Goal: Task Accomplishment & Management: Complete application form

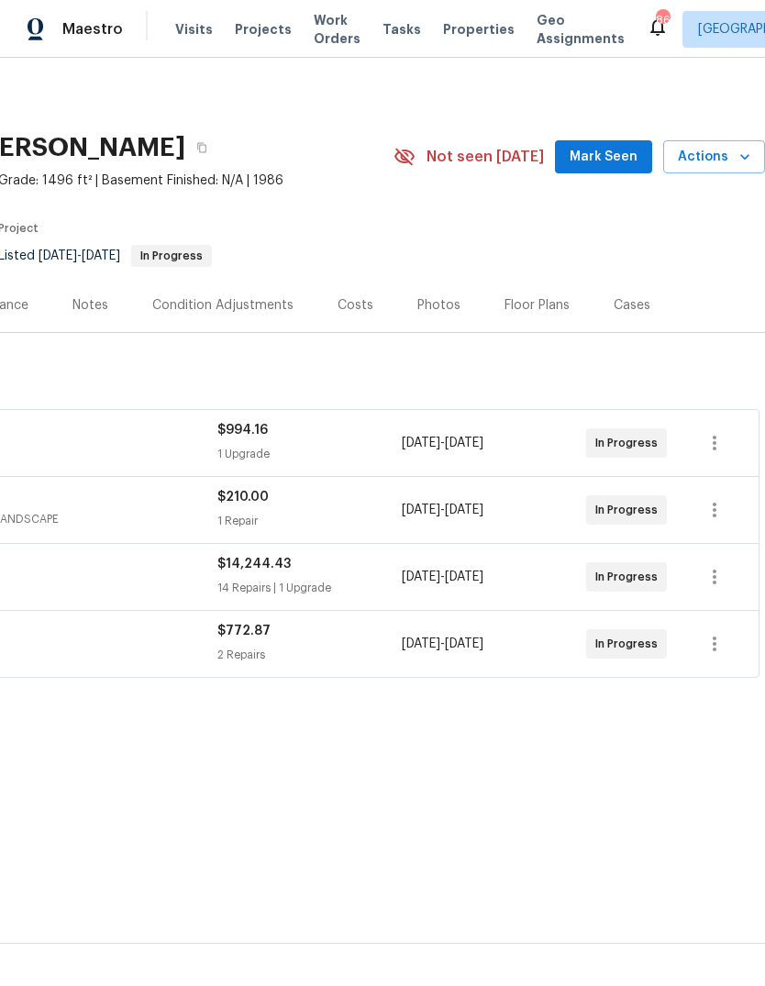
scroll to position [0, 271]
click at [614, 160] on span "Mark Seen" at bounding box center [604, 157] width 68 height 23
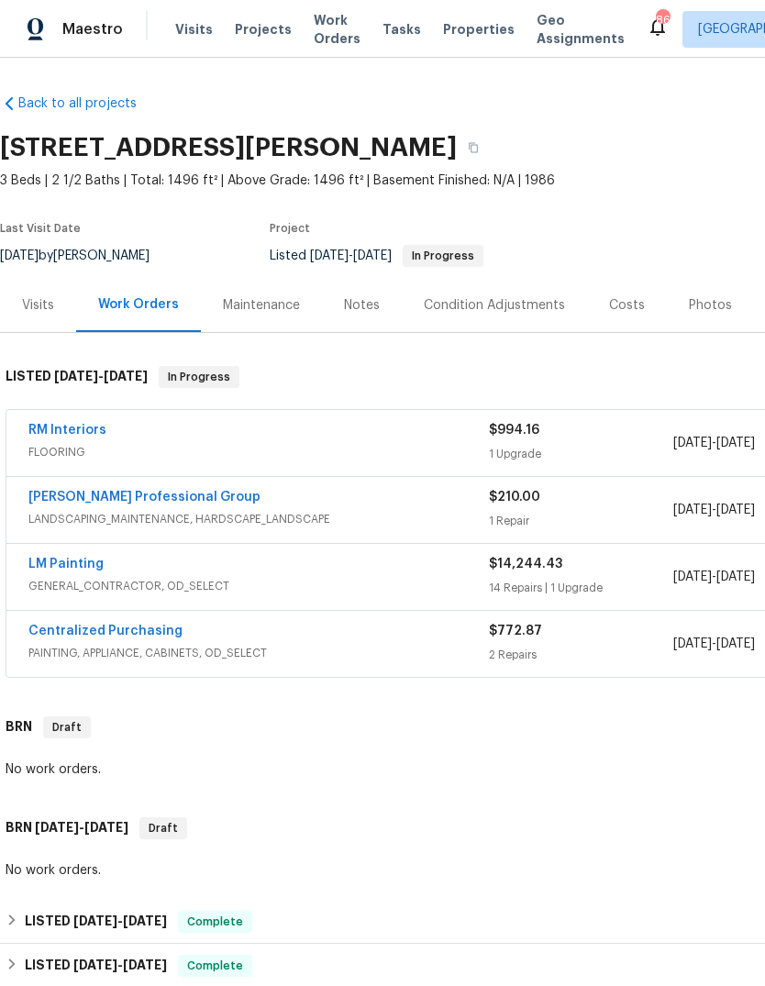
scroll to position [0, 0]
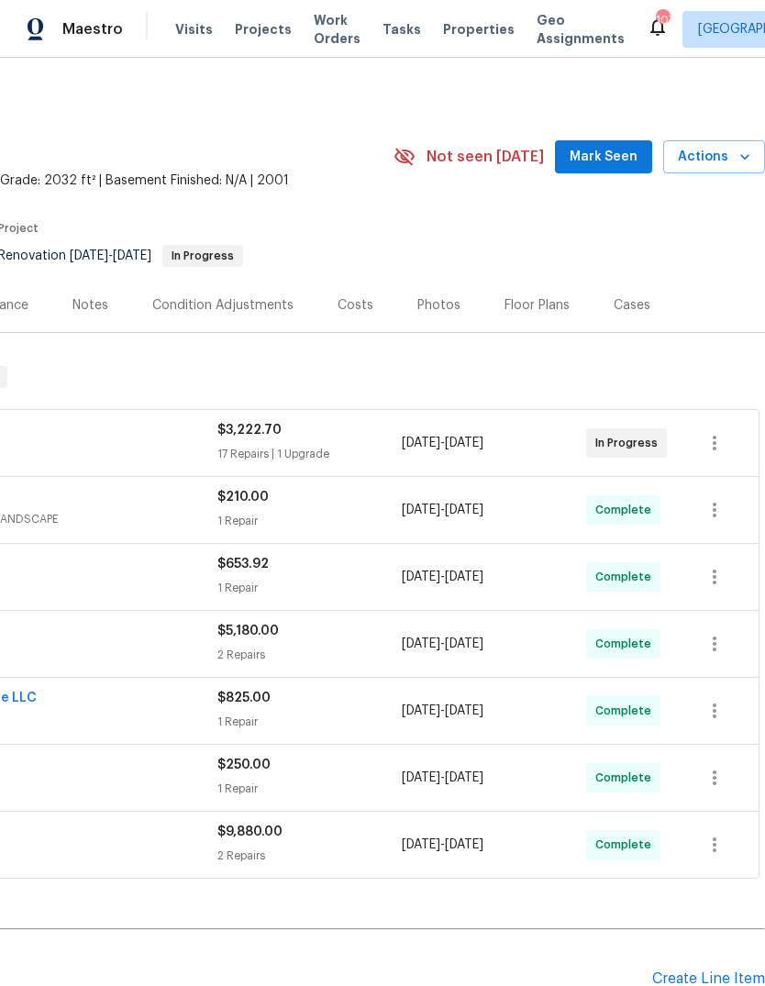
scroll to position [0, 271]
click at [619, 157] on span "Mark Seen" at bounding box center [604, 157] width 68 height 23
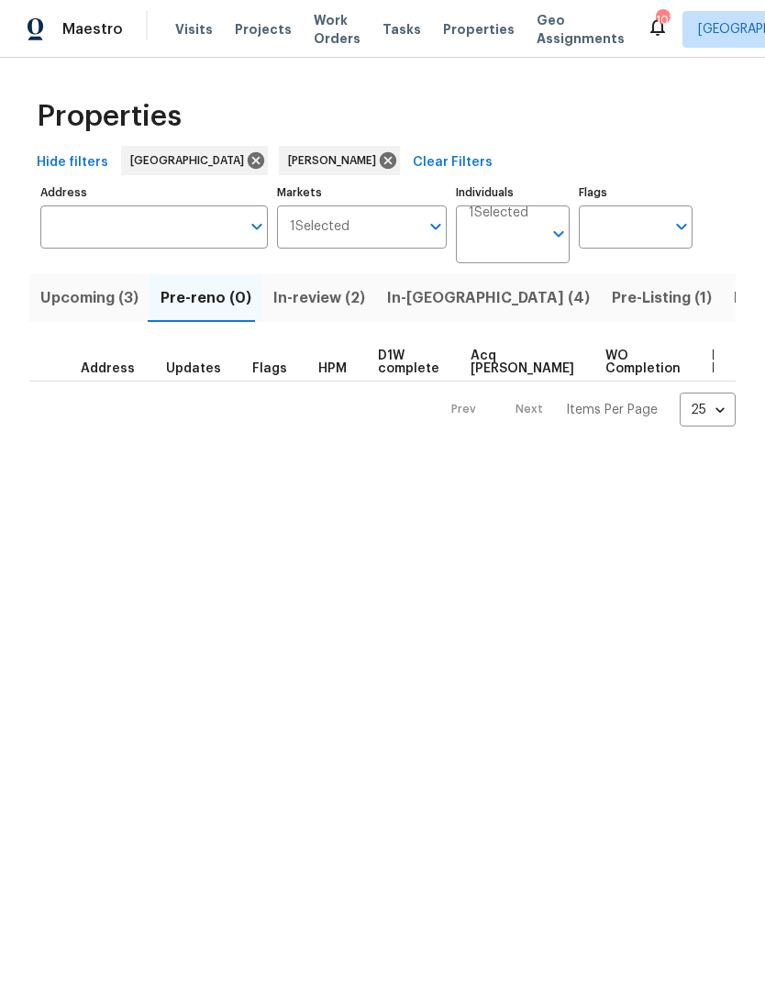
click at [428, 304] on span "In-reno (4)" at bounding box center [488, 298] width 203 height 26
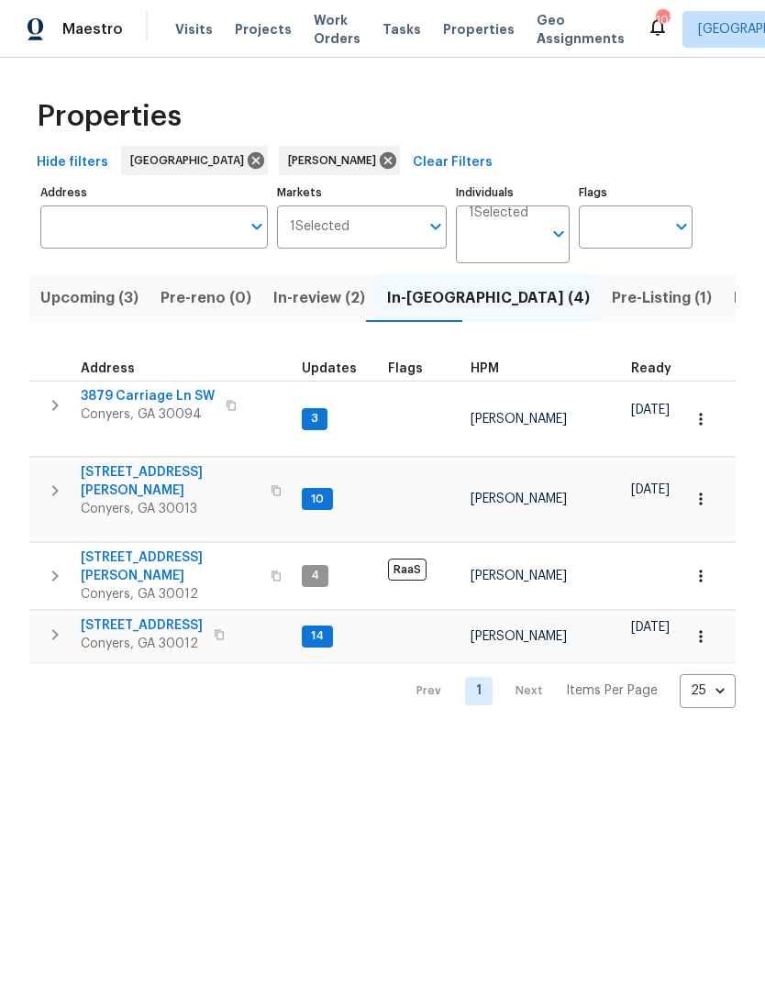
click at [612, 307] on span "Pre-Listing (1)" at bounding box center [662, 298] width 100 height 26
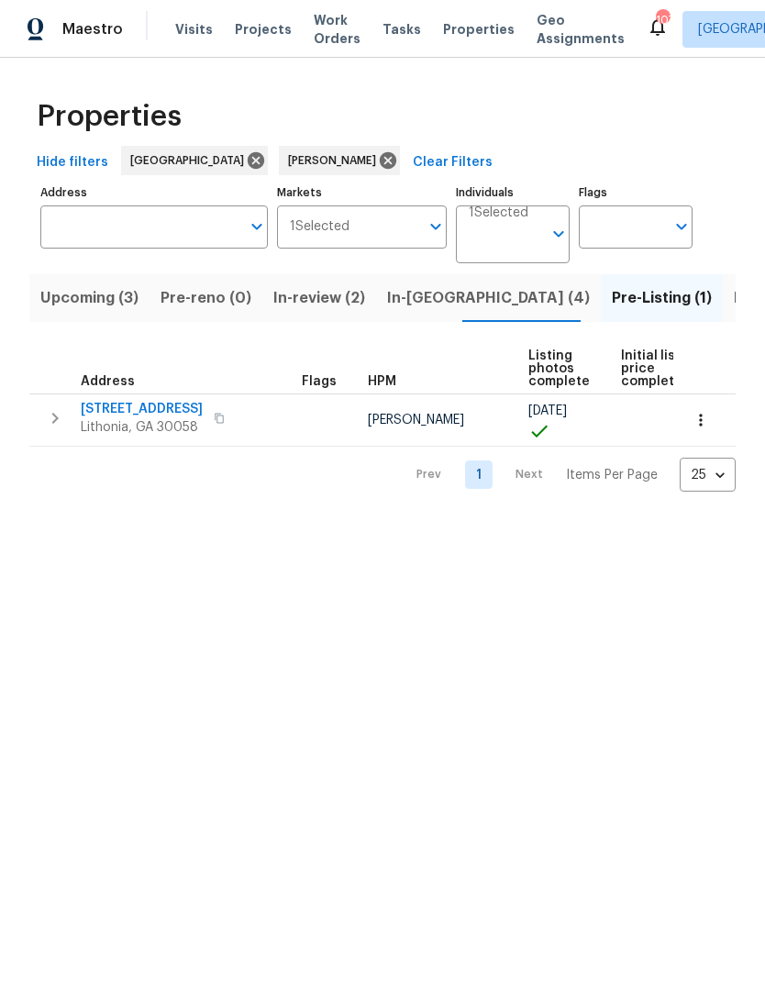
click at [734, 302] on span "Listed (21)" at bounding box center [771, 298] width 75 height 26
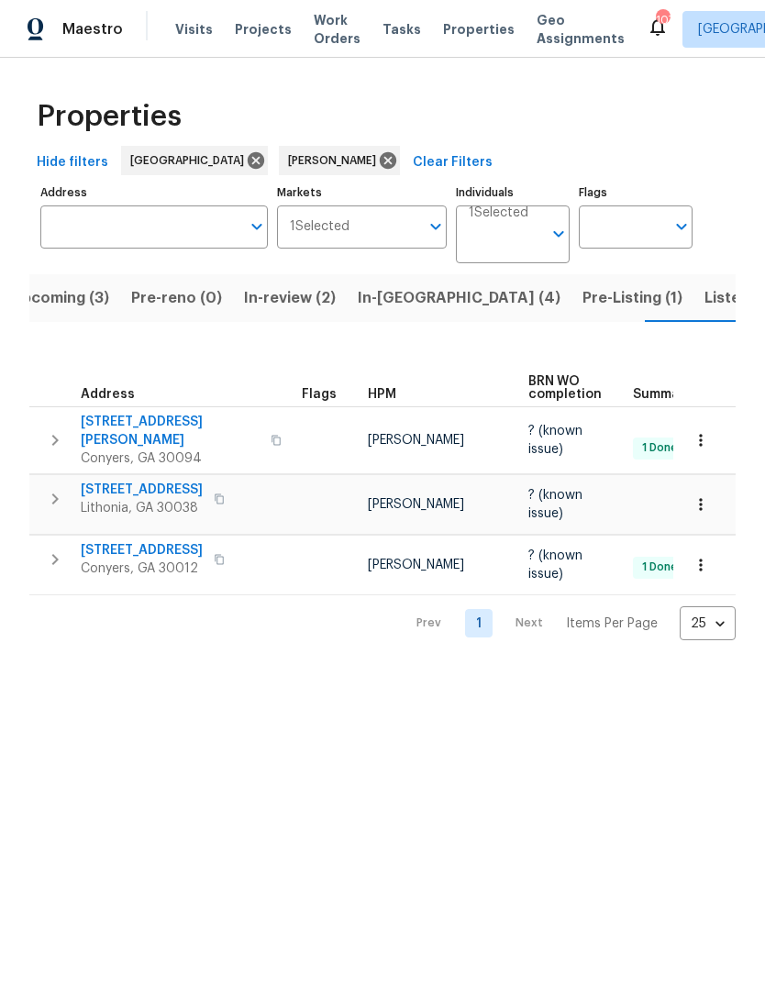
click at [114, 481] on span "3145 Oxbridge Way" at bounding box center [142, 490] width 122 height 18
click at [410, 305] on span "In-reno (4)" at bounding box center [459, 298] width 203 height 26
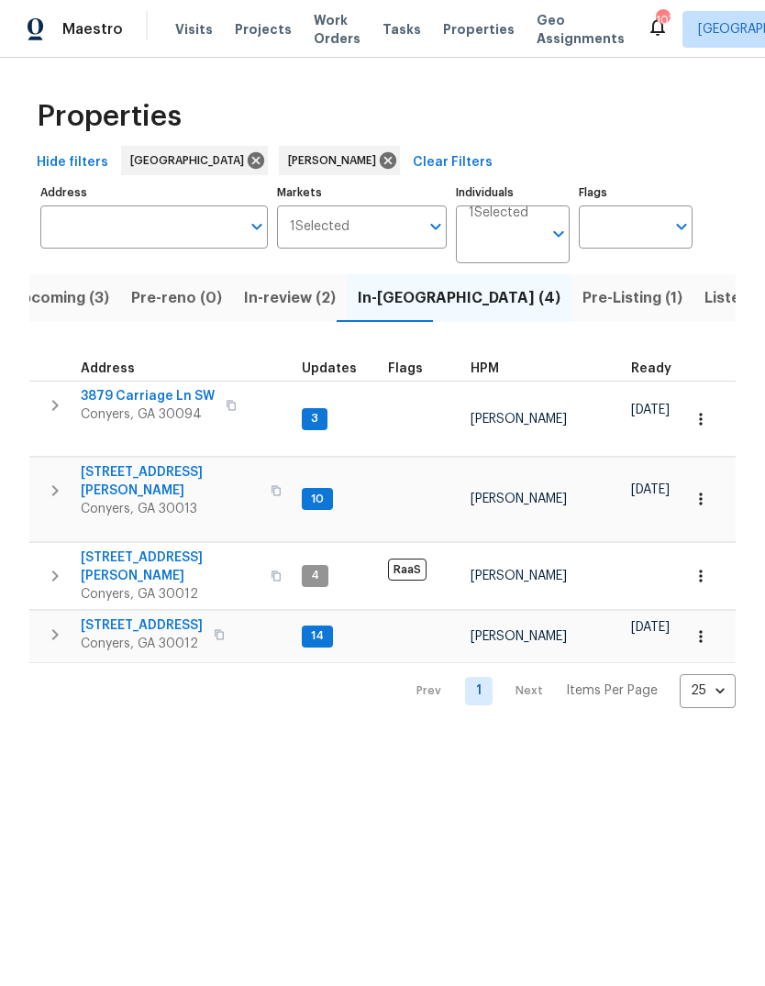
click at [704, 299] on span "Listed (21)" at bounding box center [741, 298] width 75 height 26
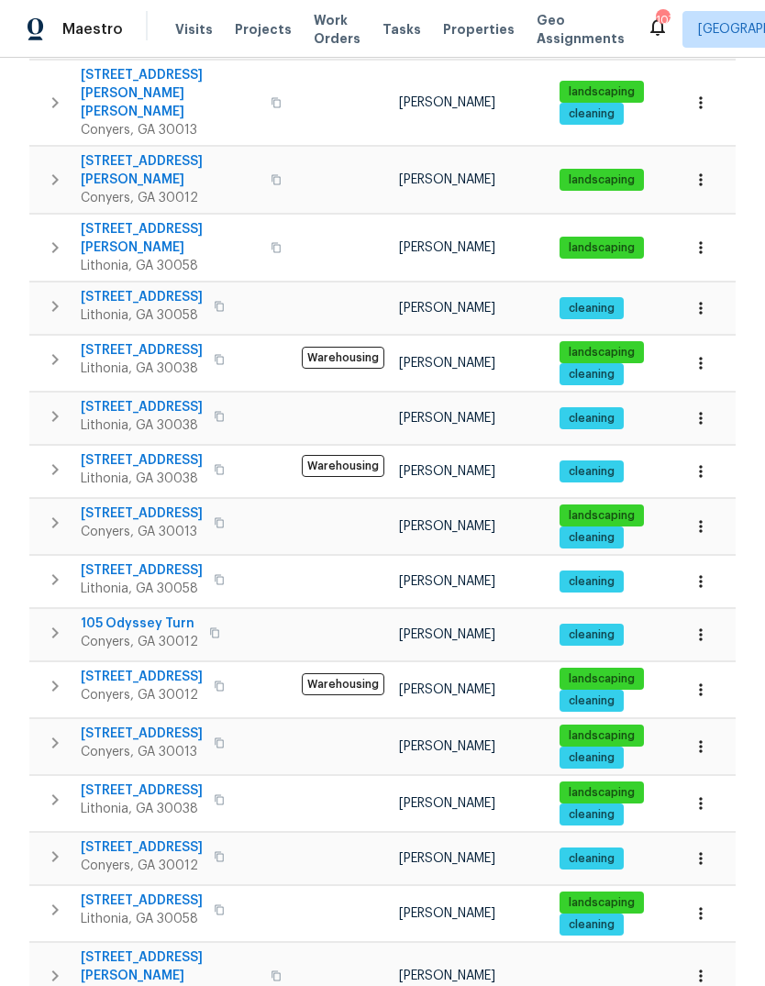
scroll to position [560, 0]
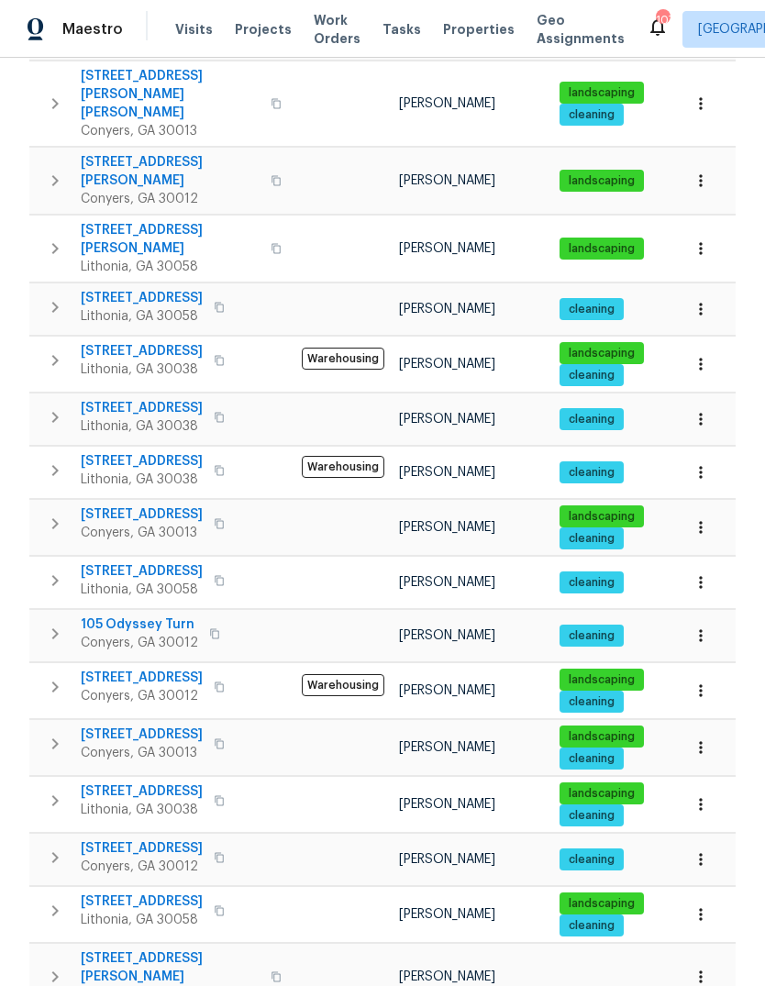
click at [116, 949] on span "[STREET_ADDRESS][PERSON_NAME]" at bounding box center [170, 967] width 179 height 37
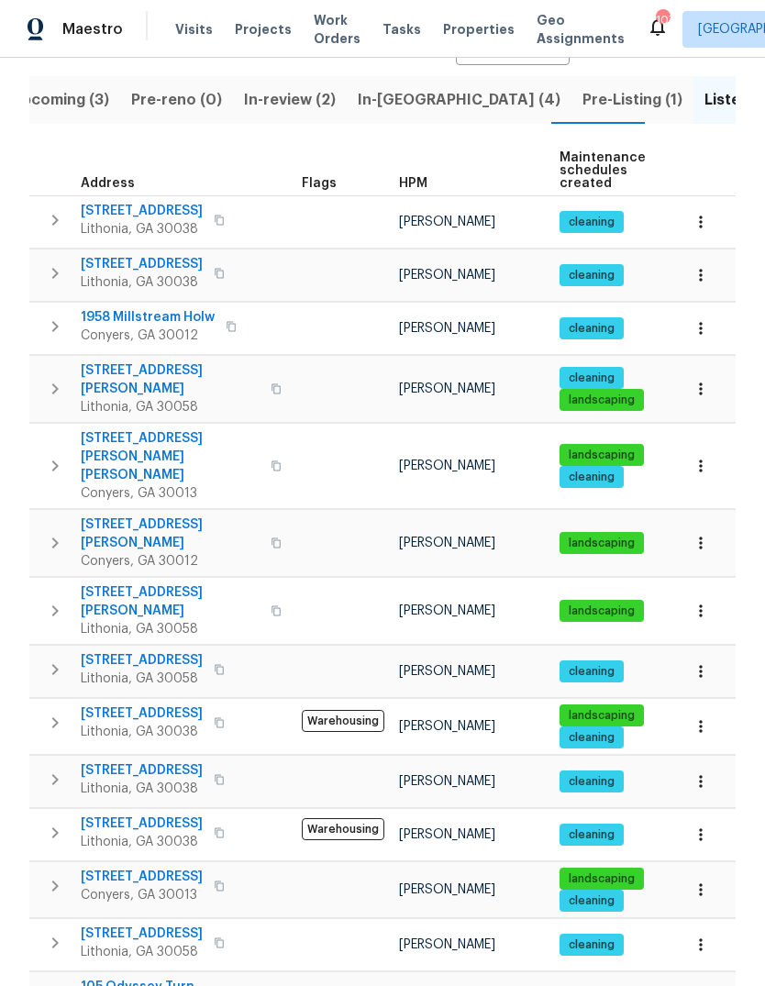
scroll to position [195, 0]
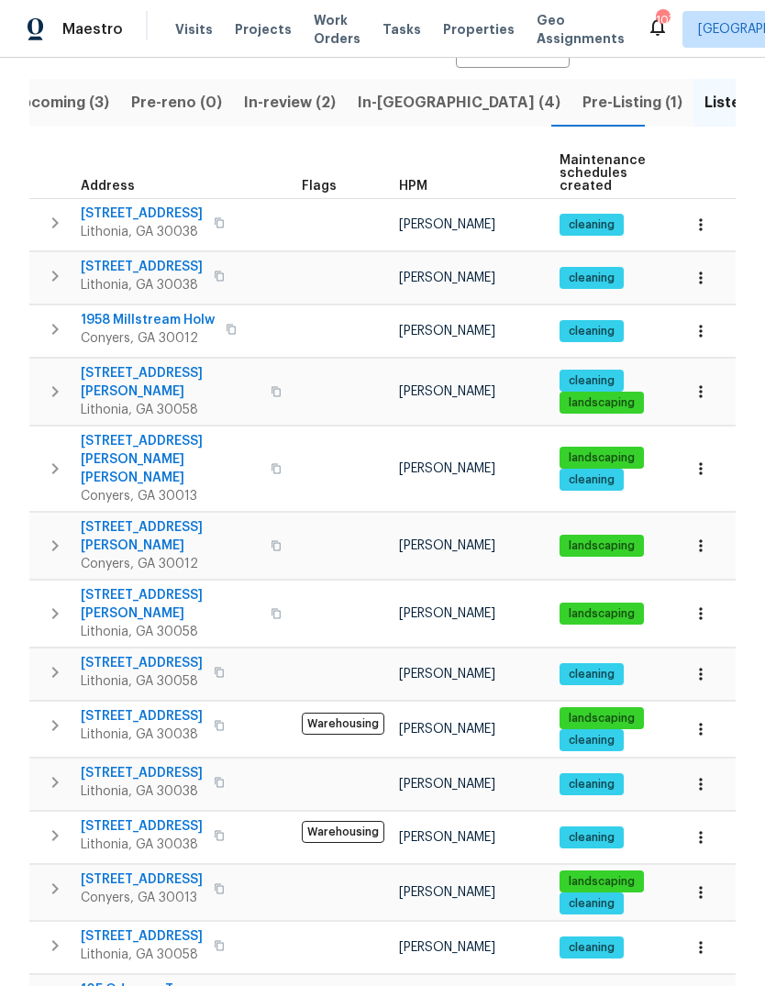
click at [124, 586] on span "6235 Marbut Farms Trl" at bounding box center [170, 604] width 179 height 37
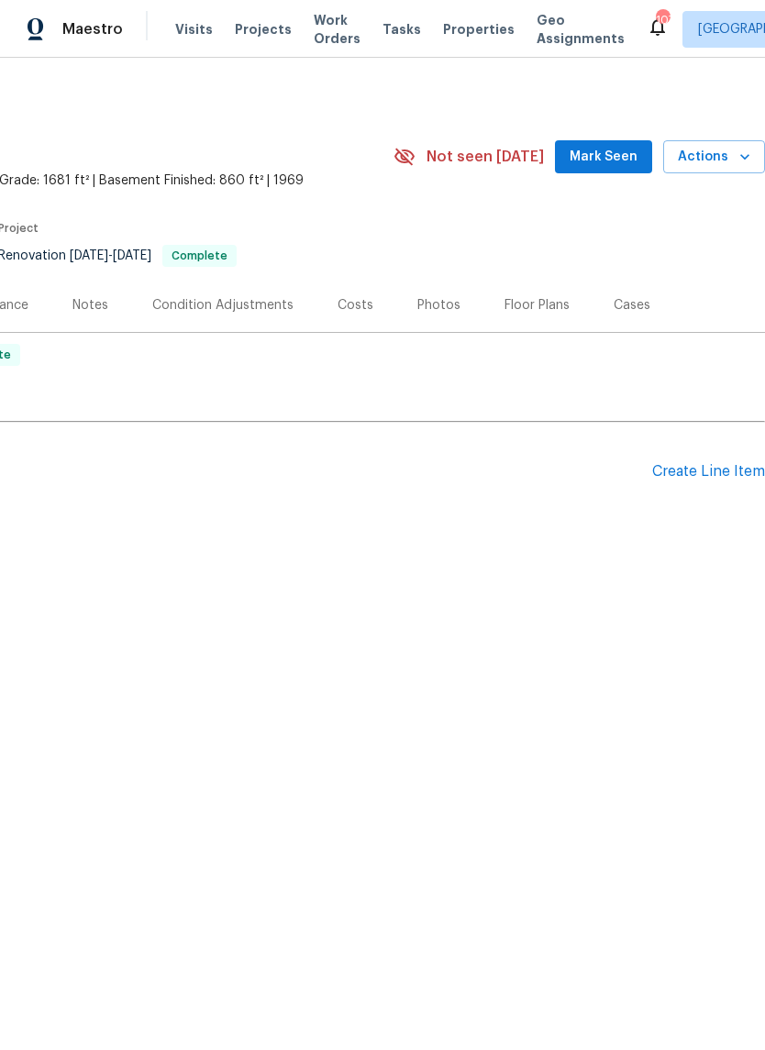
click at [619, 162] on span "Mark Seen" at bounding box center [604, 157] width 68 height 23
click at [703, 479] on div "Create Line Item" at bounding box center [708, 471] width 113 height 17
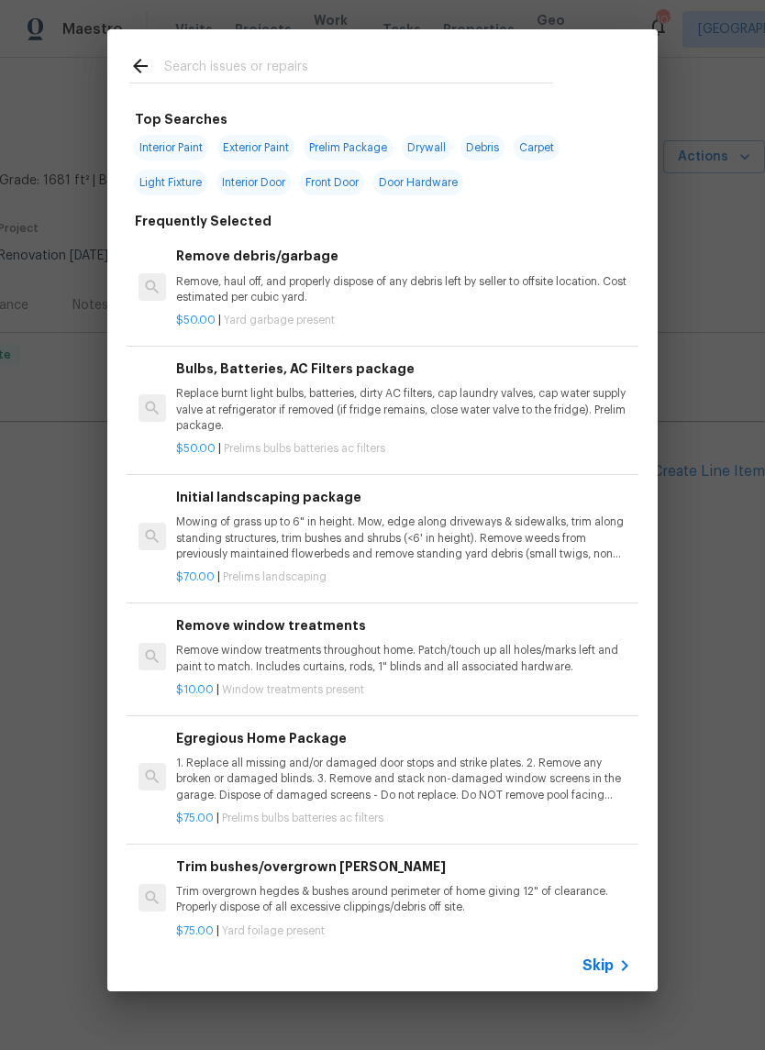
click at [721, 623] on div "Top Searches Interior Paint Exterior Paint Prelim Package Drywall Debris Carpet…" at bounding box center [382, 510] width 765 height 1021
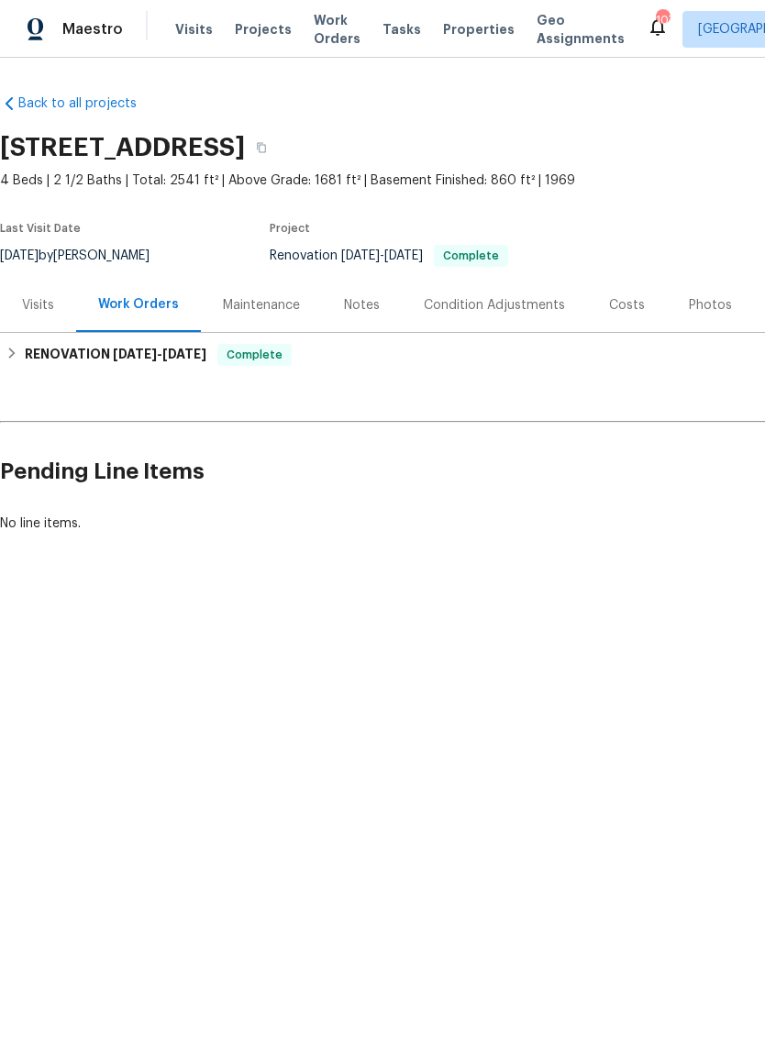
scroll to position [0, 0]
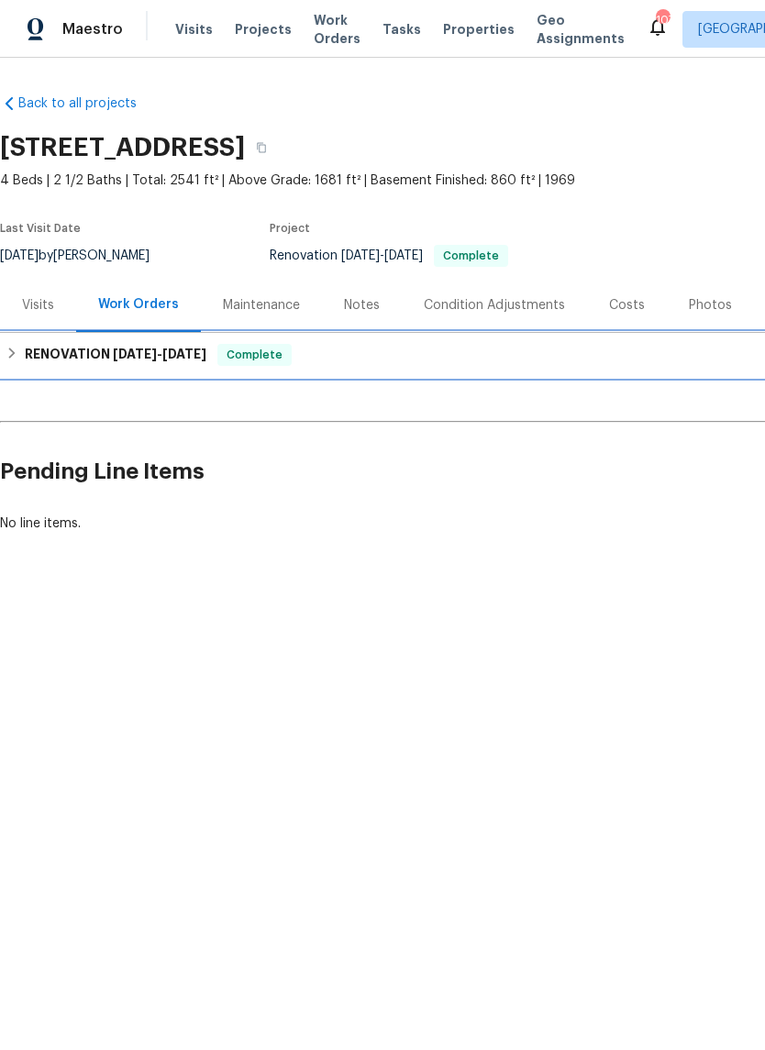
click at [83, 366] on div "RENOVATION 7/1/25 - 8/20/25 Complete" at bounding box center [518, 355] width 1036 height 44
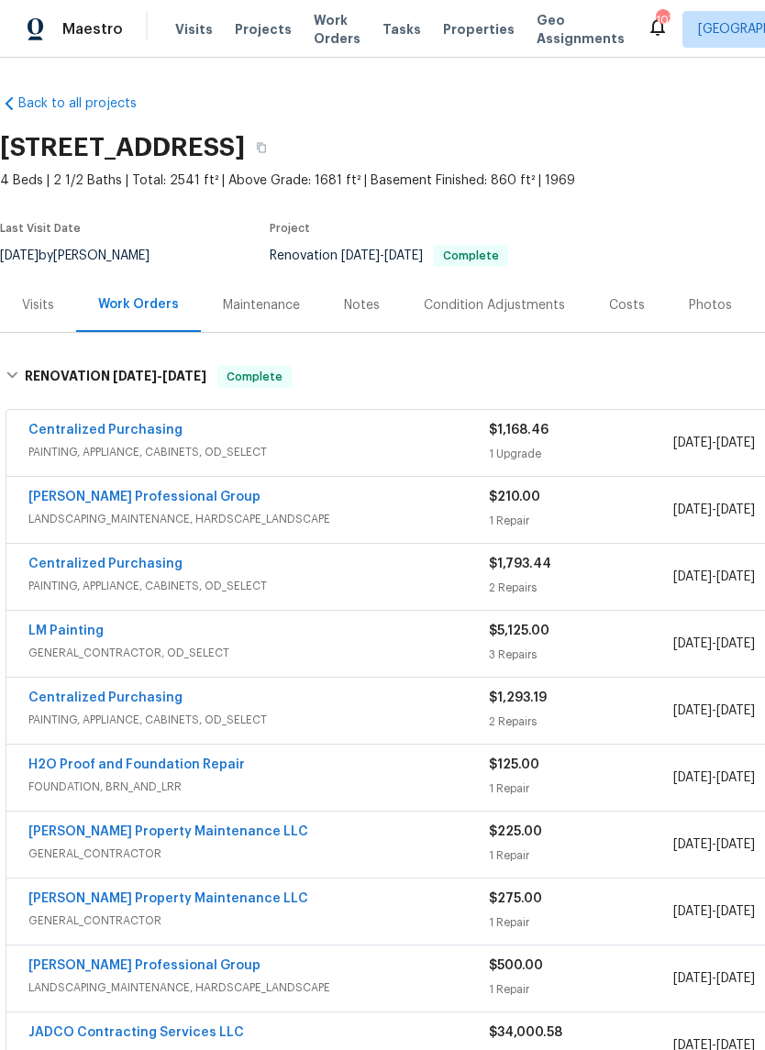
click at [64, 632] on link "LM Painting" at bounding box center [65, 631] width 75 height 13
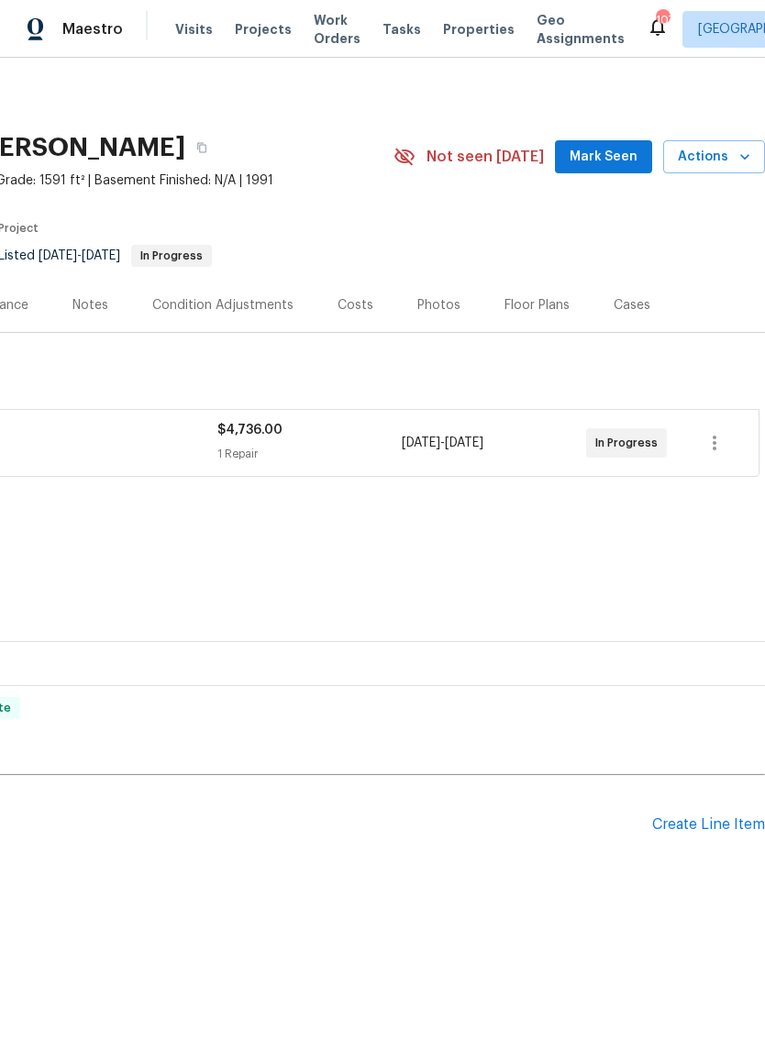
scroll to position [0, 271]
click at [623, 158] on span "Mark Seen" at bounding box center [604, 157] width 68 height 23
click at [703, 829] on div "Create Line Item" at bounding box center [708, 824] width 113 height 17
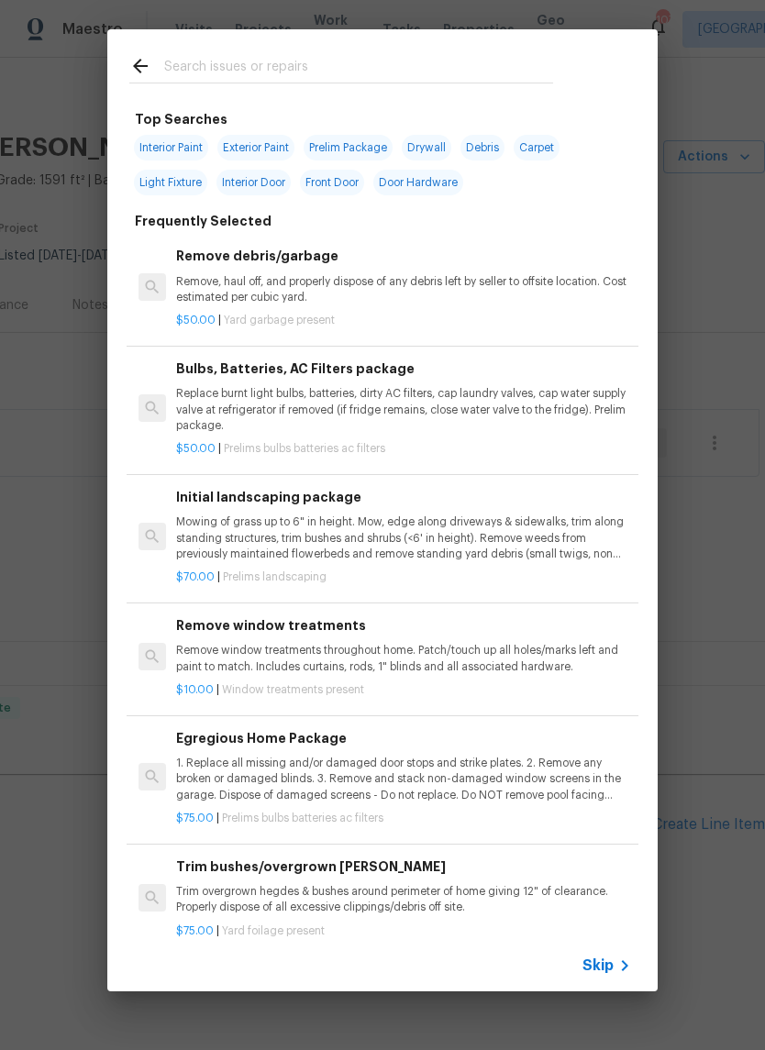
click at [345, 527] on p "Mowing of grass up to 6" in height. Mow, edge along driveways & sidewalks, trim…" at bounding box center [403, 538] width 455 height 47
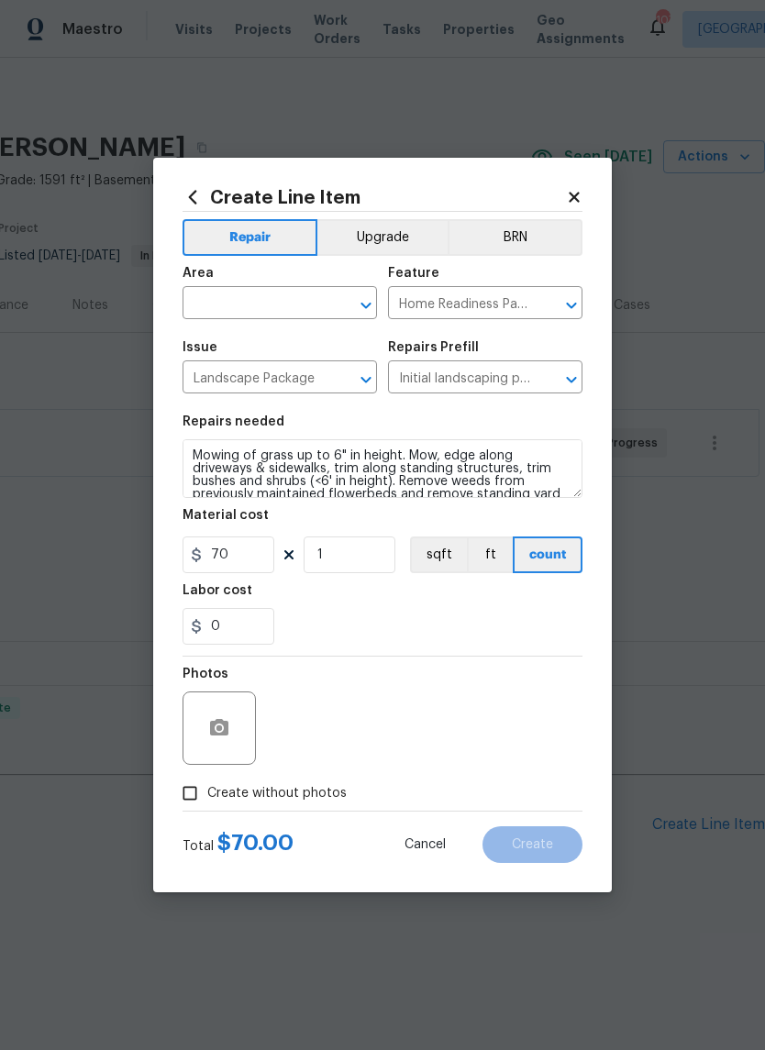
click at [316, 309] on input "text" at bounding box center [254, 305] width 143 height 28
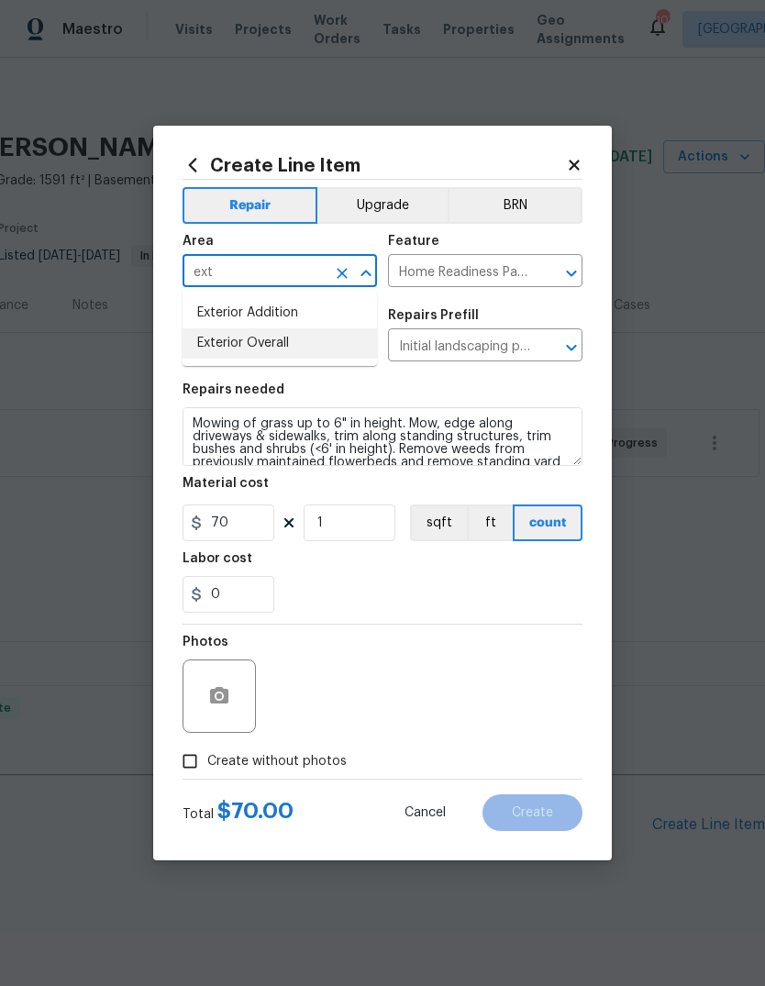
click at [226, 346] on li "Exterior Overall" at bounding box center [280, 343] width 194 height 30
type input "Exterior Overall"
click at [337, 530] on input "1" at bounding box center [350, 522] width 92 height 37
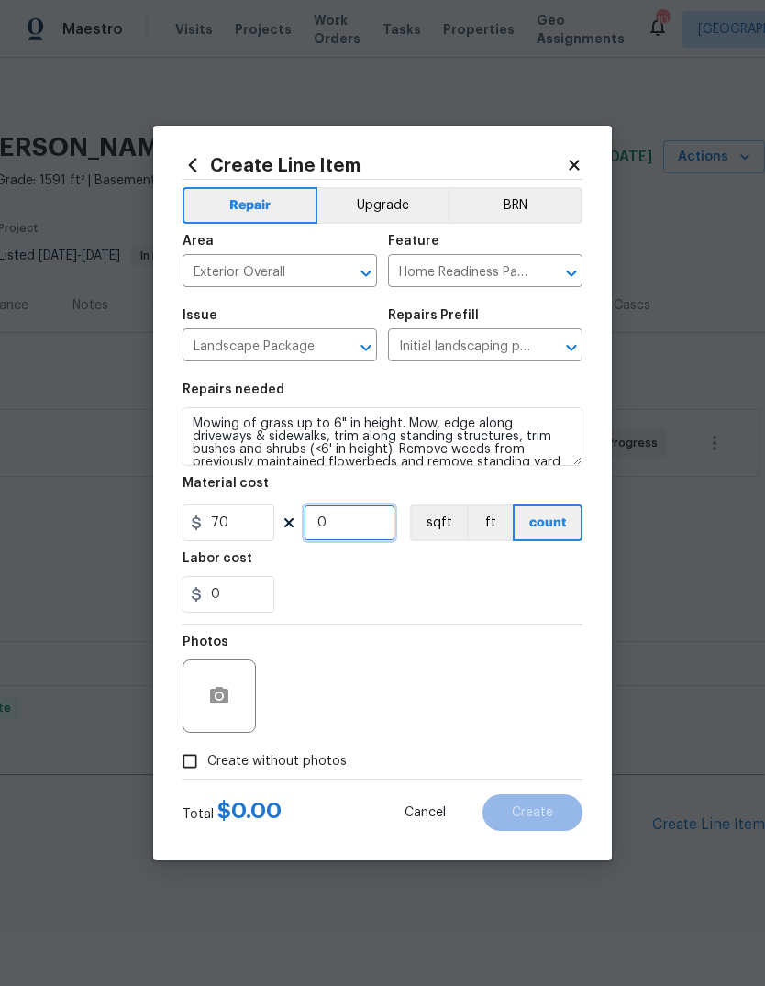
type input "2"
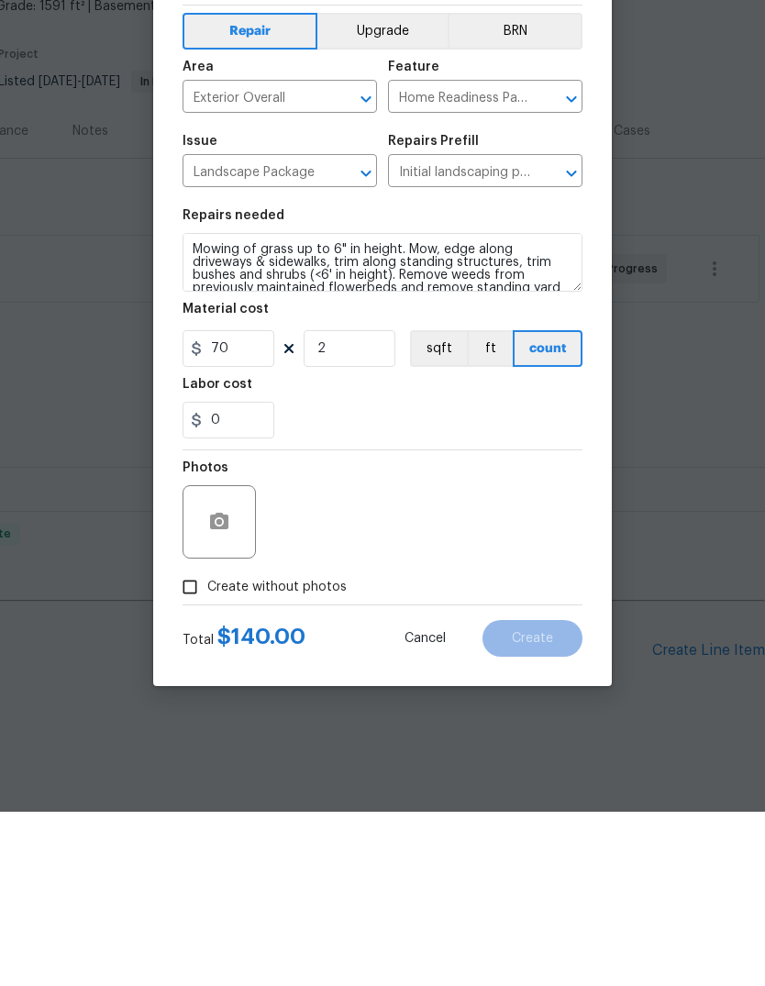
click at [194, 744] on input "Create without photos" at bounding box center [189, 761] width 35 height 35
checkbox input "true"
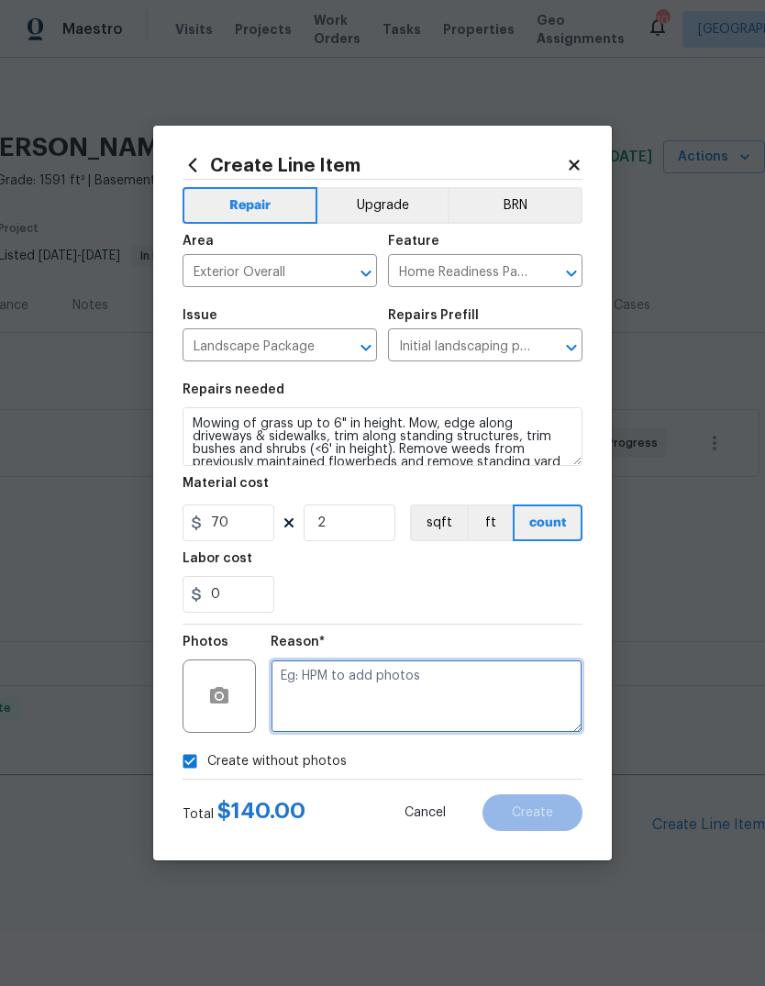
click at [492, 696] on textarea at bounding box center [427, 695] width 312 height 73
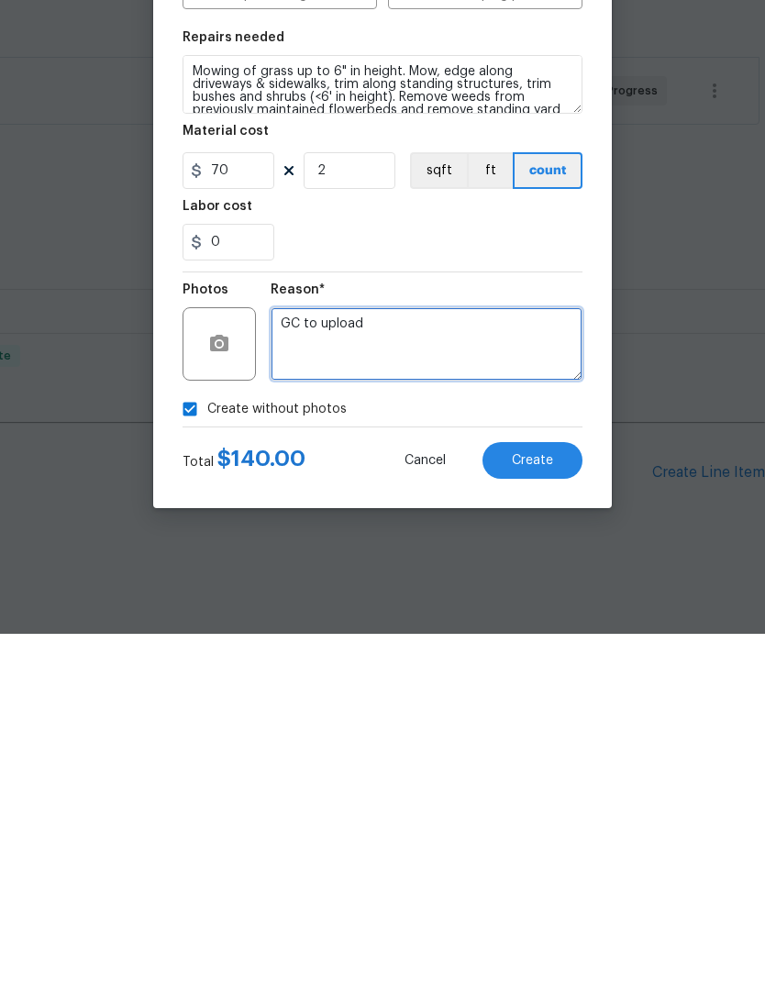
type textarea "GC to upload"
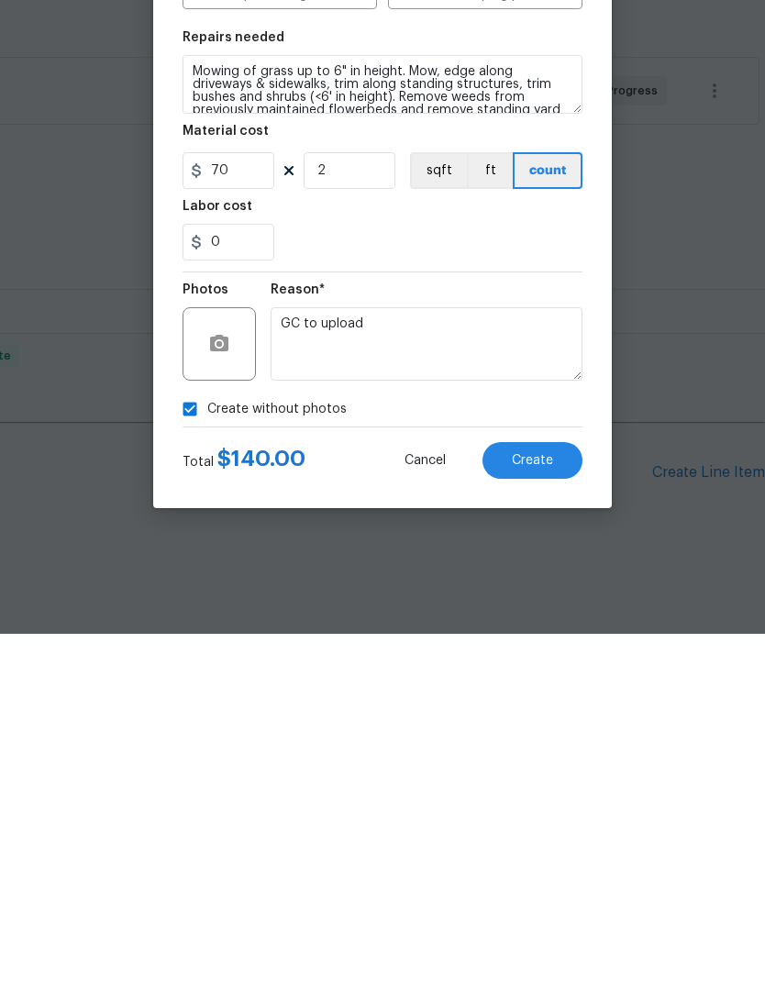
click at [555, 794] on button "Create" at bounding box center [532, 812] width 100 height 37
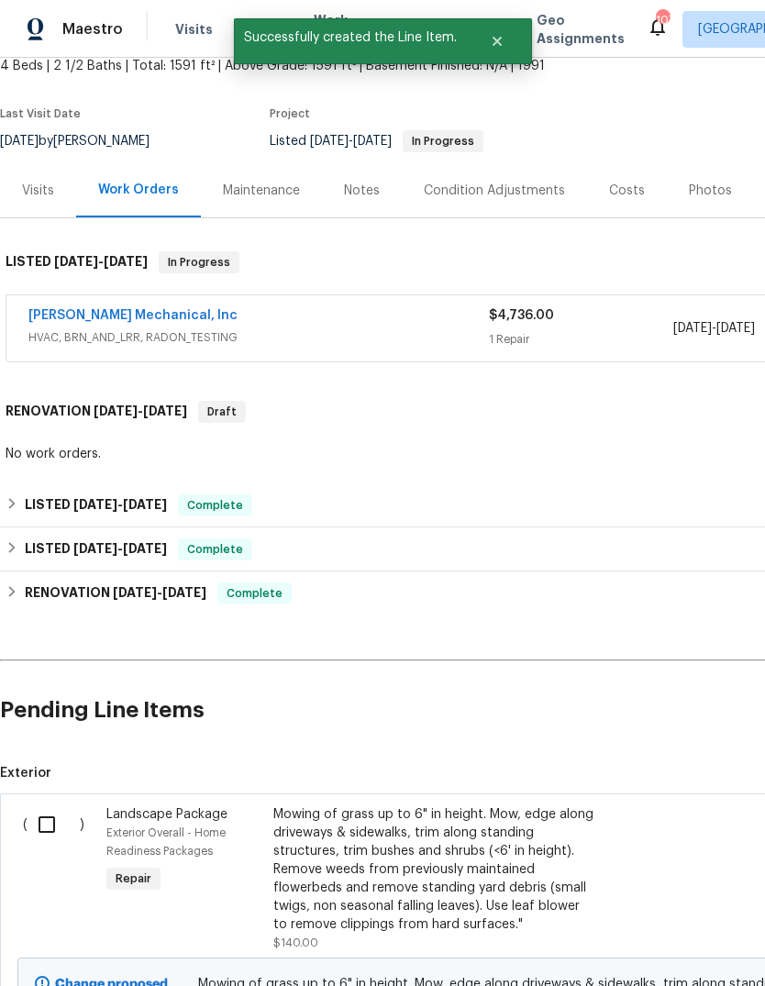
scroll to position [115, 0]
click at [38, 805] on input "checkbox" at bounding box center [54, 824] width 52 height 39
checkbox input "true"
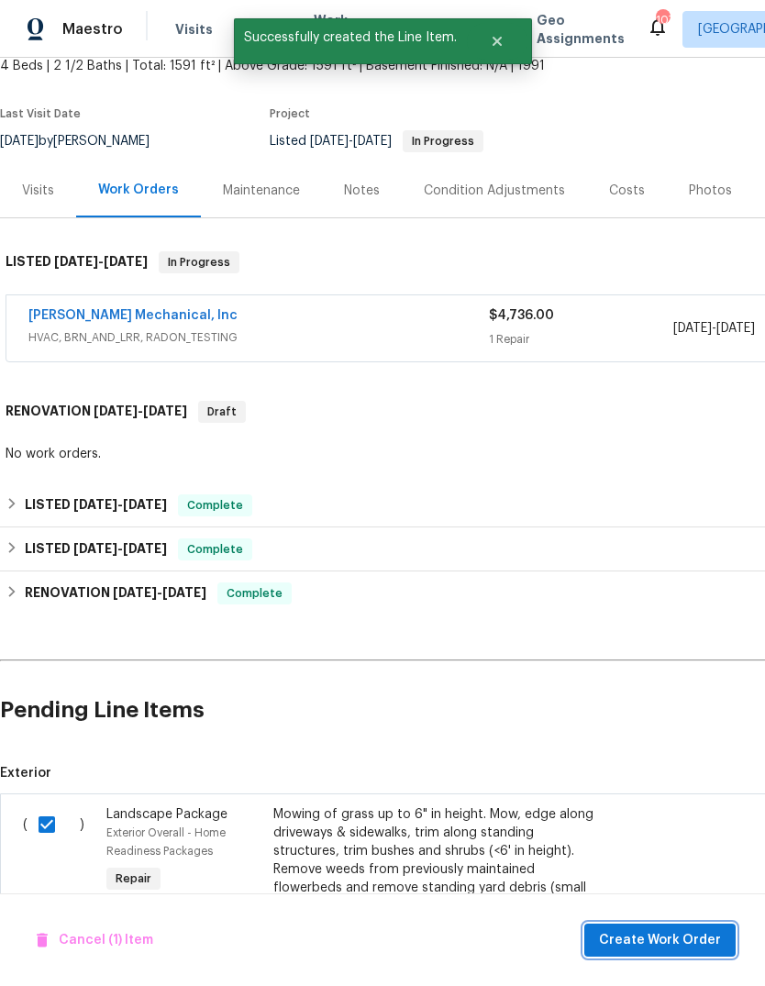
click at [699, 933] on span "Create Work Order" at bounding box center [660, 940] width 122 height 23
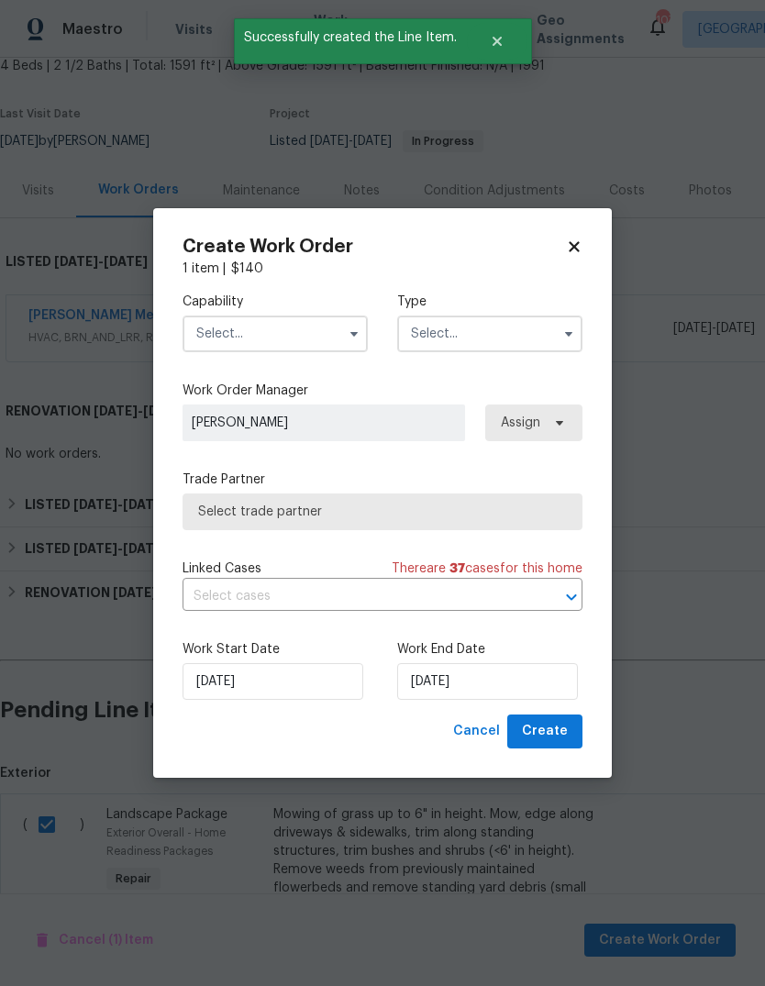
click at [322, 325] on input "text" at bounding box center [275, 334] width 185 height 37
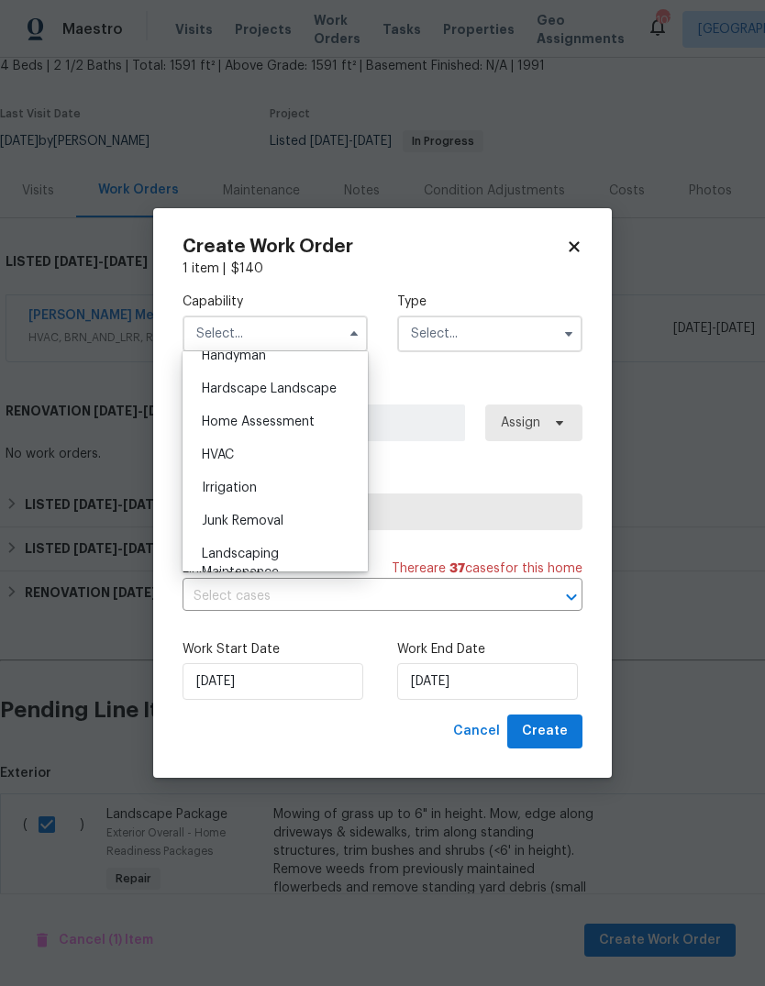
scroll to position [1042, 0]
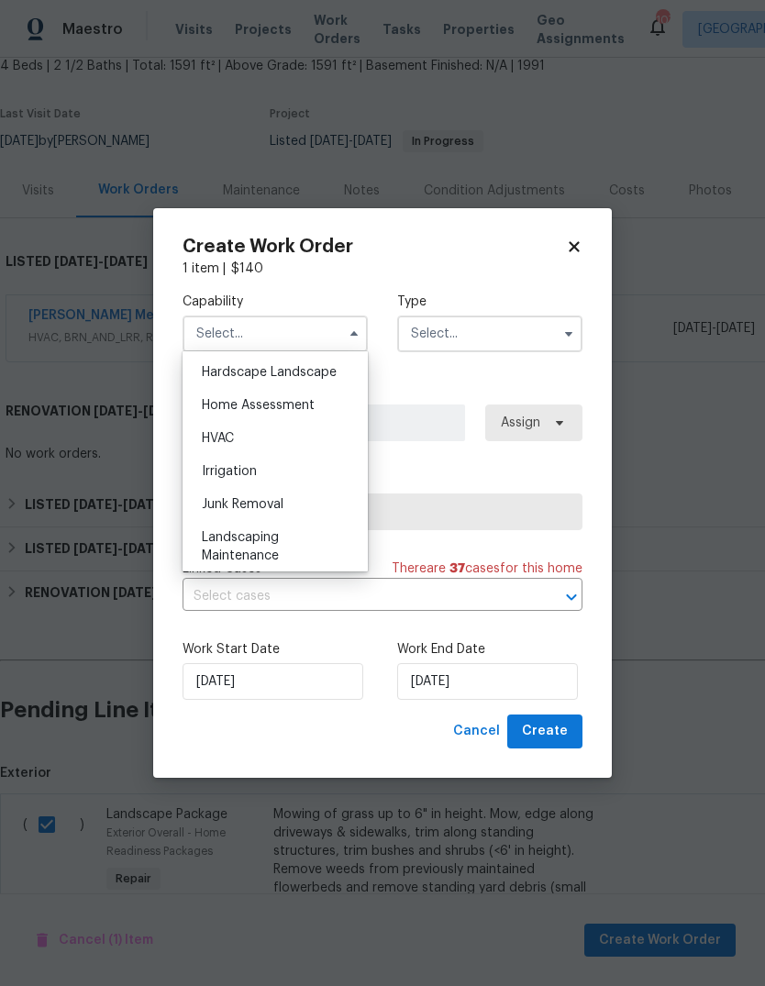
click at [290, 545] on div "Landscaping Maintenance" at bounding box center [275, 546] width 176 height 51
type input "Landscaping Maintenance"
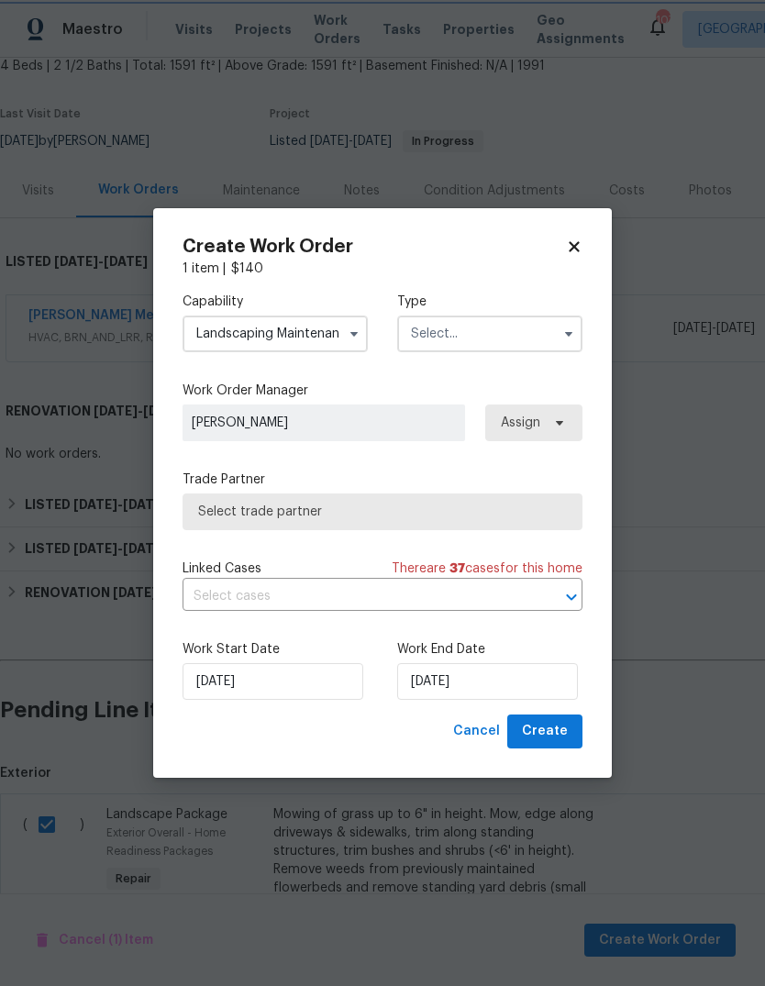
scroll to position [1099, 0]
click at [524, 334] on input "text" at bounding box center [489, 334] width 185 height 37
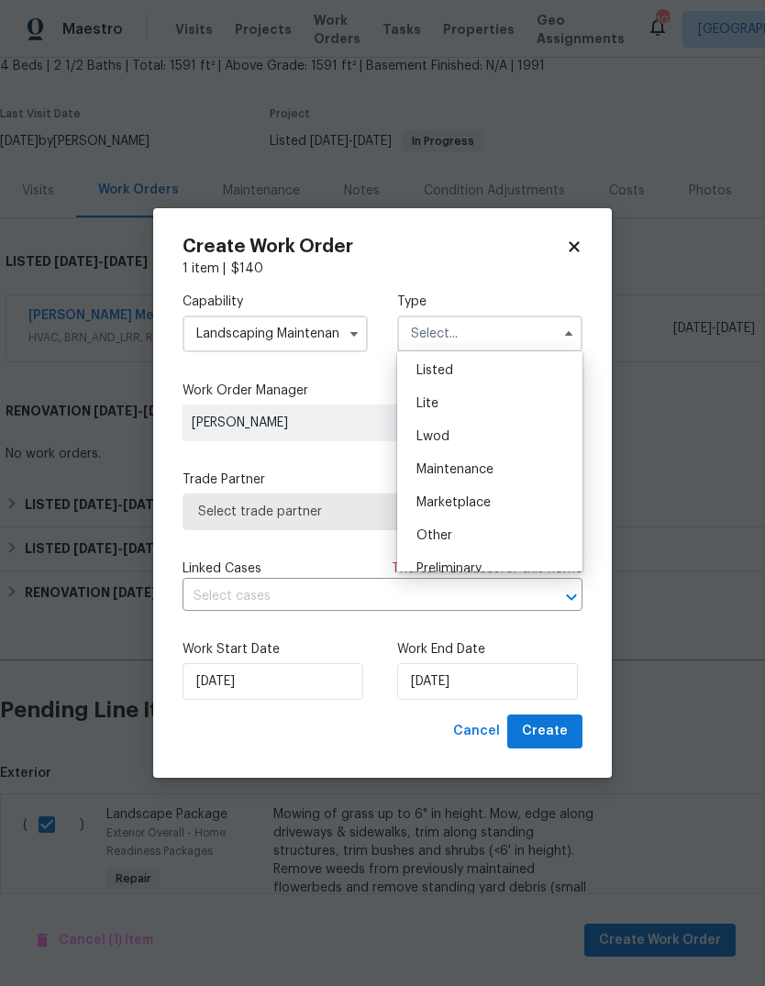
scroll to position [203, 0]
click at [508, 373] on div "Listed" at bounding box center [490, 367] width 176 height 33
type input "Listed"
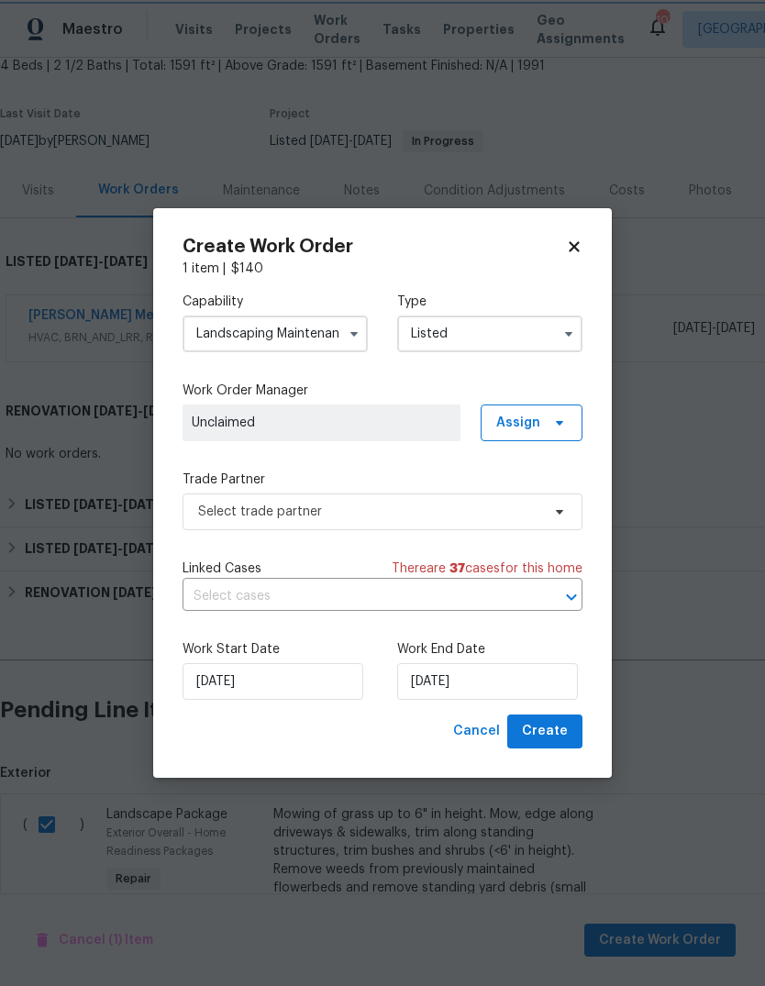
scroll to position [0, 0]
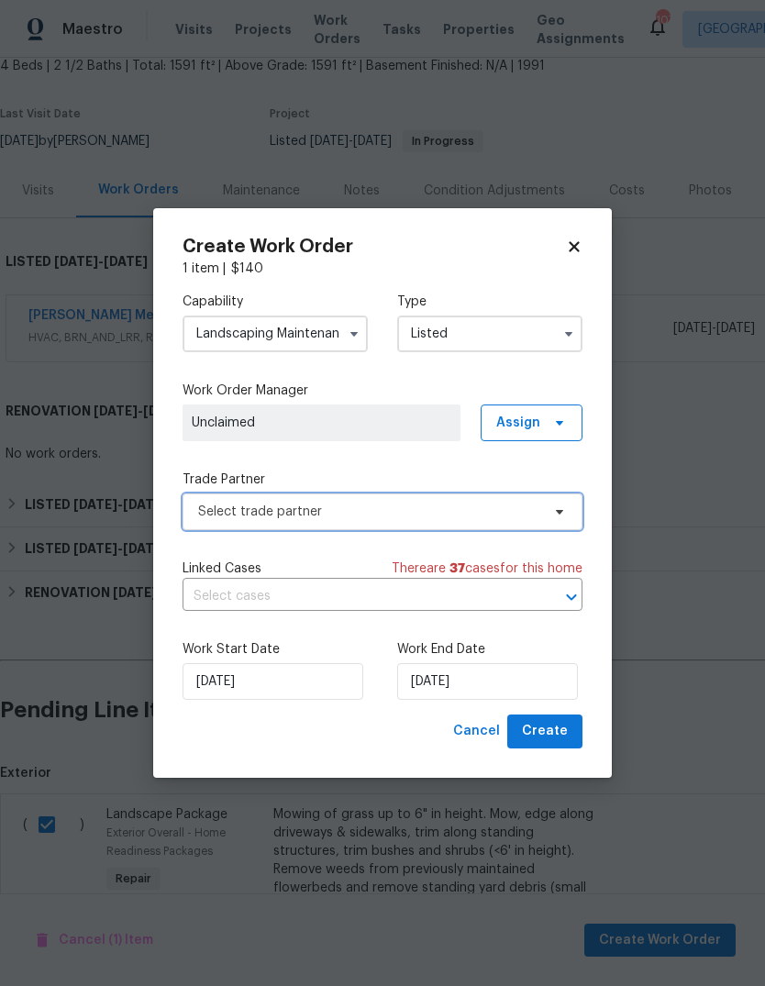
click at [540, 516] on span "Select trade partner" at bounding box center [383, 511] width 400 height 37
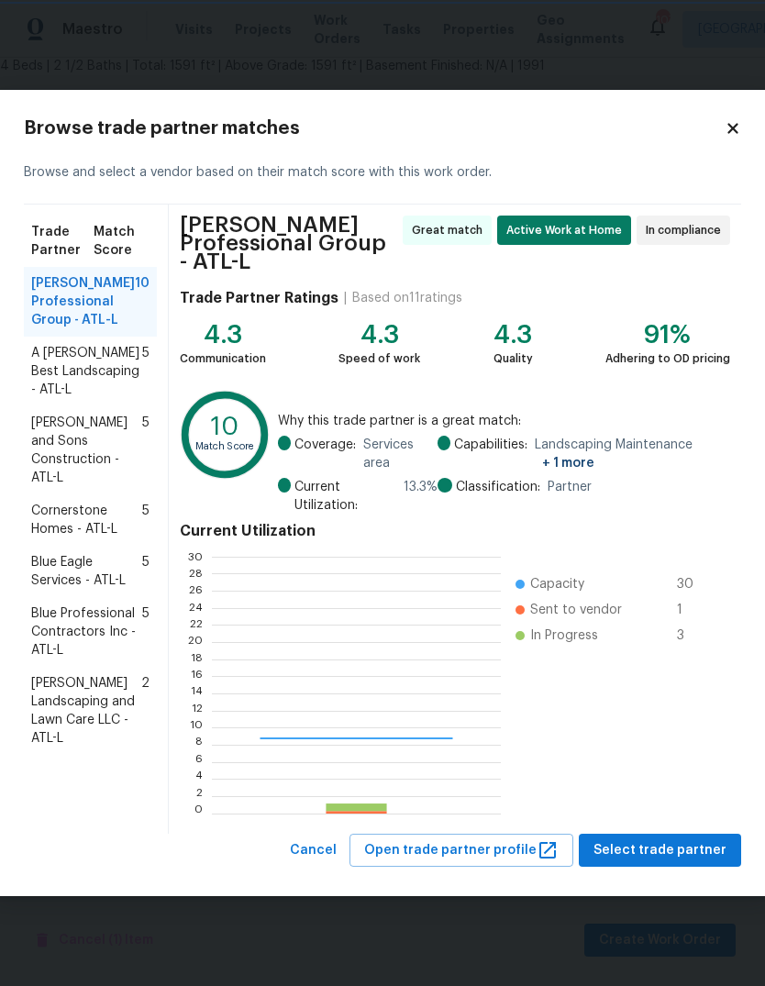
scroll to position [257, 288]
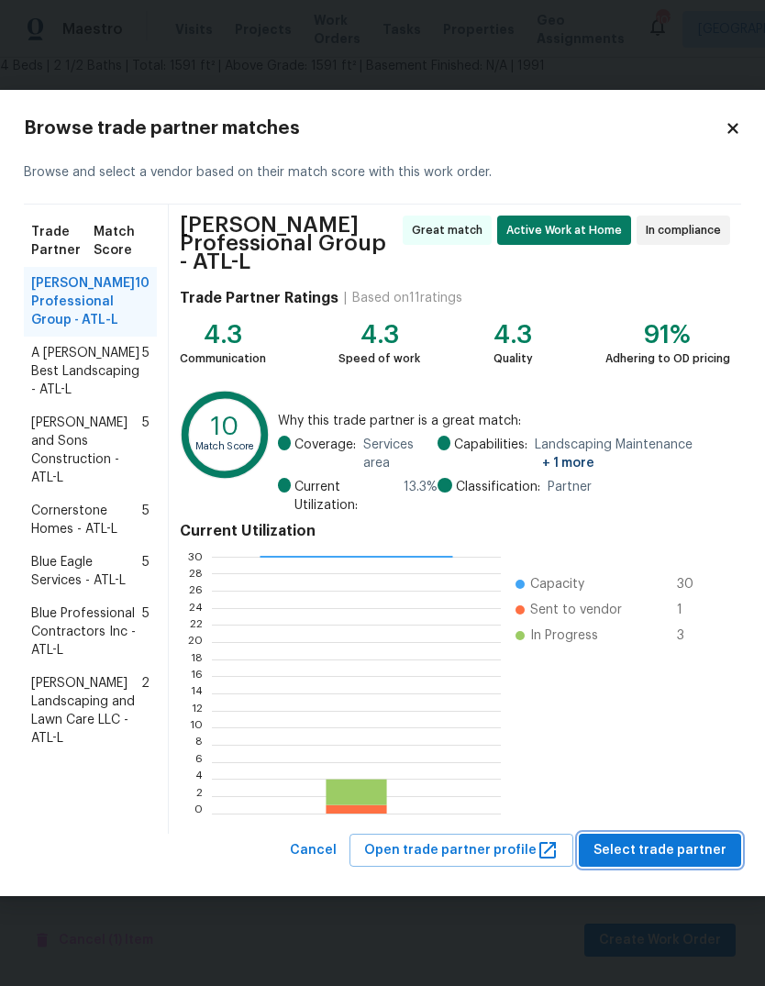
click at [681, 844] on span "Select trade partner" at bounding box center [659, 850] width 133 height 23
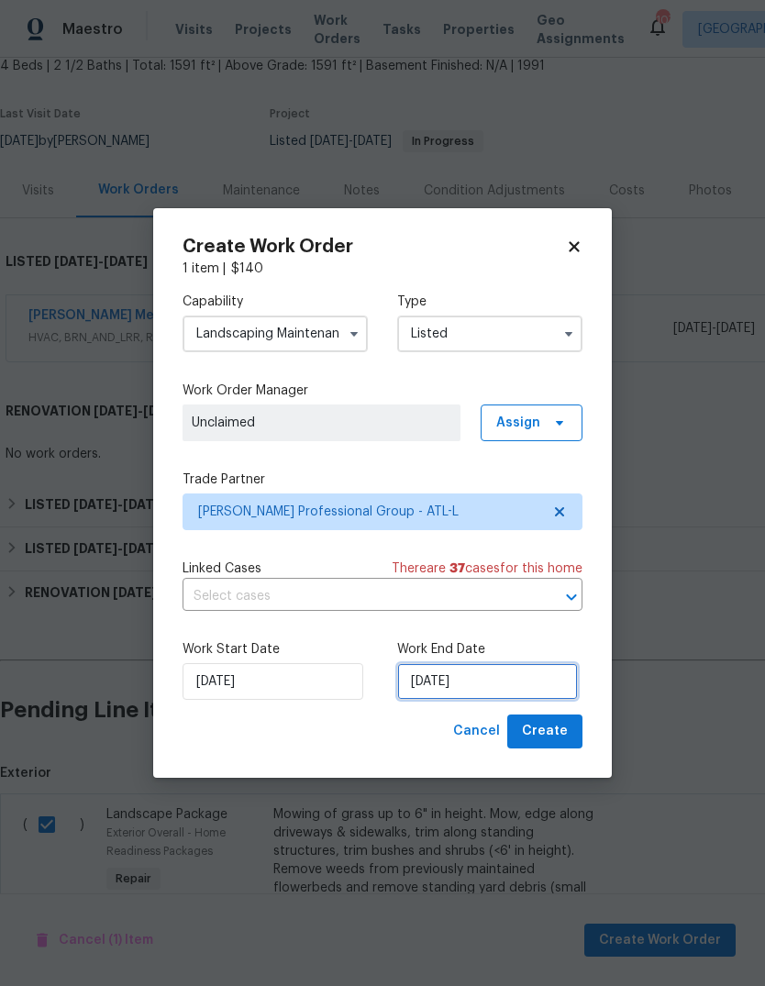
click at [535, 680] on input "[DATE]" at bounding box center [487, 681] width 181 height 37
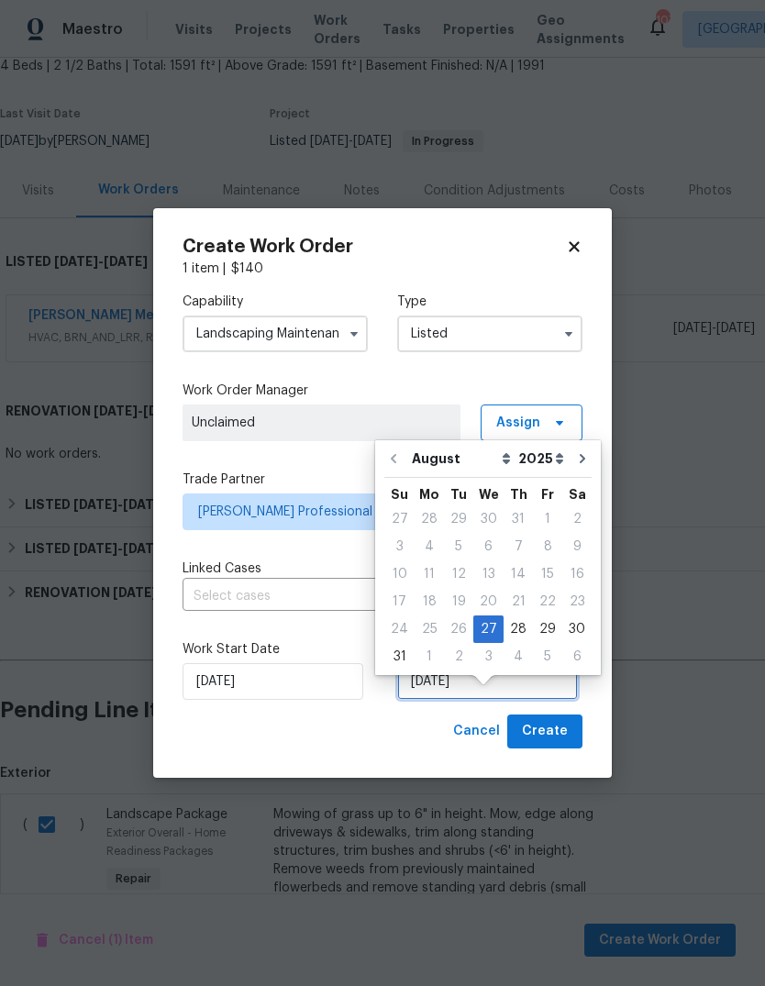
scroll to position [38, 0]
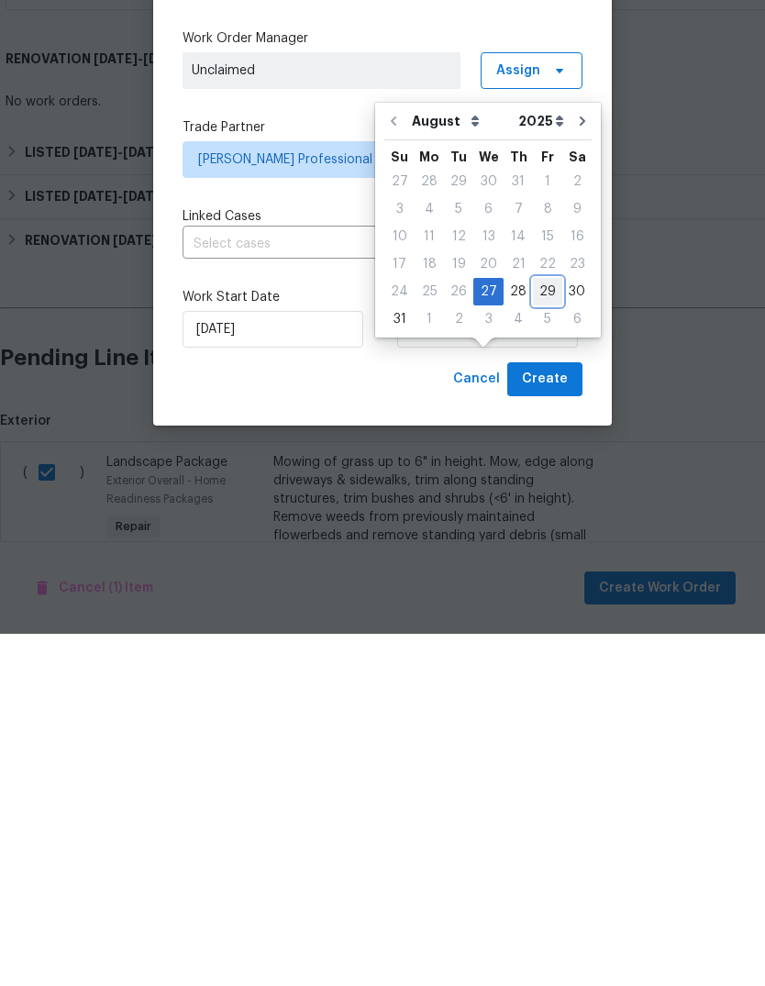
click at [538, 631] on div "29" at bounding box center [547, 644] width 29 height 26
type input "8/29/2025"
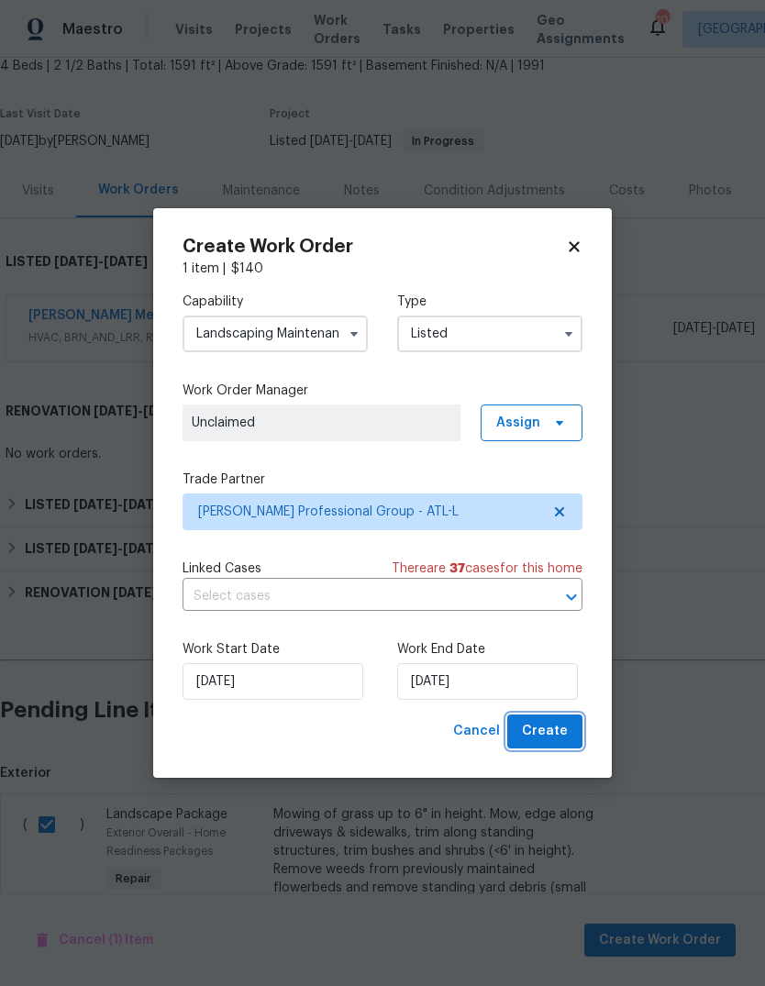
click at [565, 734] on span "Create" at bounding box center [545, 731] width 46 height 23
checkbox input "false"
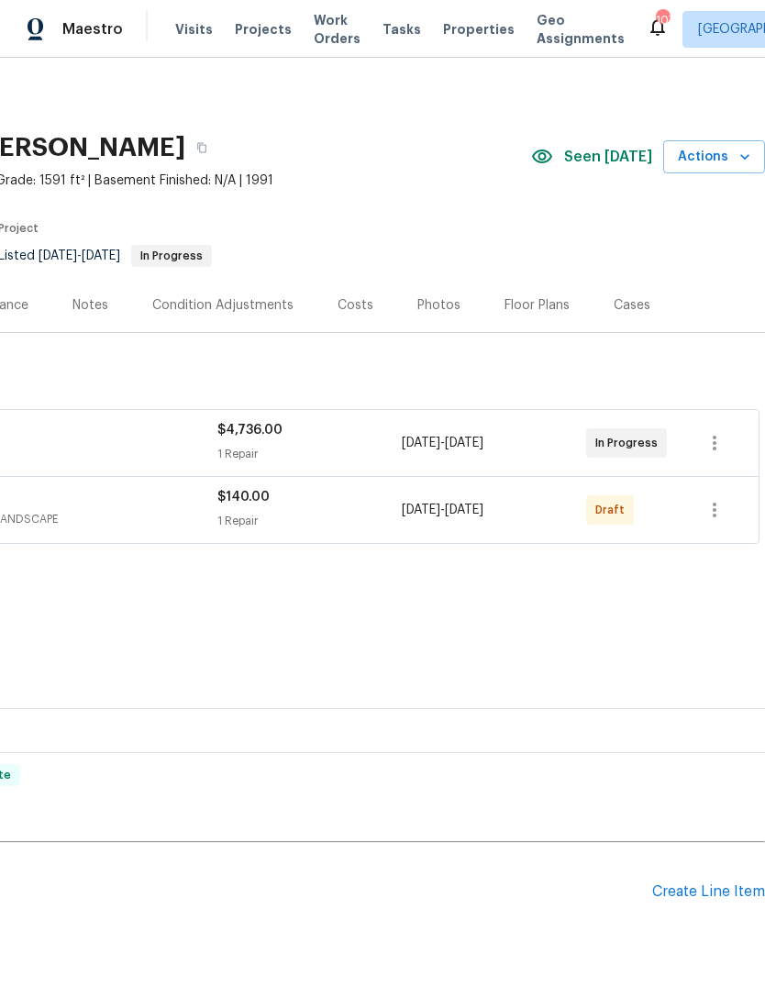
scroll to position [0, 271]
click at [719, 515] on icon "button" at bounding box center [714, 510] width 22 height 22
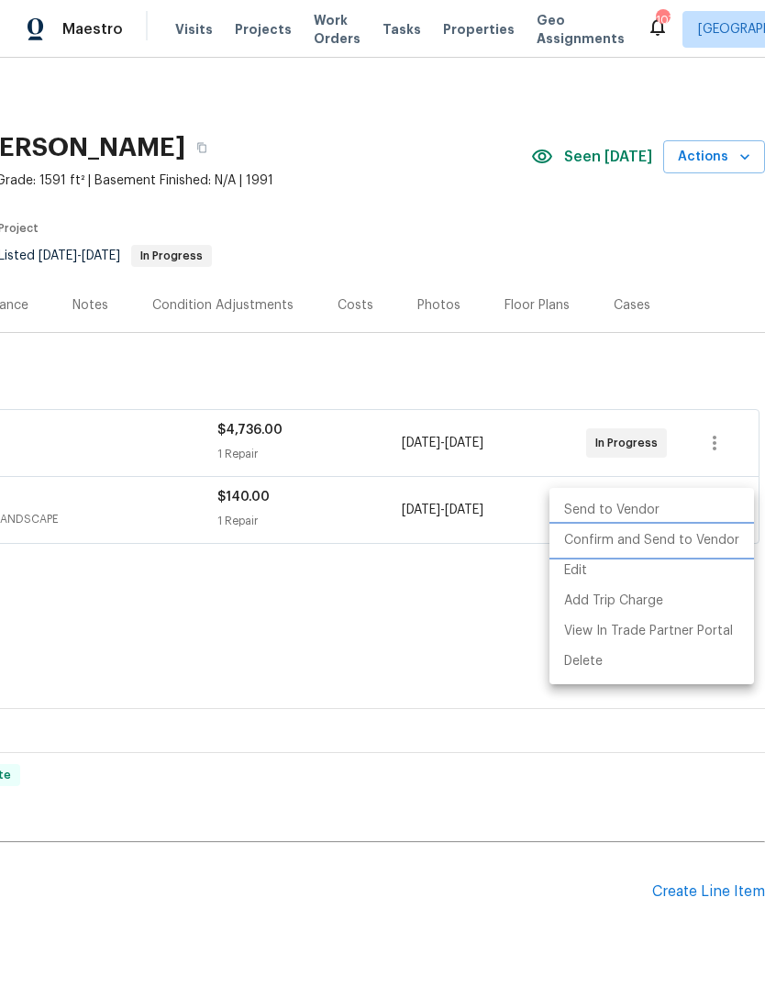
click at [690, 543] on li "Confirm and Send to Vendor" at bounding box center [651, 541] width 205 height 30
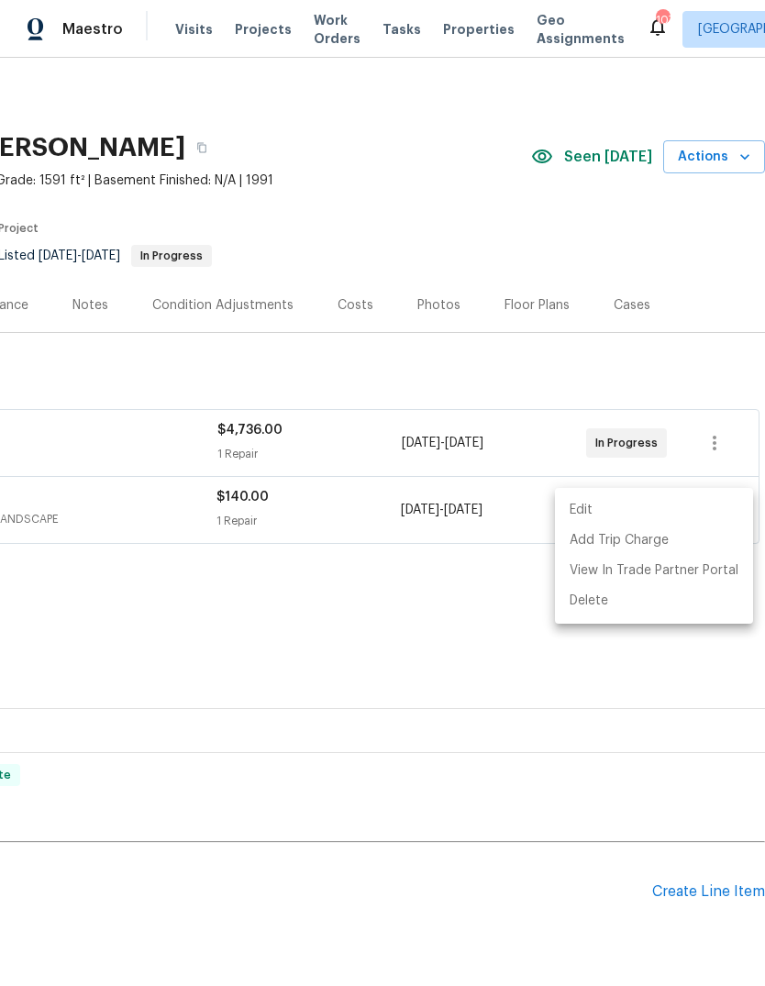
click at [664, 355] on div at bounding box center [382, 493] width 765 height 986
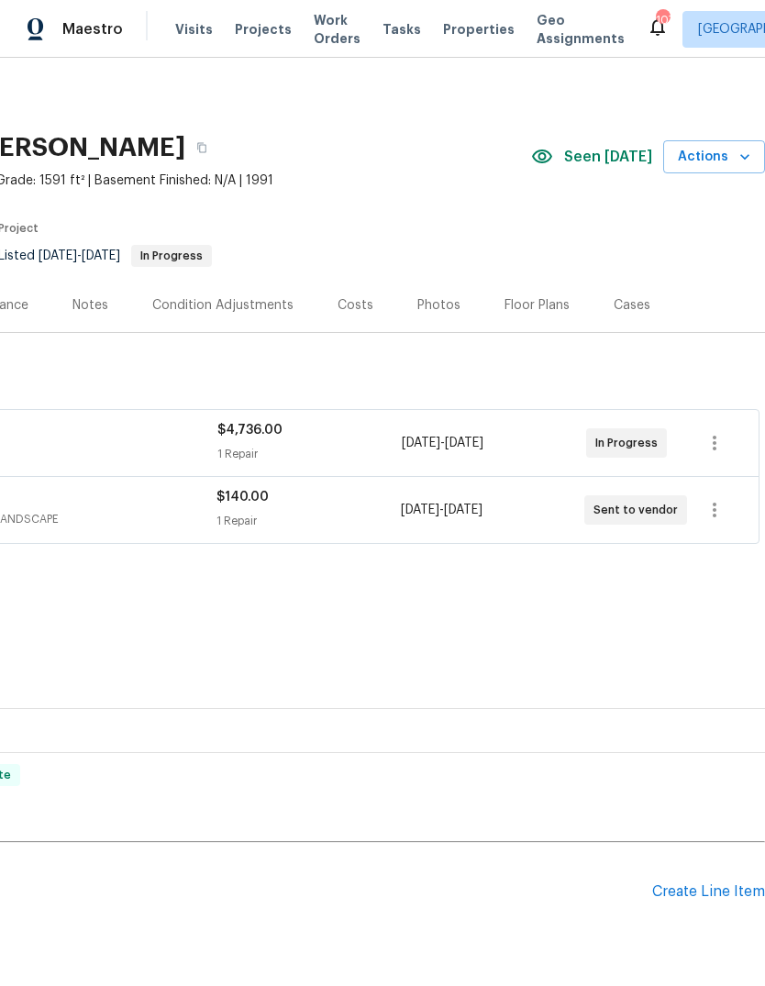
click at [664, 354] on div "Edit Add Trip Charge View In Trade Partner Portal Delete" at bounding box center [382, 493] width 765 height 986
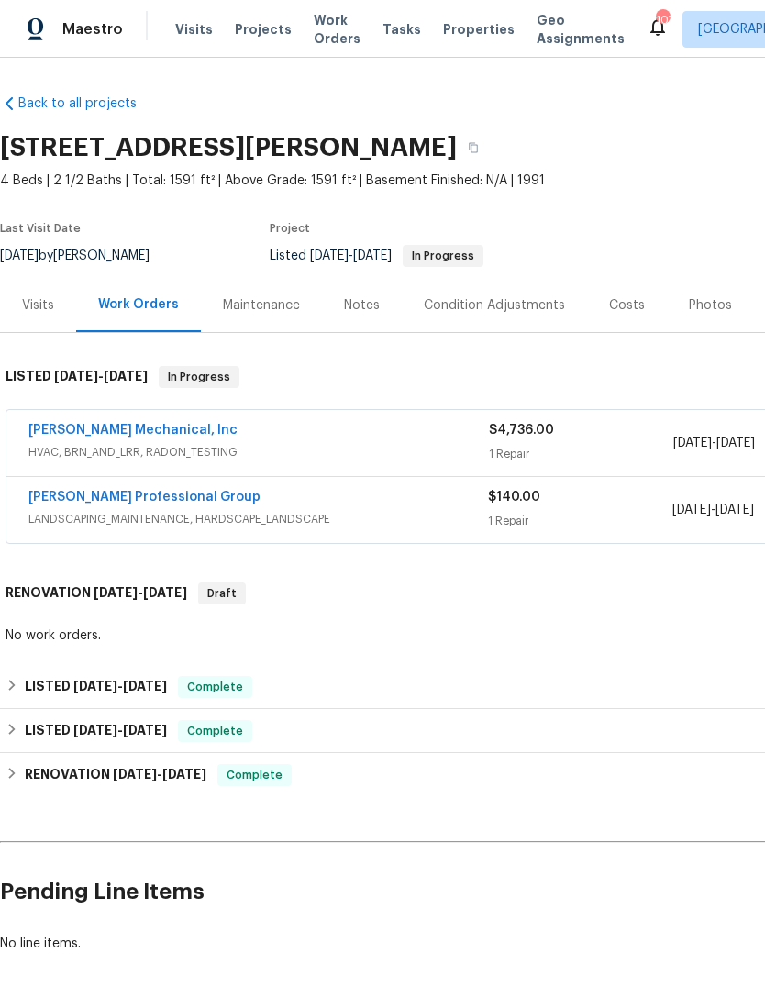
scroll to position [0, 0]
click at [94, 491] on link "[PERSON_NAME] Professional Group" at bounding box center [144, 497] width 232 height 13
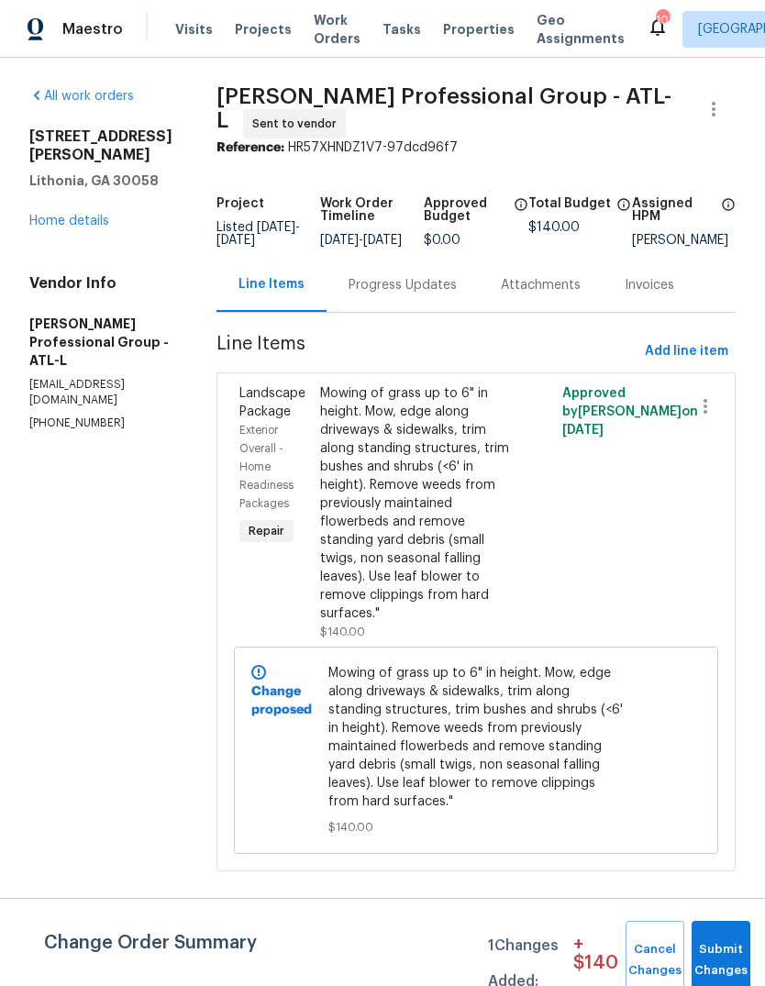
click at [397, 293] on div "Progress Updates" at bounding box center [403, 285] width 108 height 18
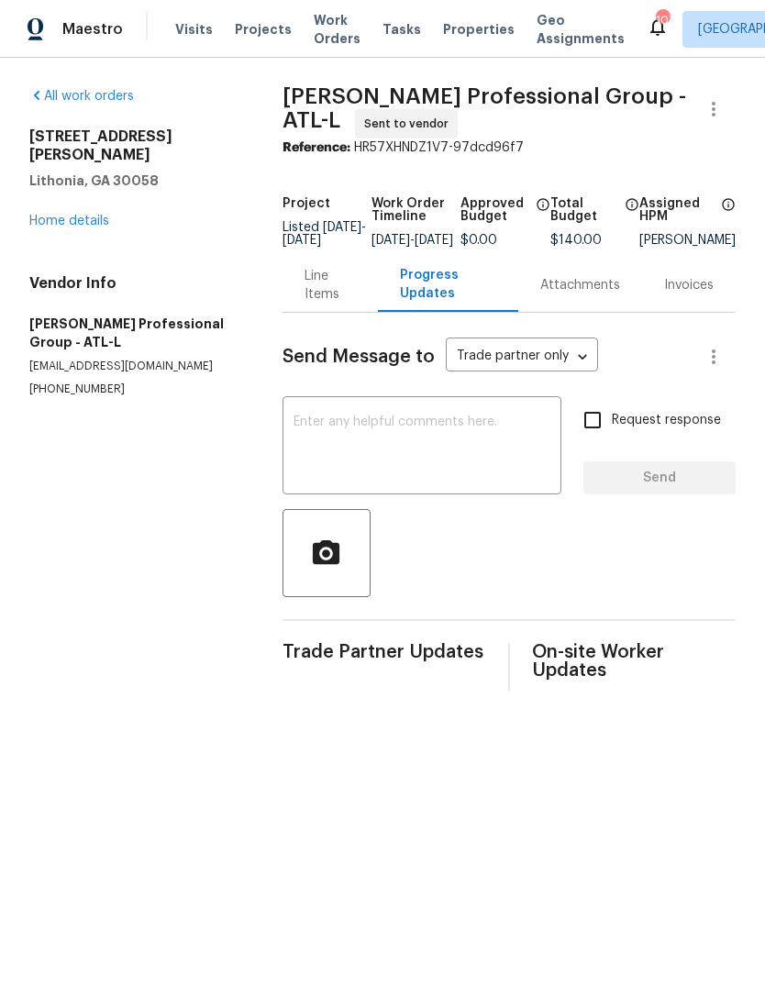
click at [514, 442] on textarea at bounding box center [421, 447] width 257 height 64
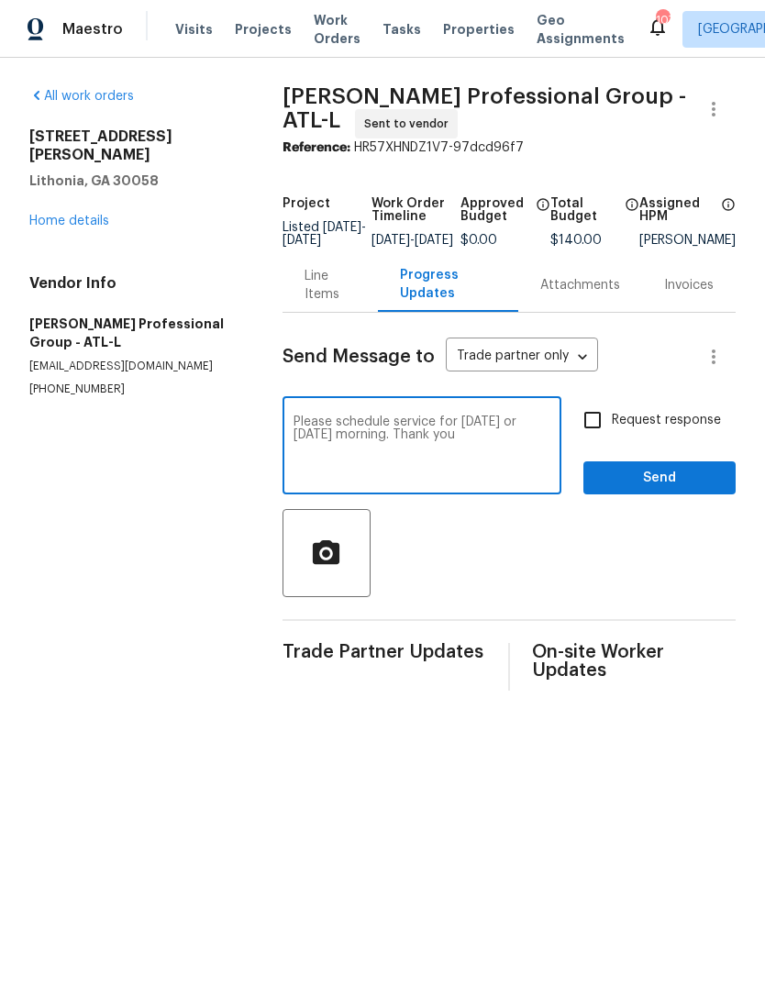
type textarea "Please schedule service for today or tomorrow morning. Thank you"
click at [673, 483] on span "Send" at bounding box center [659, 478] width 123 height 23
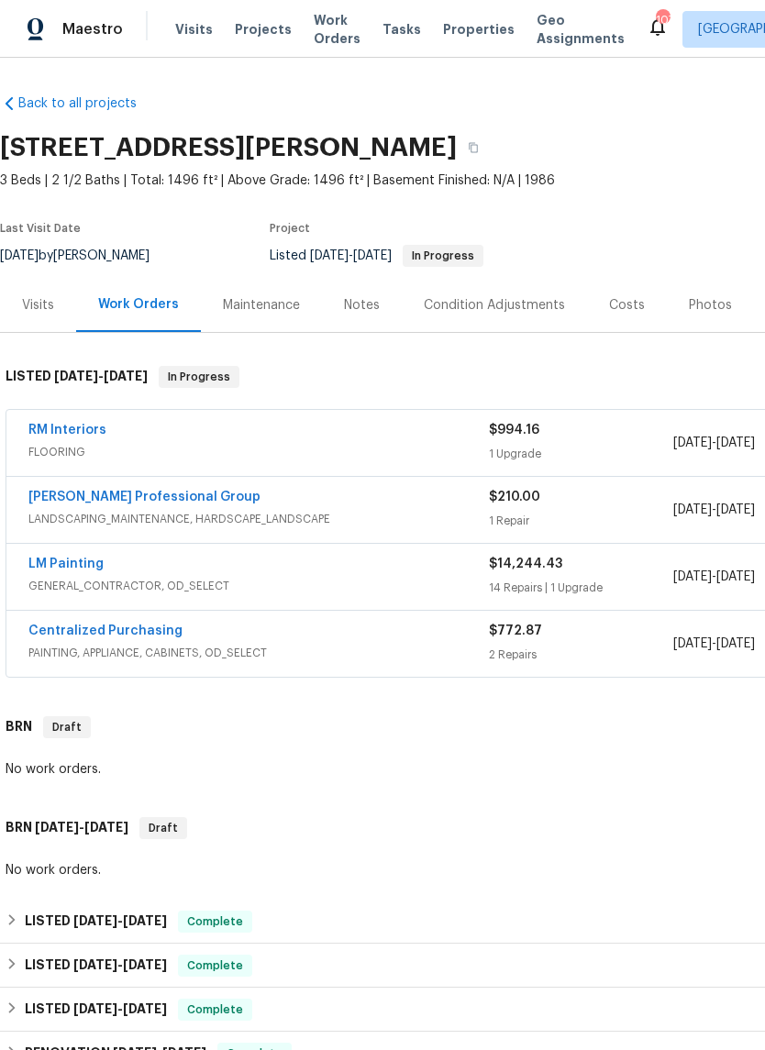
click at [92, 495] on link "Ramsey's Professional Group" at bounding box center [144, 497] width 232 height 13
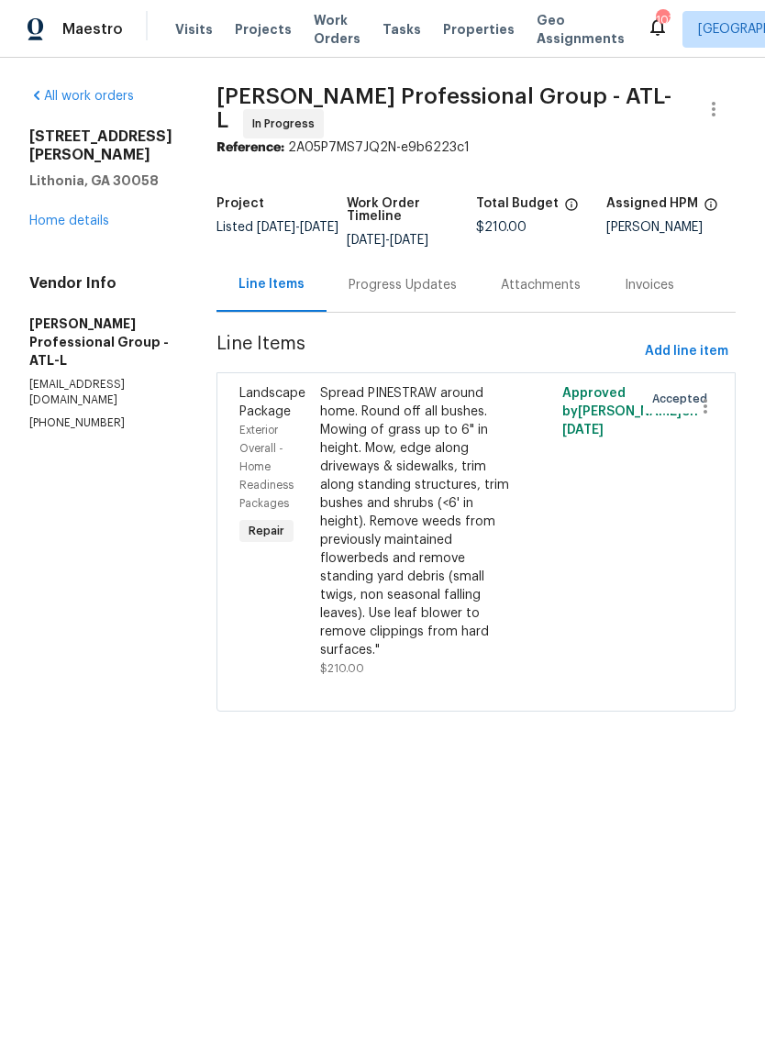
click at [437, 301] on div "Progress Updates" at bounding box center [403, 285] width 152 height 54
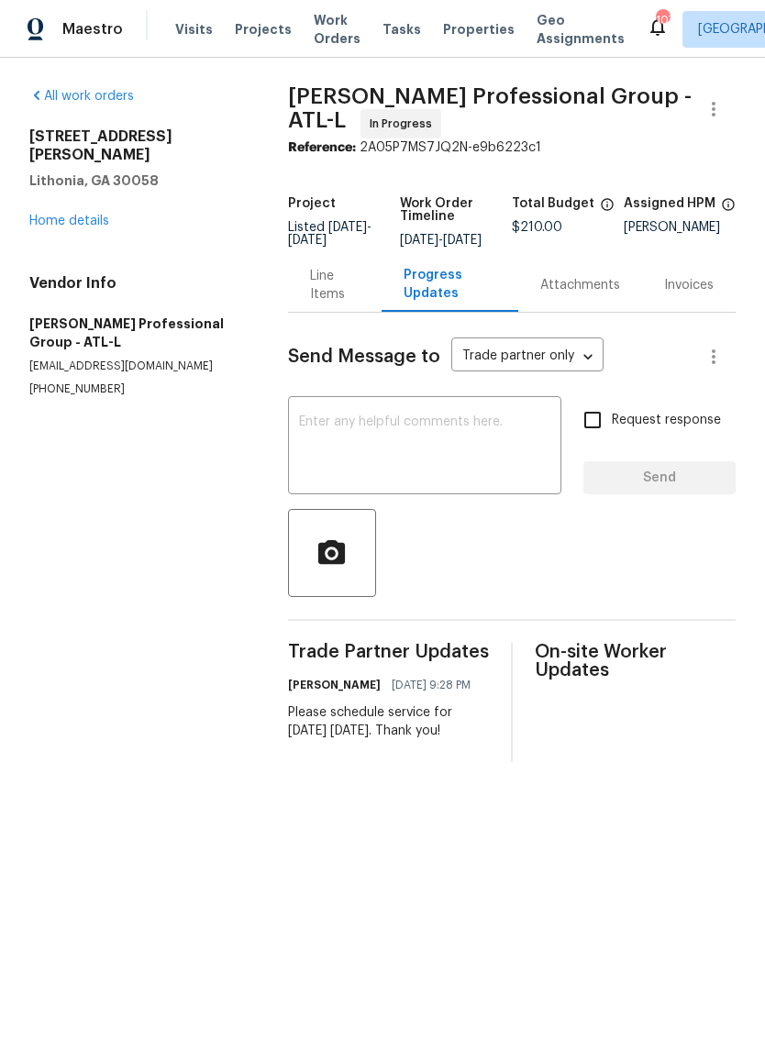
click at [529, 442] on textarea at bounding box center [424, 447] width 251 height 64
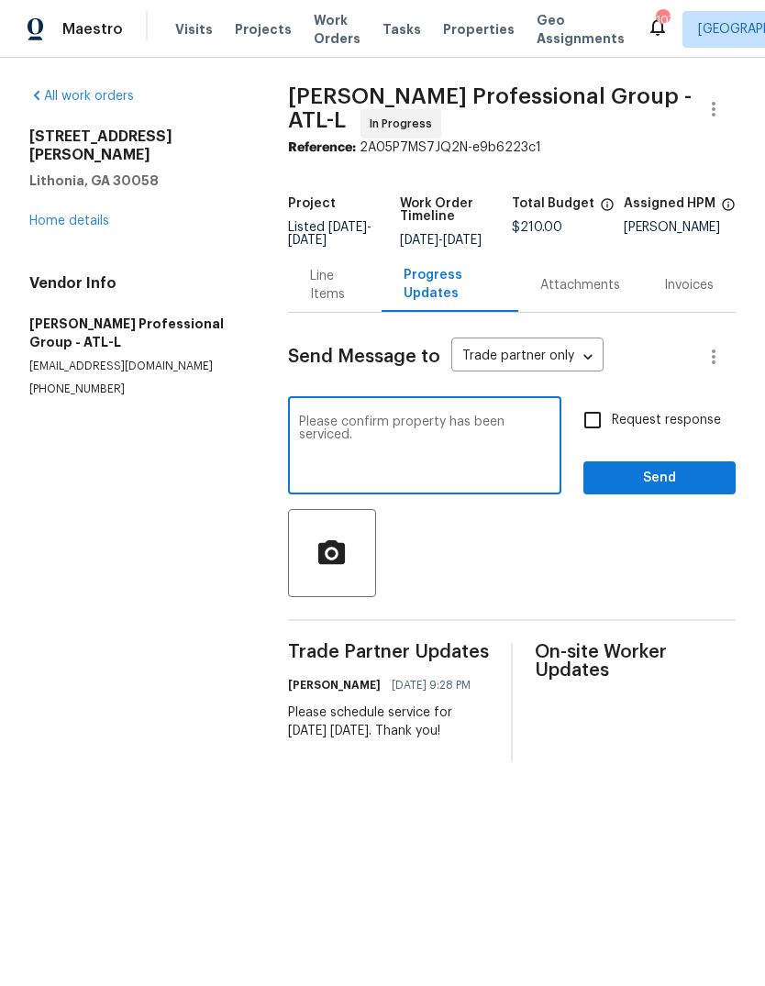
type textarea "Please confirm property has been serviced."
click at [683, 490] on span "Send" at bounding box center [659, 478] width 123 height 23
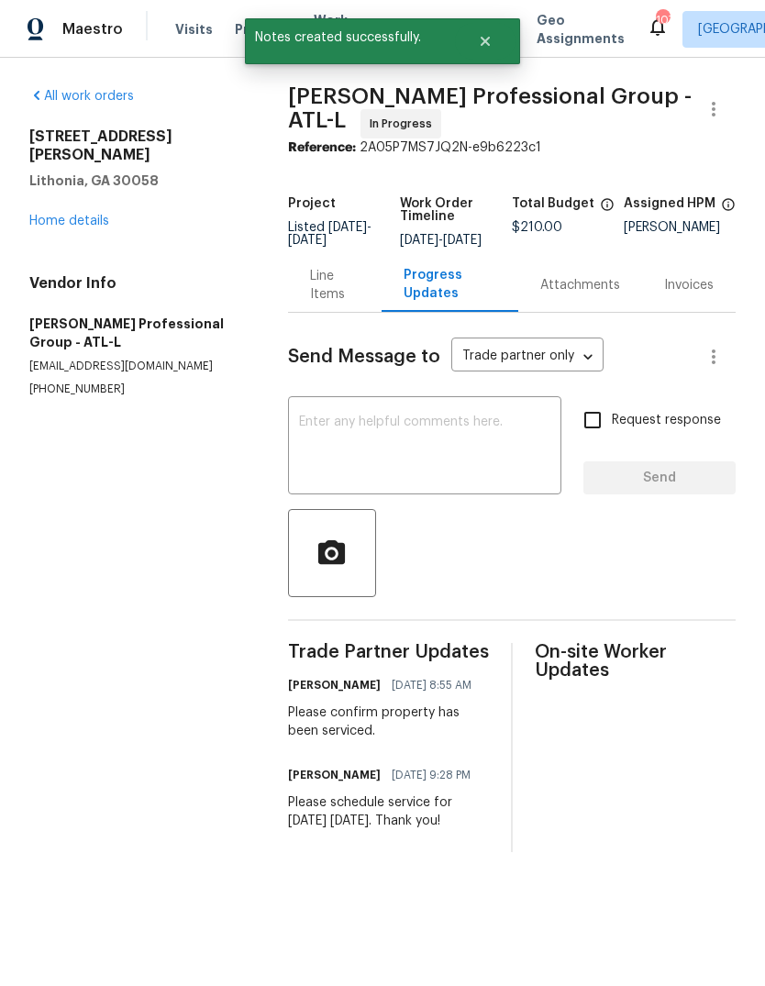
click at [53, 215] on link "Home details" at bounding box center [69, 221] width 80 height 13
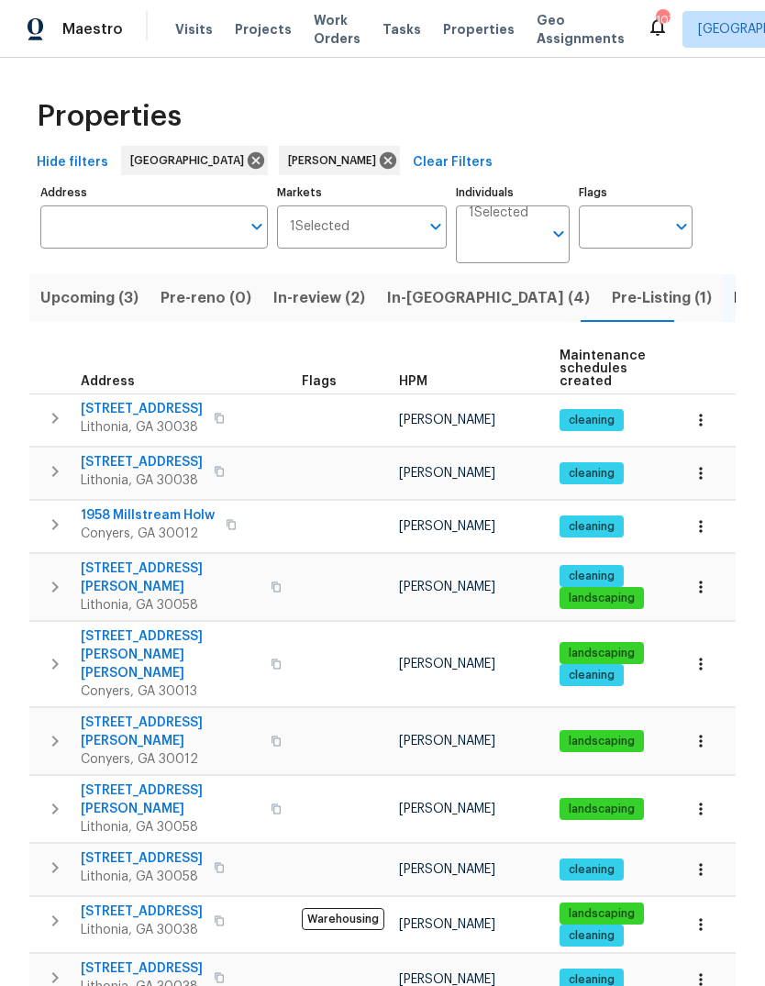
click at [325, 297] on span "In-review (2)" at bounding box center [319, 298] width 92 height 26
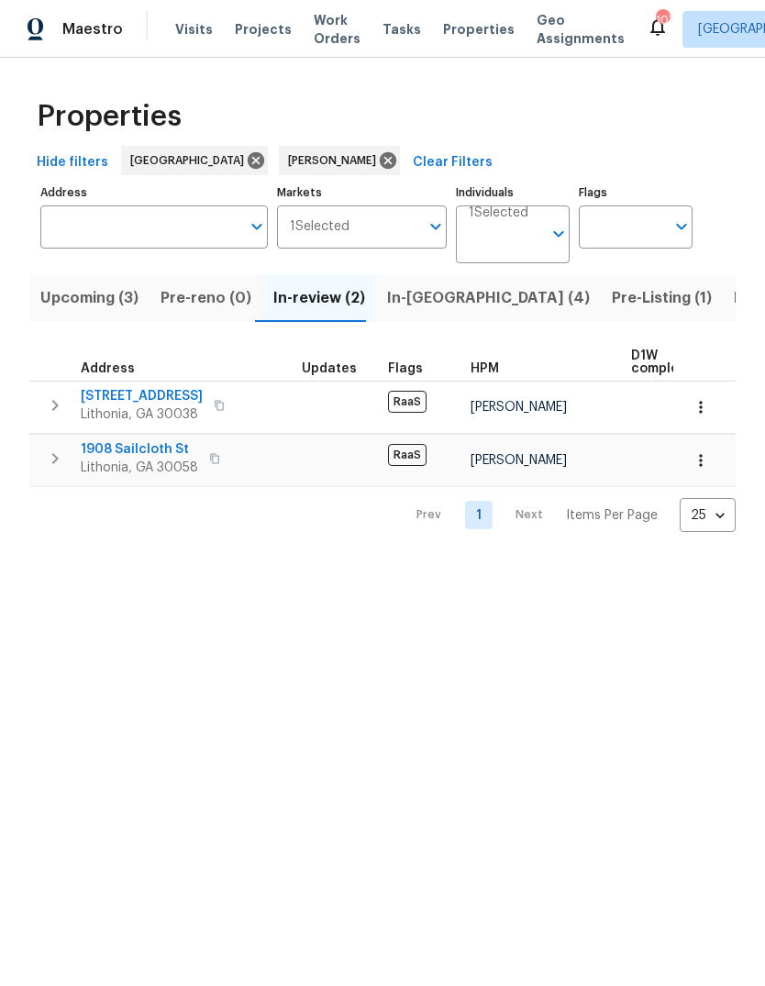
click at [114, 393] on span "[STREET_ADDRESS]" at bounding box center [142, 396] width 122 height 18
click at [105, 446] on span "1908 Sailcloth St" at bounding box center [139, 449] width 117 height 18
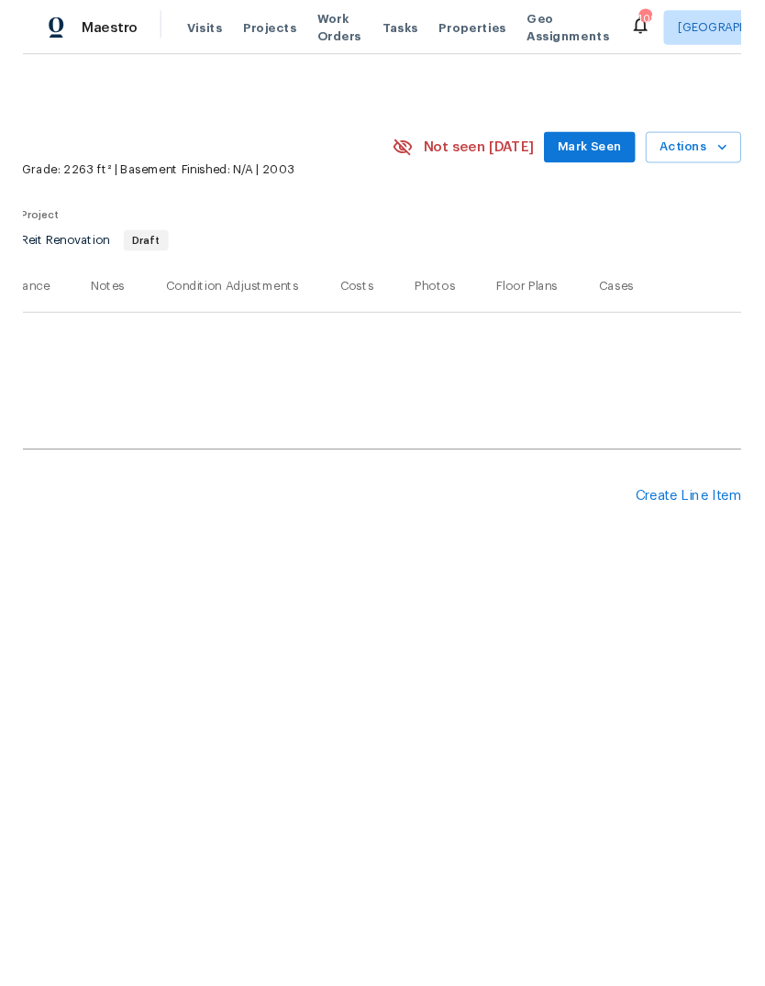
scroll to position [0, 271]
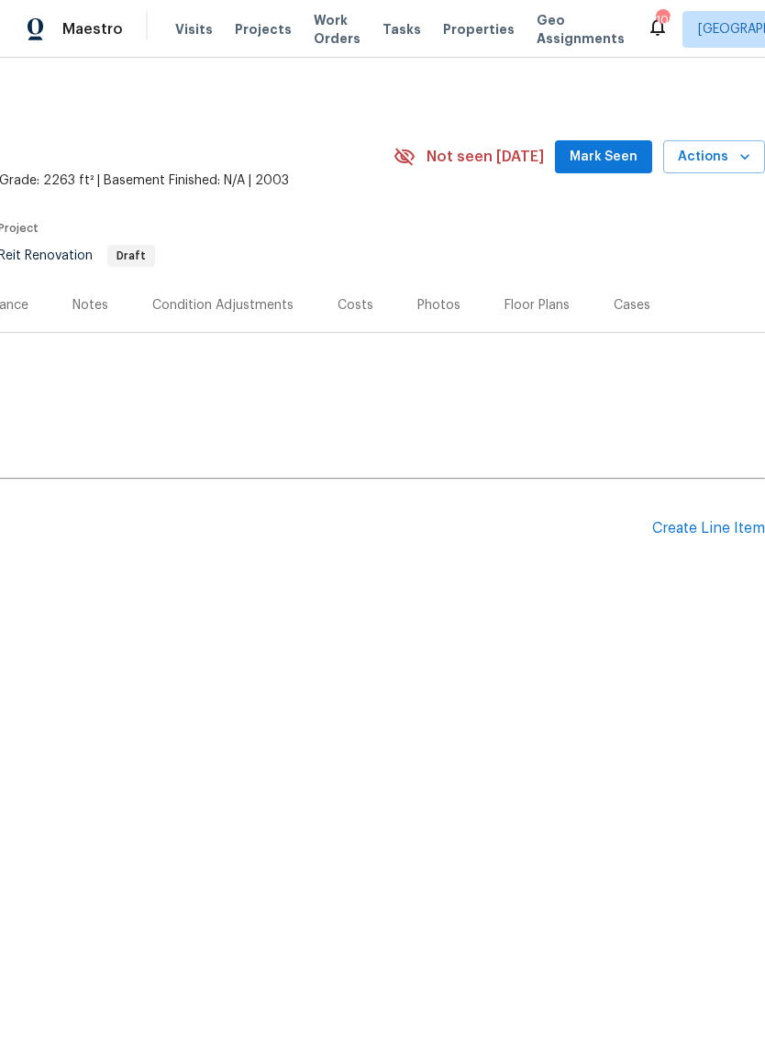
click at [713, 532] on div "Create Line Item" at bounding box center [708, 528] width 113 height 17
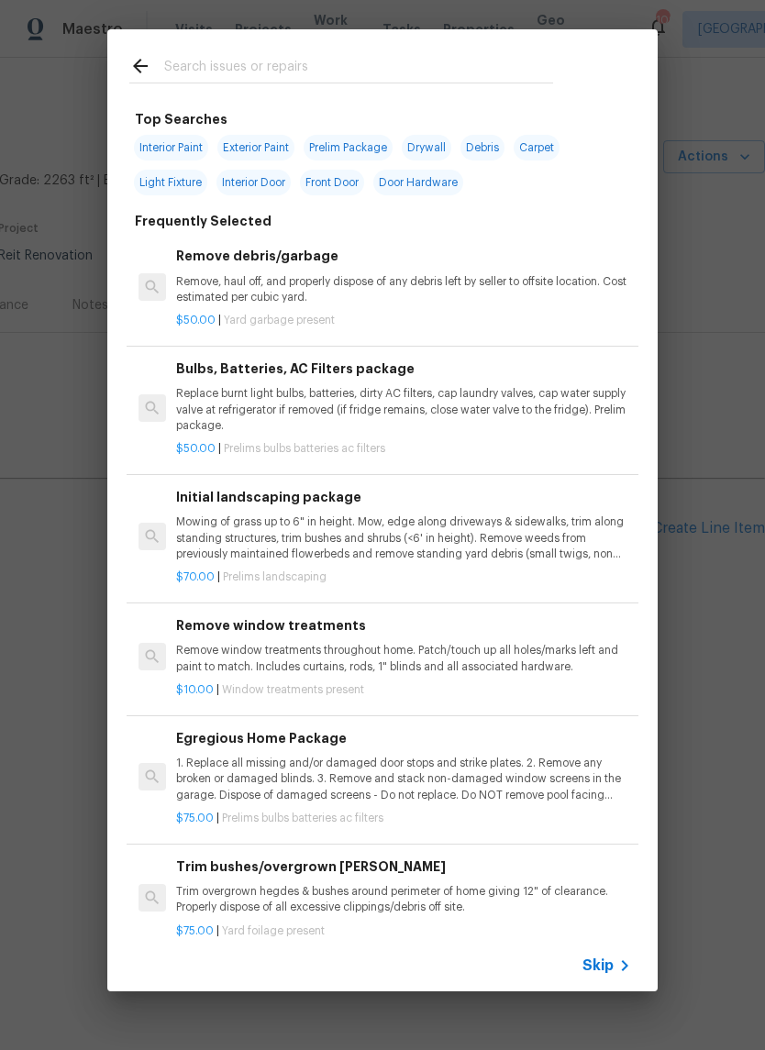
click at [482, 68] on input "text" at bounding box center [358, 69] width 389 height 28
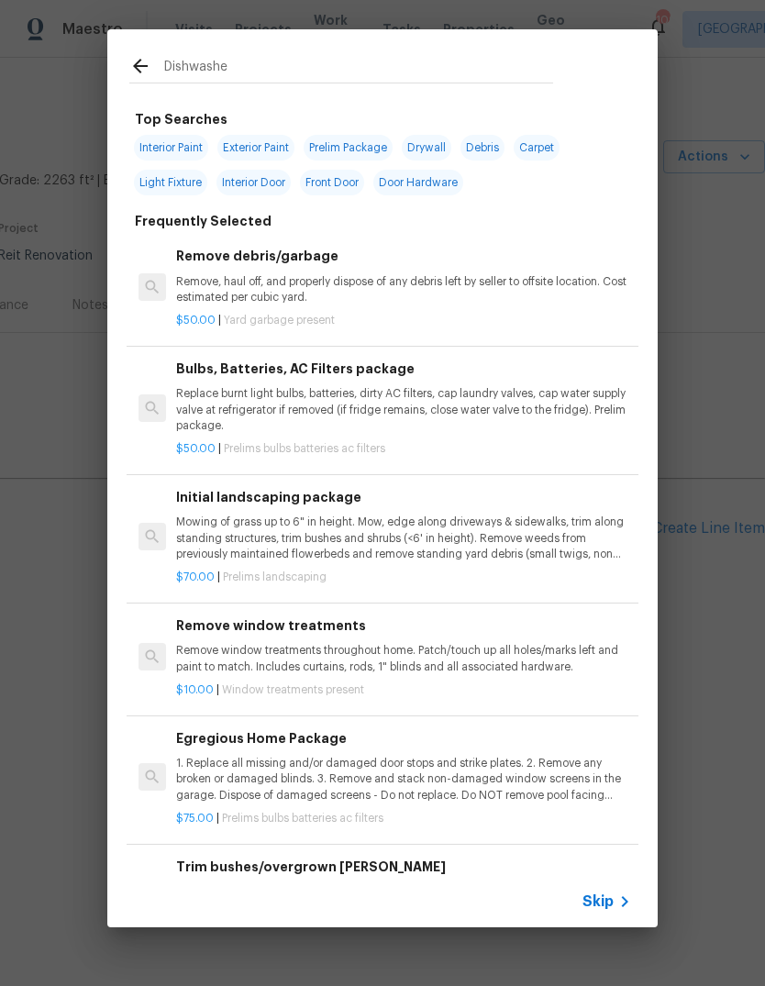
type input "Dishwasher"
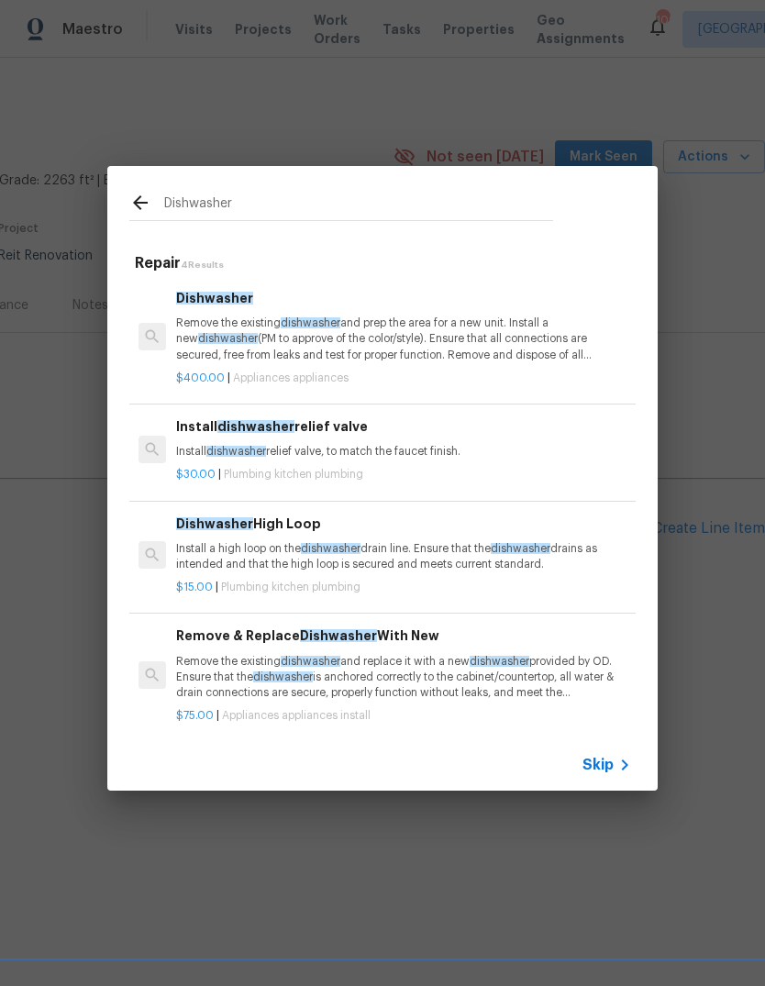
click at [426, 340] on p "Remove the existing dishwasher and prep the area for a new unit. Install a new …" at bounding box center [403, 339] width 455 height 47
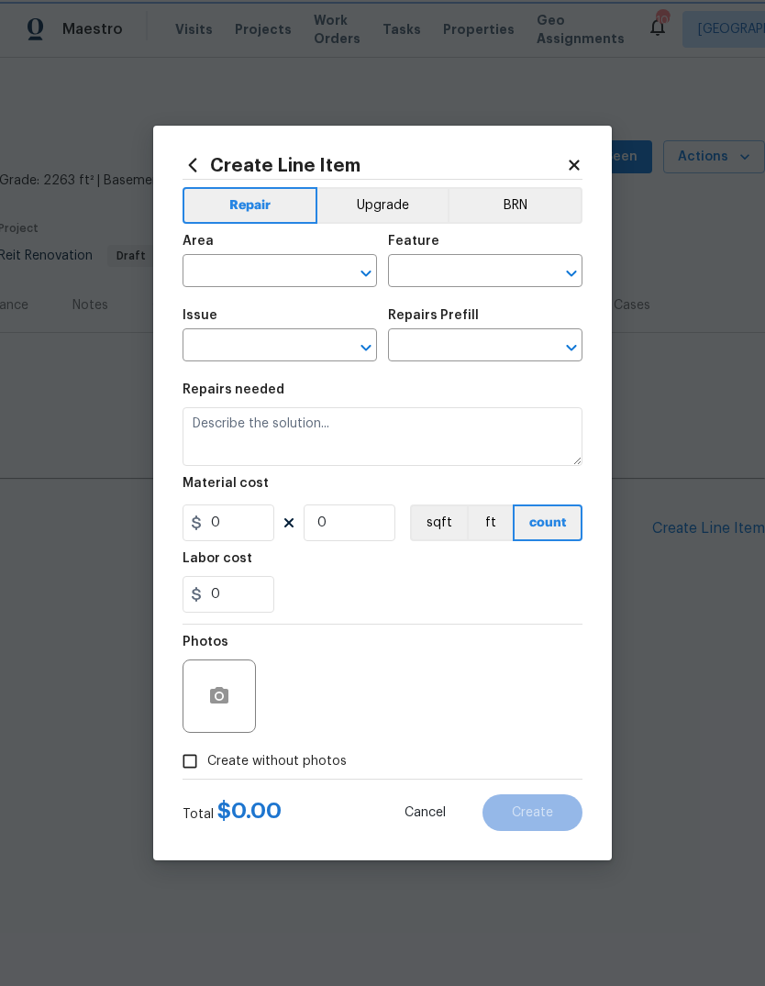
type input "Appliances"
type input "Dishwasher $400.00"
type textarea "Remove the existing dishwasher and prep the area for a new unit. Install a new …"
type input "400"
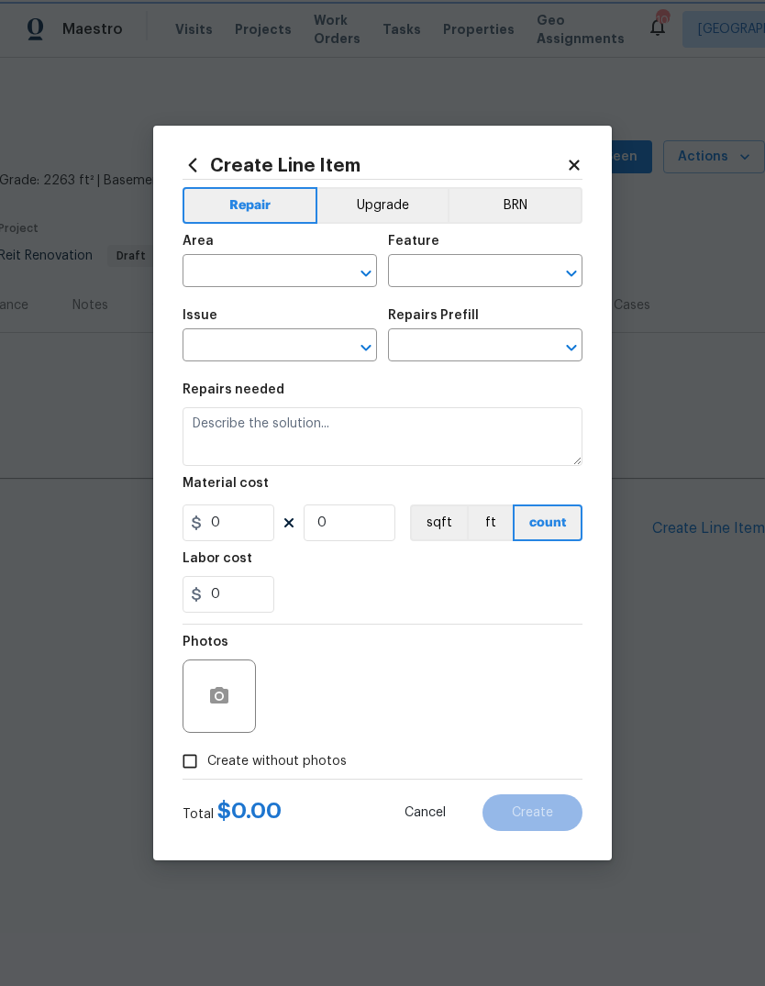
type input "1"
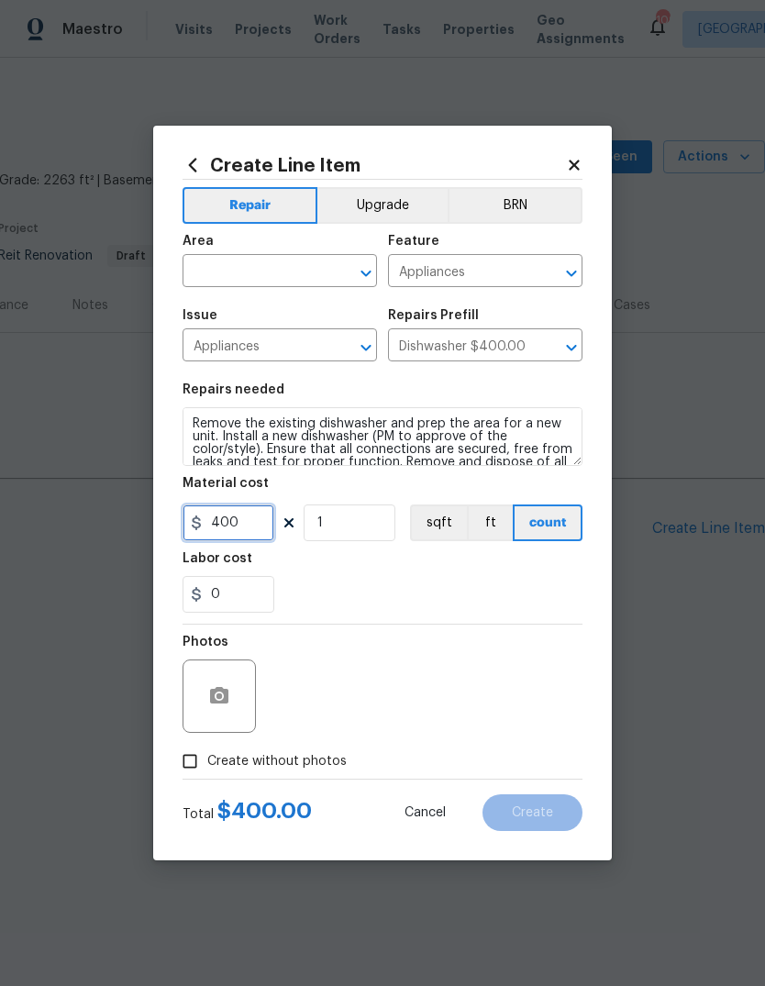
click at [252, 526] on input "400" at bounding box center [229, 522] width 92 height 37
type input "650"
click at [303, 270] on input "text" at bounding box center [254, 273] width 143 height 28
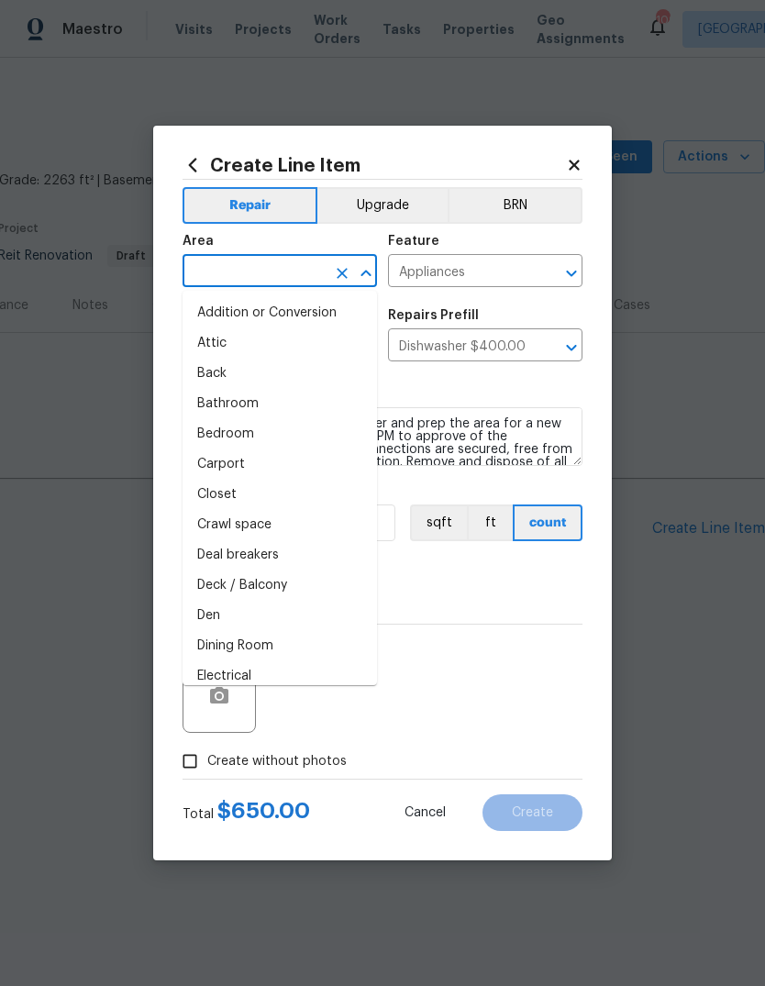
click at [303, 270] on input "text" at bounding box center [254, 273] width 143 height 28
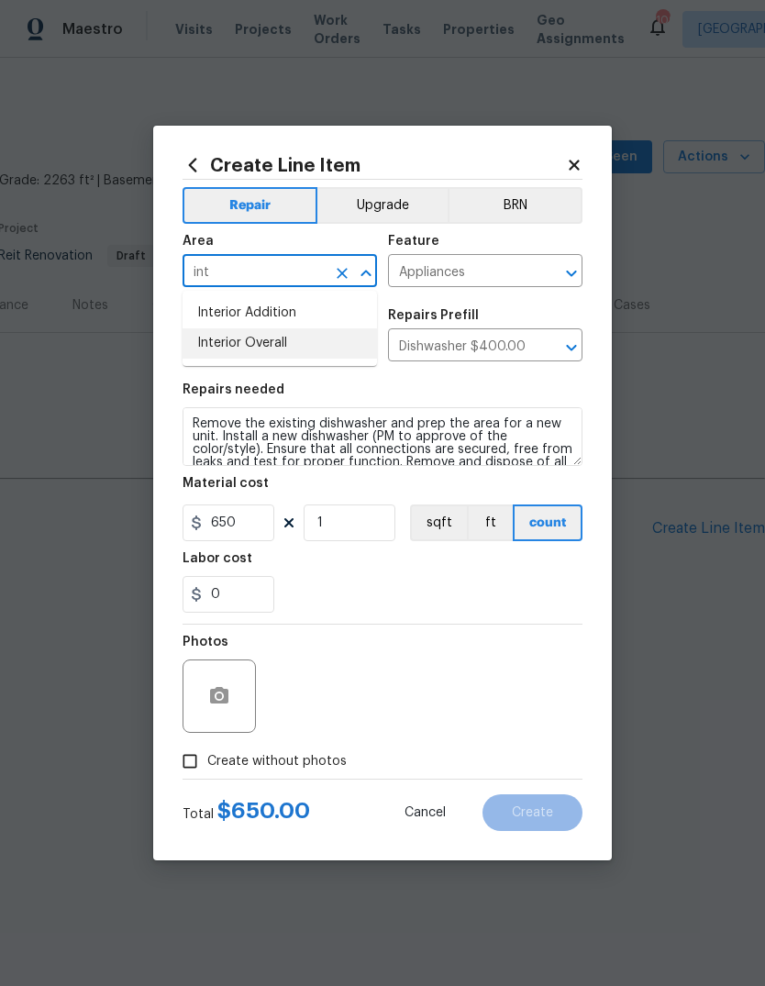
click at [286, 343] on li "Interior Overall" at bounding box center [280, 343] width 194 height 30
type input "Interior Overall"
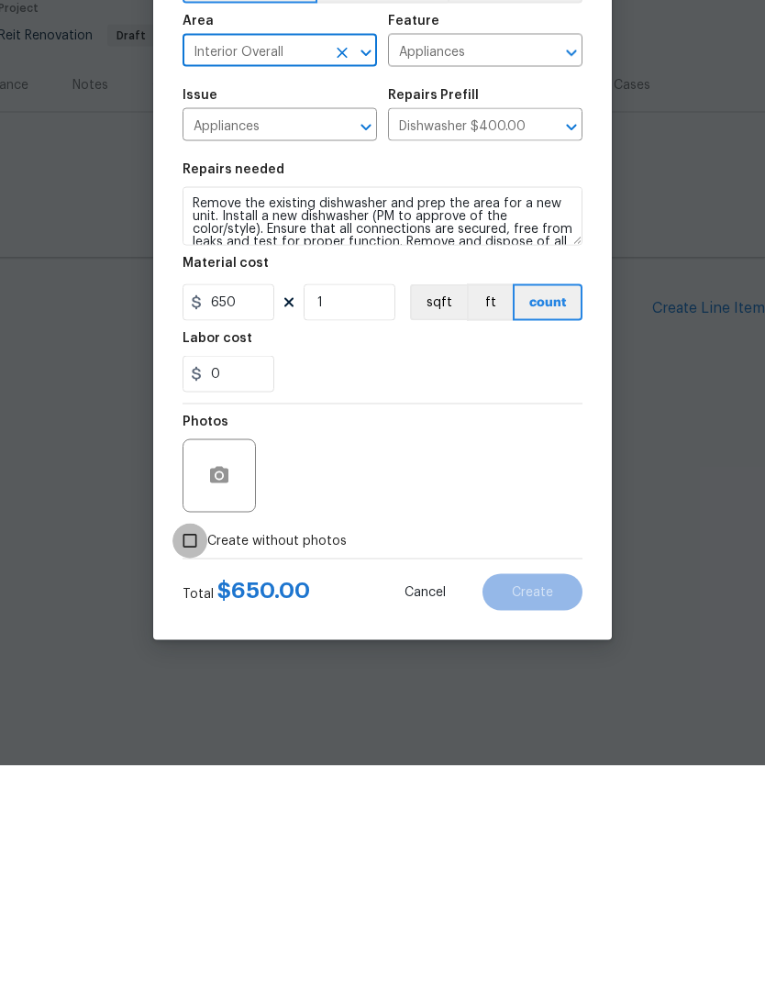
click at [198, 744] on input "Create without photos" at bounding box center [189, 761] width 35 height 35
checkbox input "true"
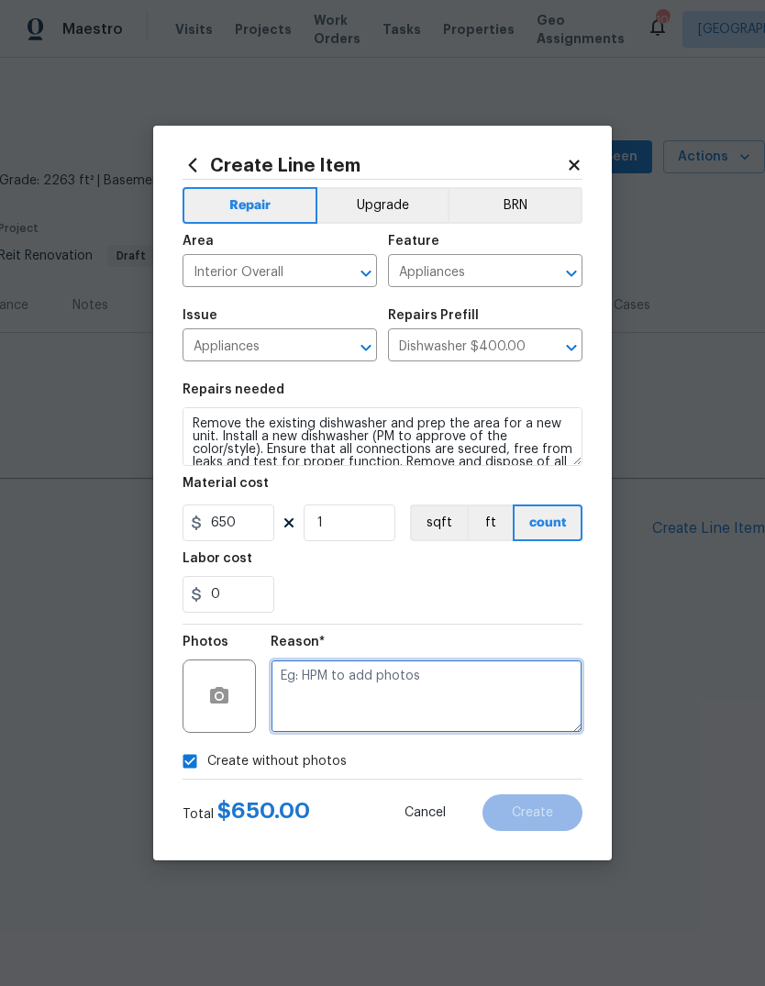
click at [474, 686] on textarea at bounding box center [427, 695] width 312 height 73
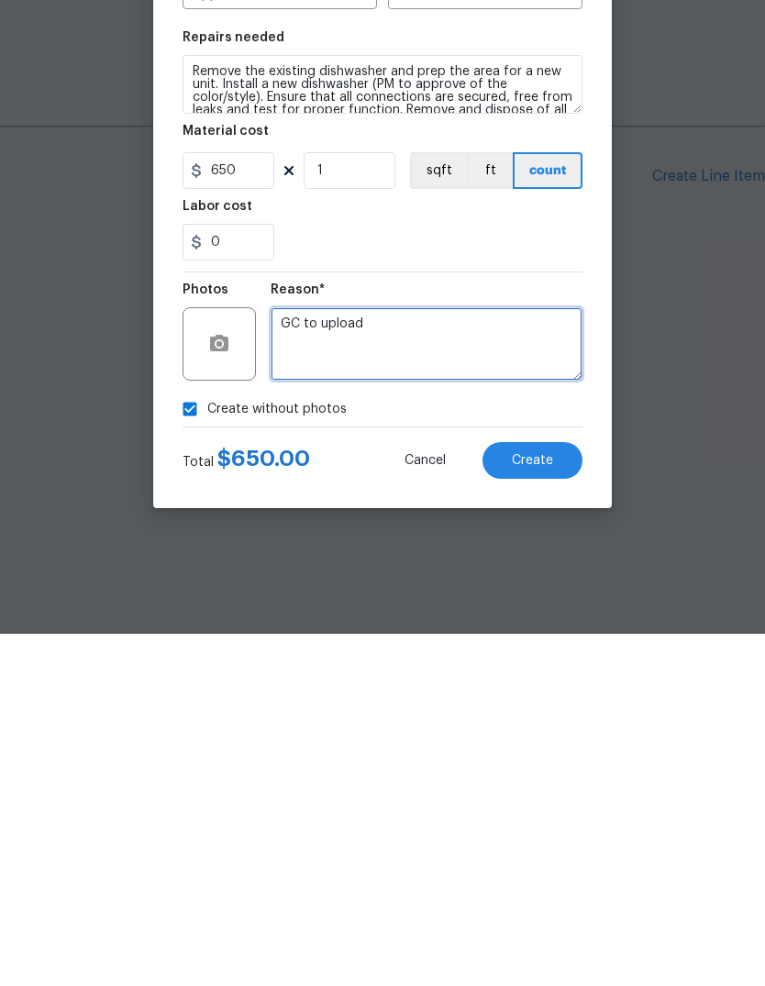
type textarea "GC to upload"
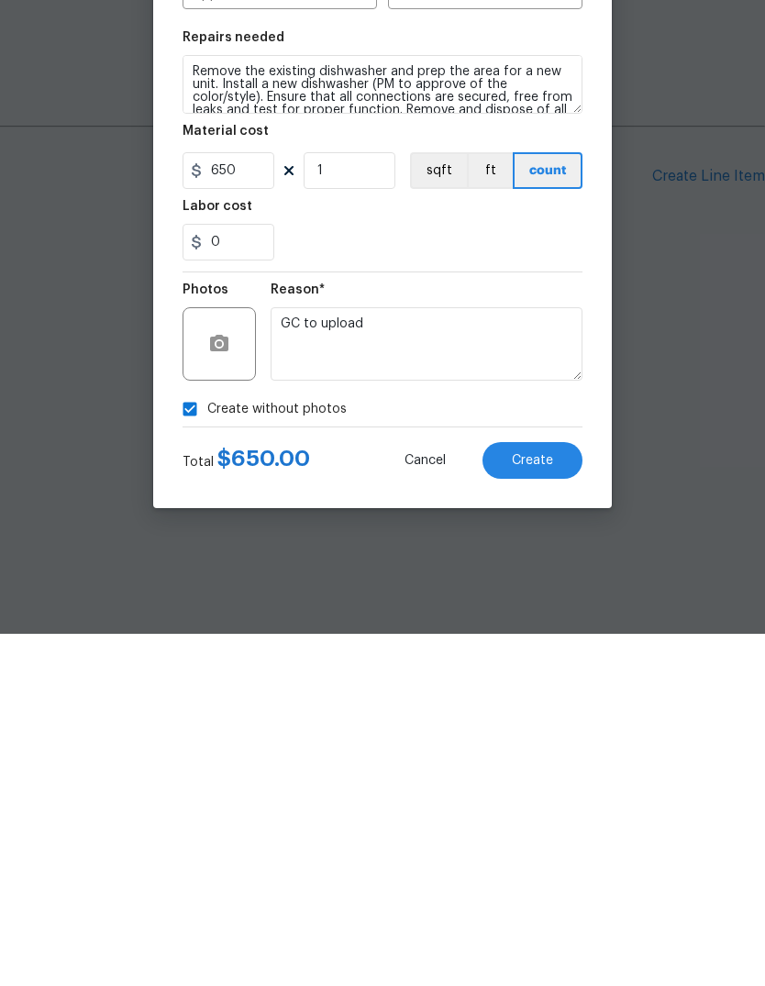
click at [559, 794] on button "Create" at bounding box center [532, 812] width 100 height 37
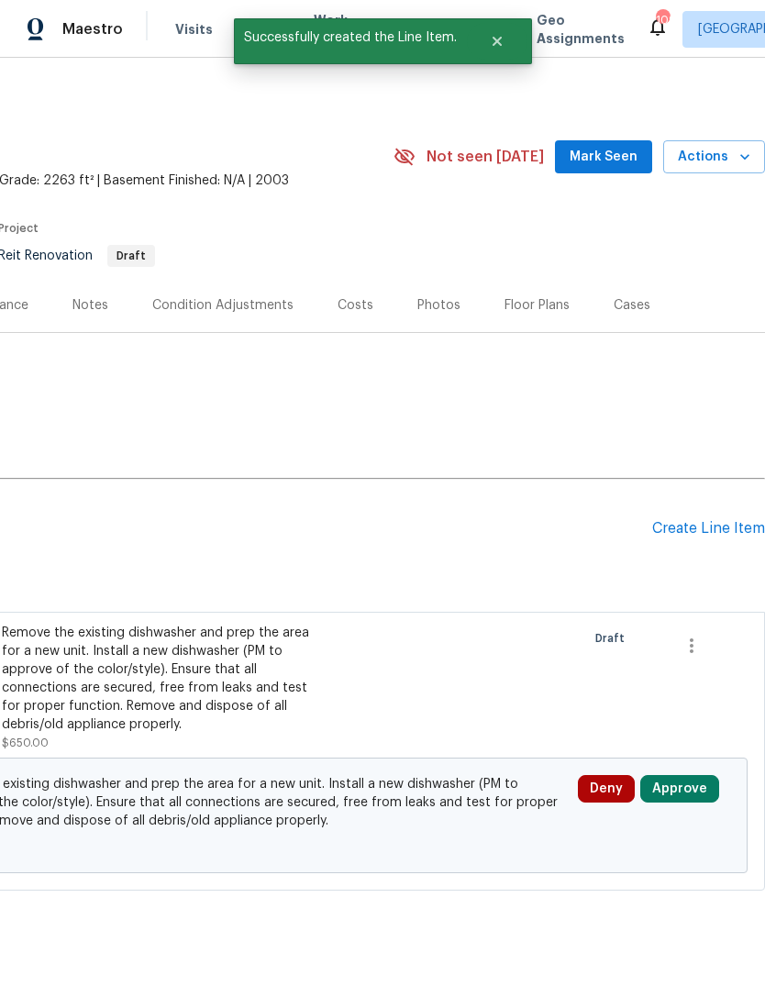
click at [699, 533] on div "Create Line Item" at bounding box center [708, 528] width 113 height 17
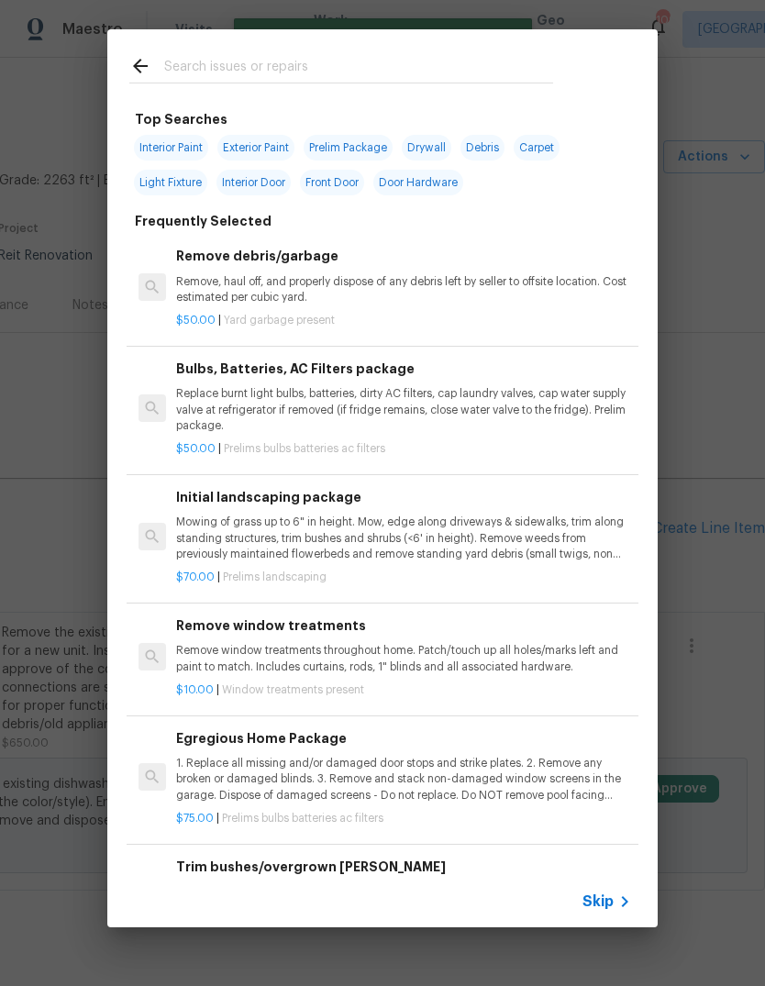
click at [448, 62] on input "text" at bounding box center [358, 69] width 389 height 28
type input "Cabinet"
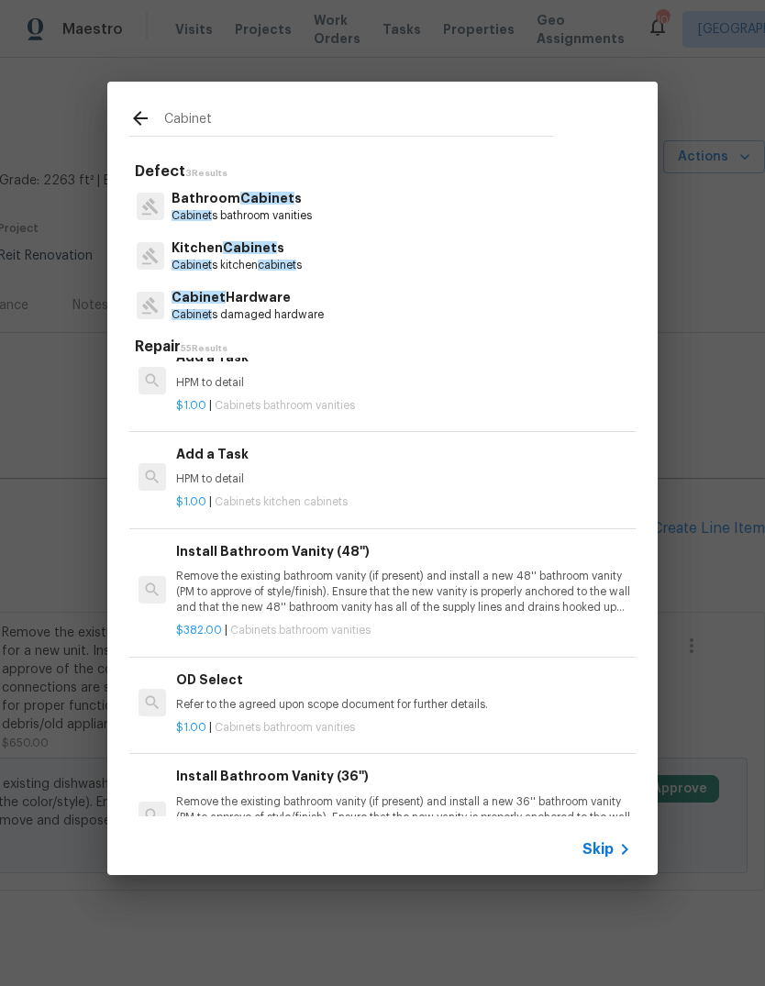
scroll to position [3673, 0]
click at [210, 471] on p "HPM to detail" at bounding box center [403, 479] width 455 height 16
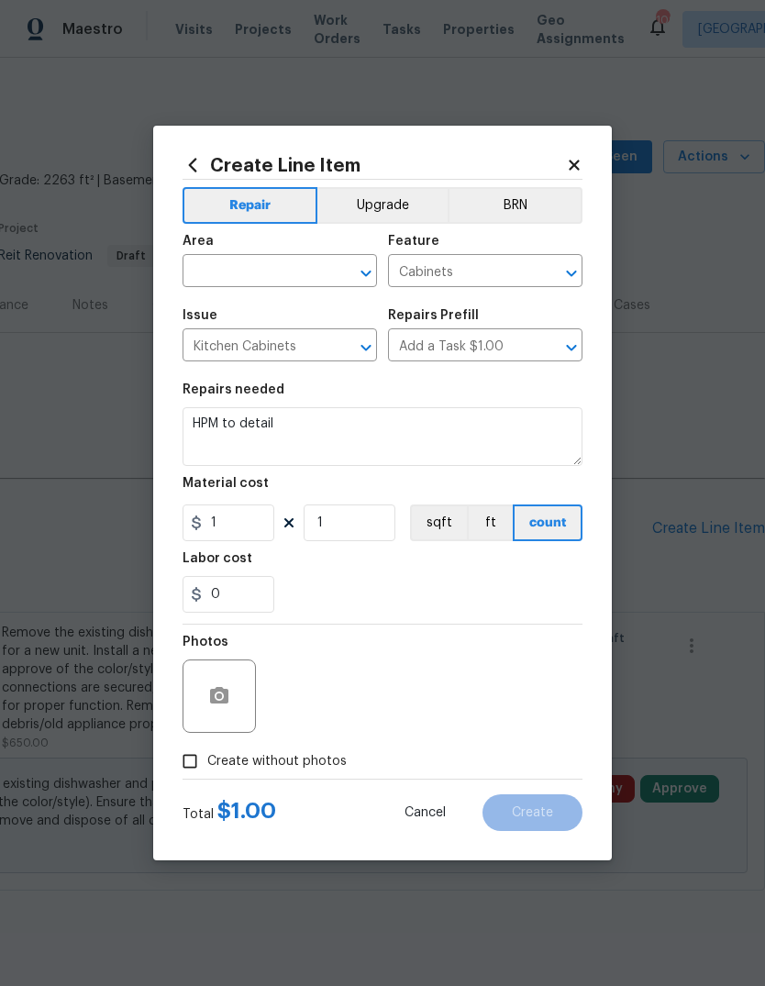
click at [317, 282] on input "text" at bounding box center [254, 273] width 143 height 28
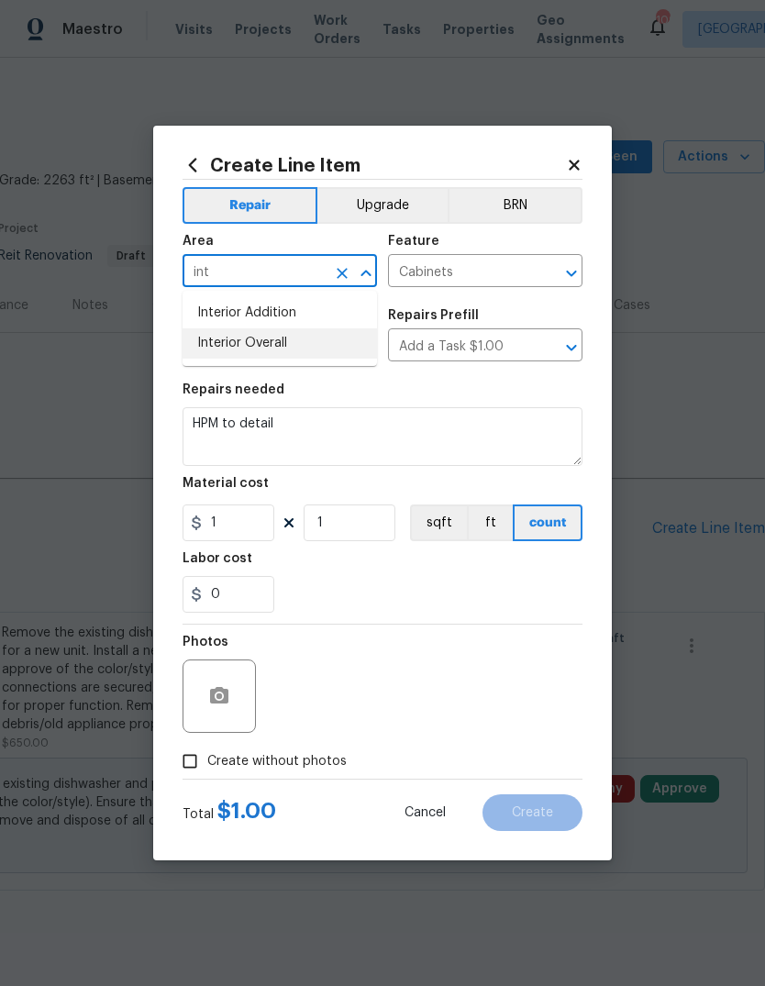
click at [293, 352] on li "Interior Overall" at bounding box center [280, 343] width 194 height 30
type input "Interior Overall"
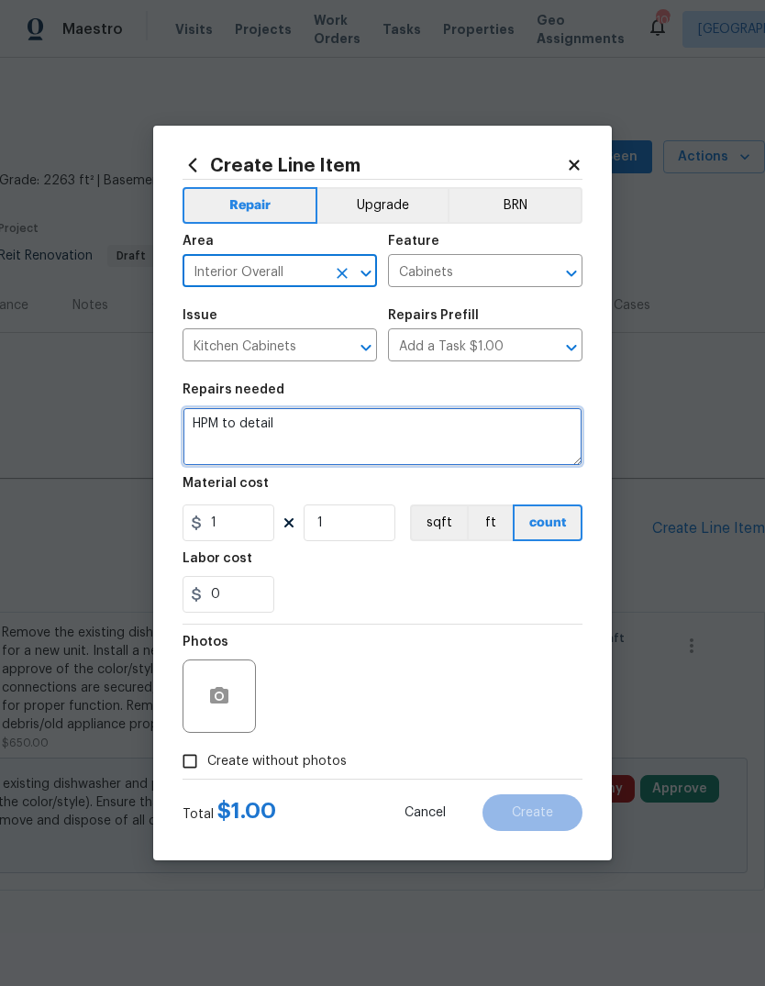
click at [355, 440] on textarea "HPM to detail" at bounding box center [383, 436] width 400 height 59
type textarea "H"
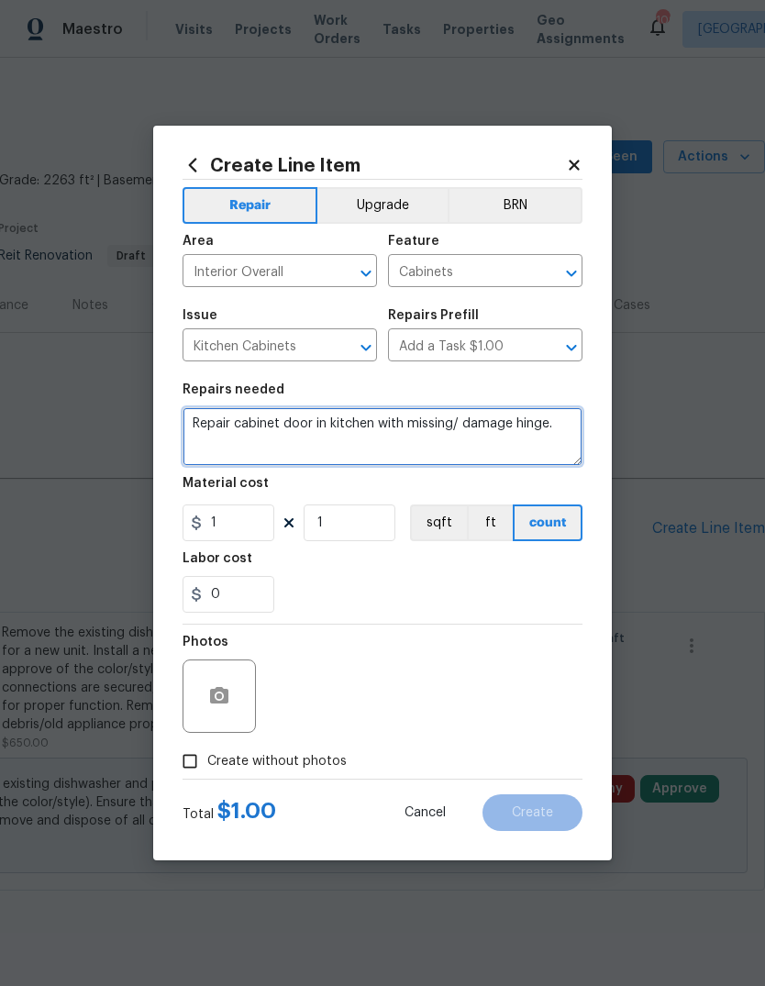
type textarea "Repair cabinet door in kitchen with missing/ damage hinge."
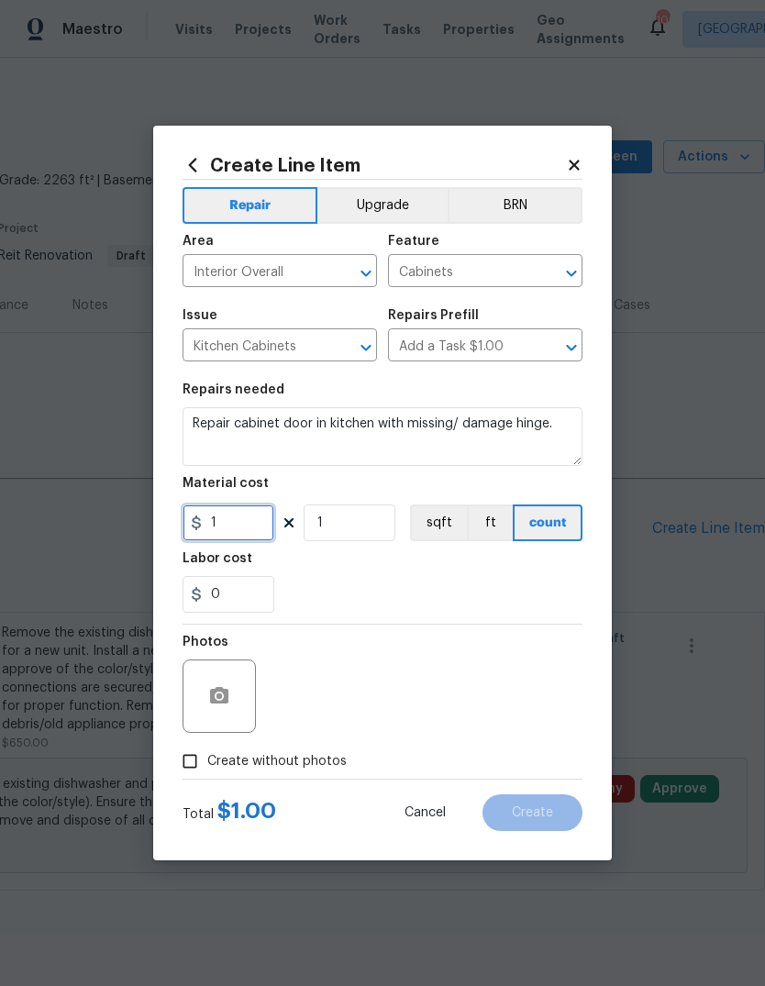
click at [228, 524] on input "1" at bounding box center [229, 522] width 92 height 37
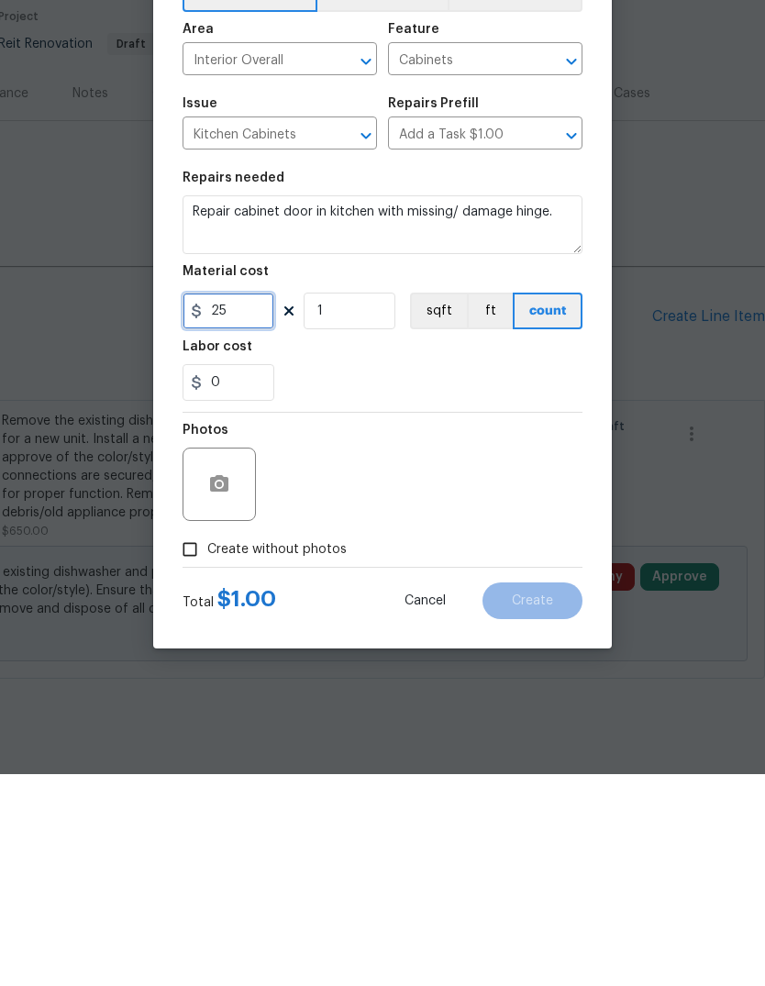
type input "25"
click at [193, 744] on input "Create without photos" at bounding box center [189, 761] width 35 height 35
checkbox input "true"
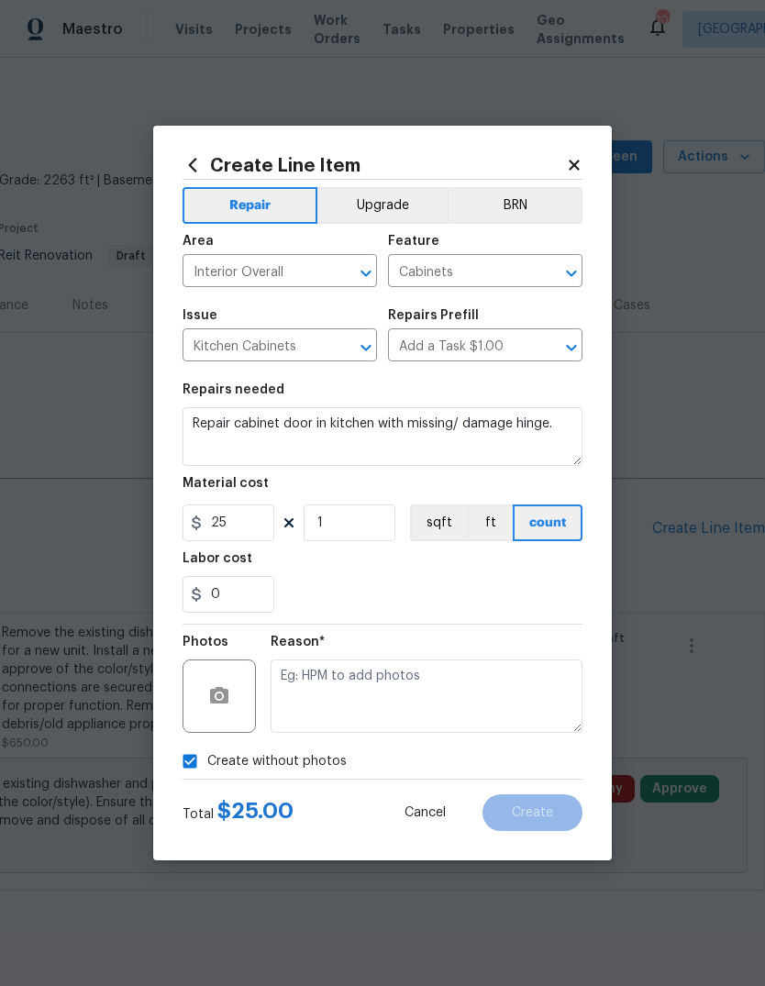
click at [520, 661] on textarea at bounding box center [427, 695] width 312 height 73
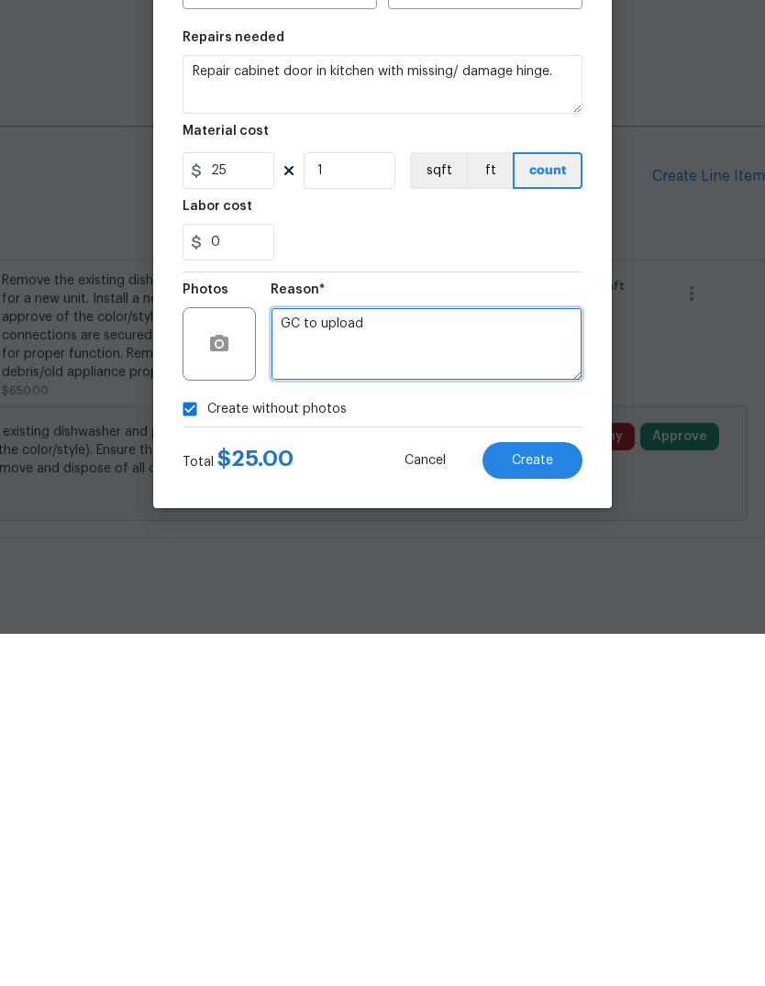
type textarea "GC to upload"
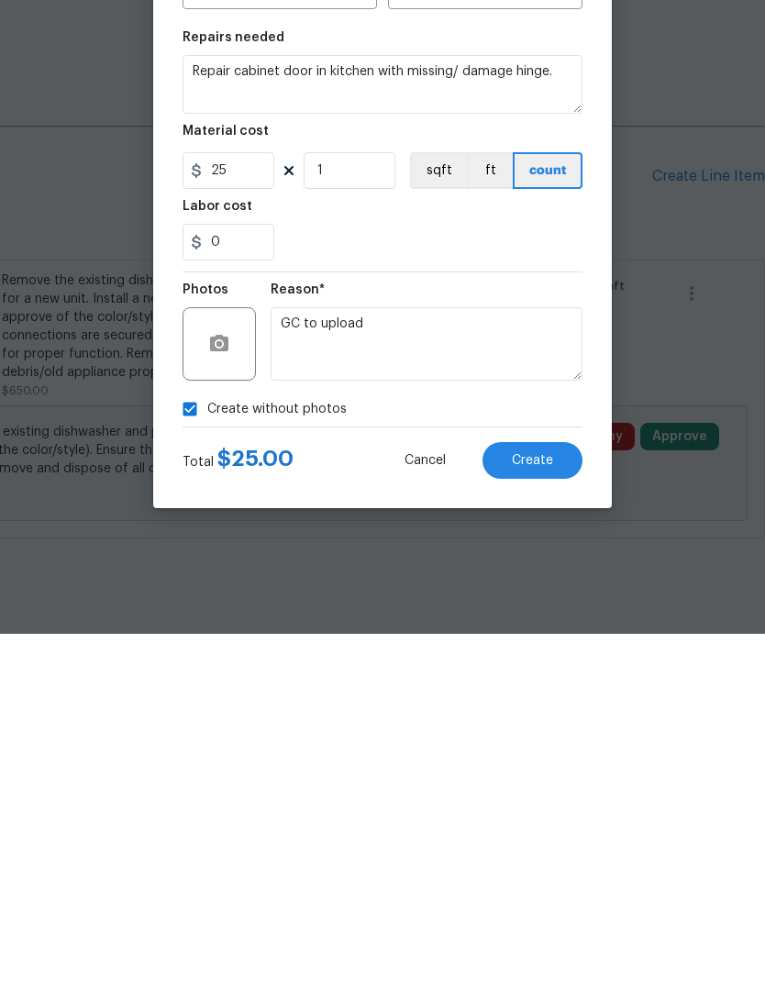
click at [559, 794] on button "Create" at bounding box center [532, 812] width 100 height 37
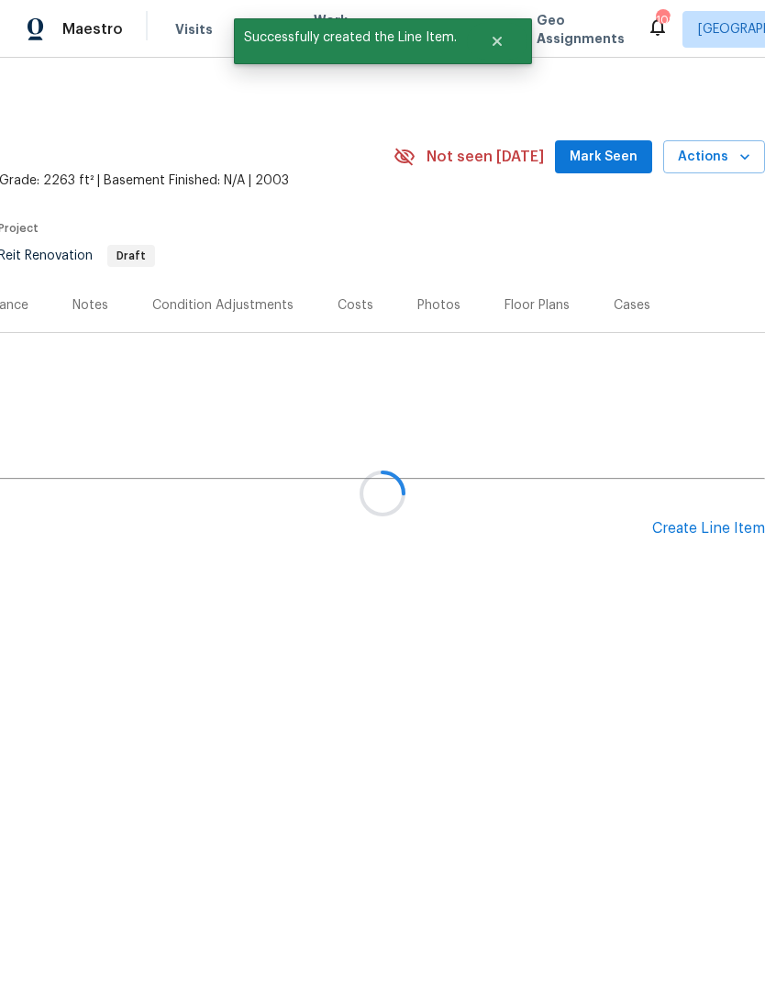
scroll to position [0, 0]
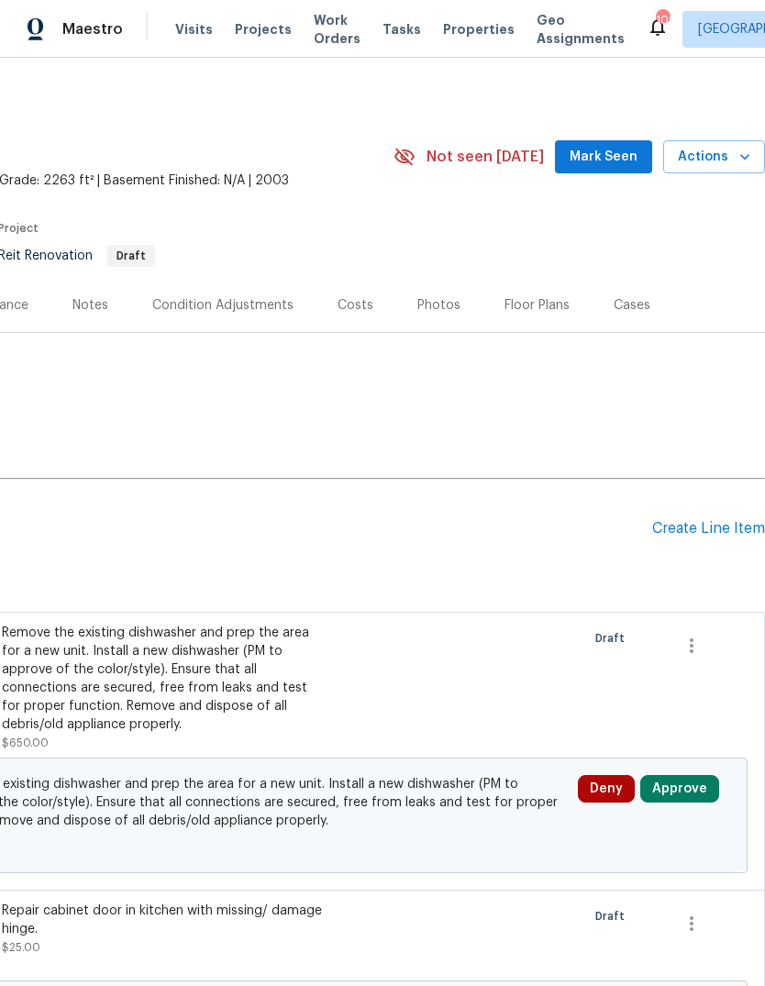
click at [708, 533] on div "Create Line Item" at bounding box center [708, 528] width 113 height 17
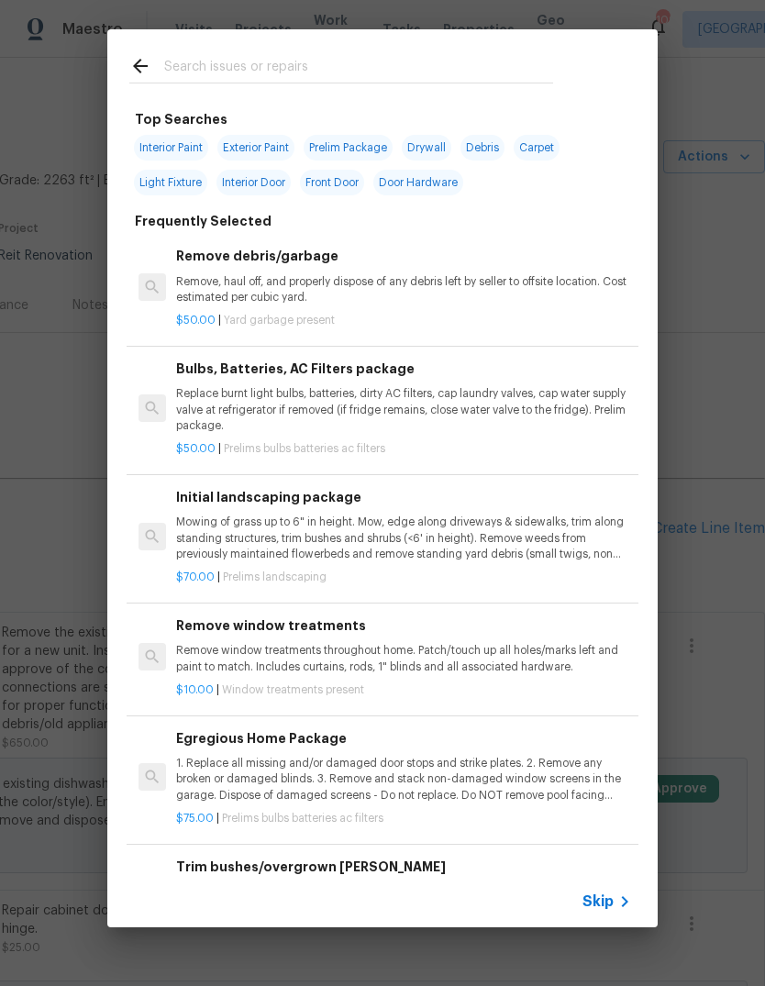
click at [495, 67] on input "text" at bounding box center [358, 69] width 389 height 28
type input "Steam cl"
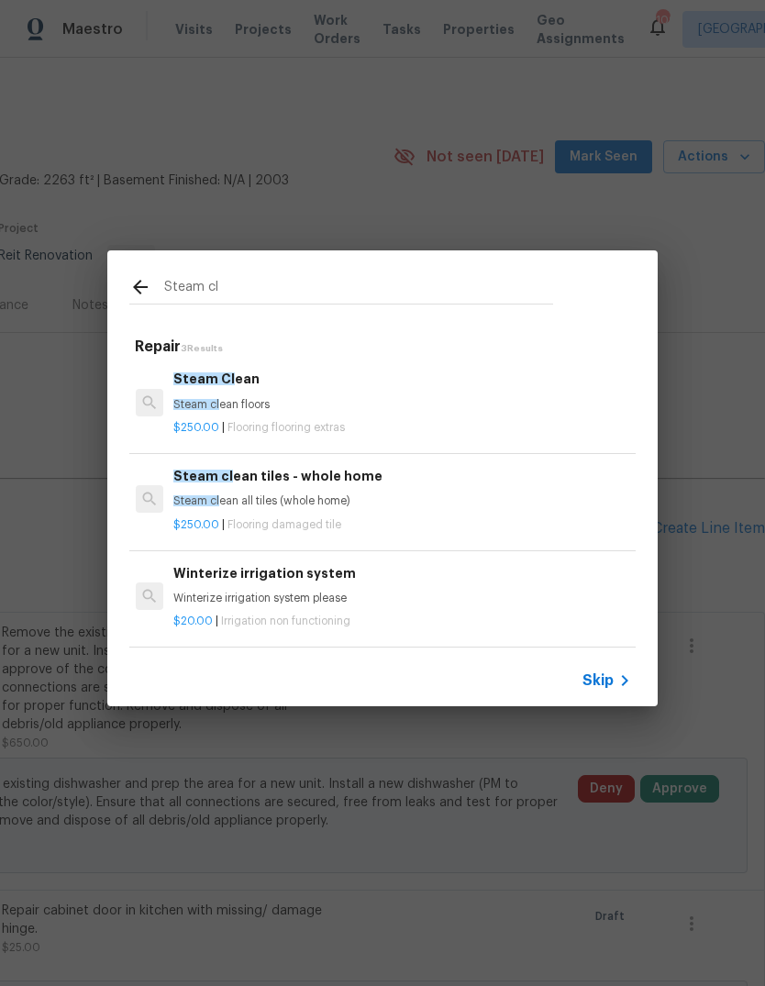
scroll to position [3, 3]
click at [266, 414] on div "$250.00 | Flooring flooring extras" at bounding box center [400, 424] width 455 height 23
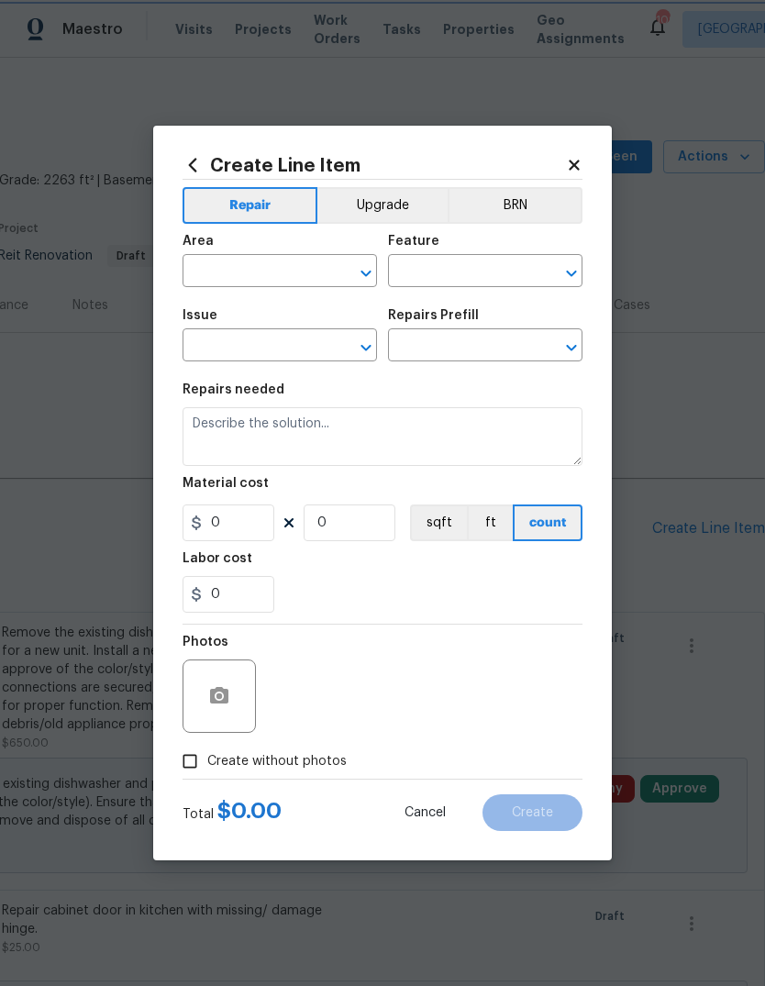
type input "Overall Flooring"
type input "Flooring Extras"
type textarea "Steam clean floors"
type input "1"
type input "Steam Clean $250.00"
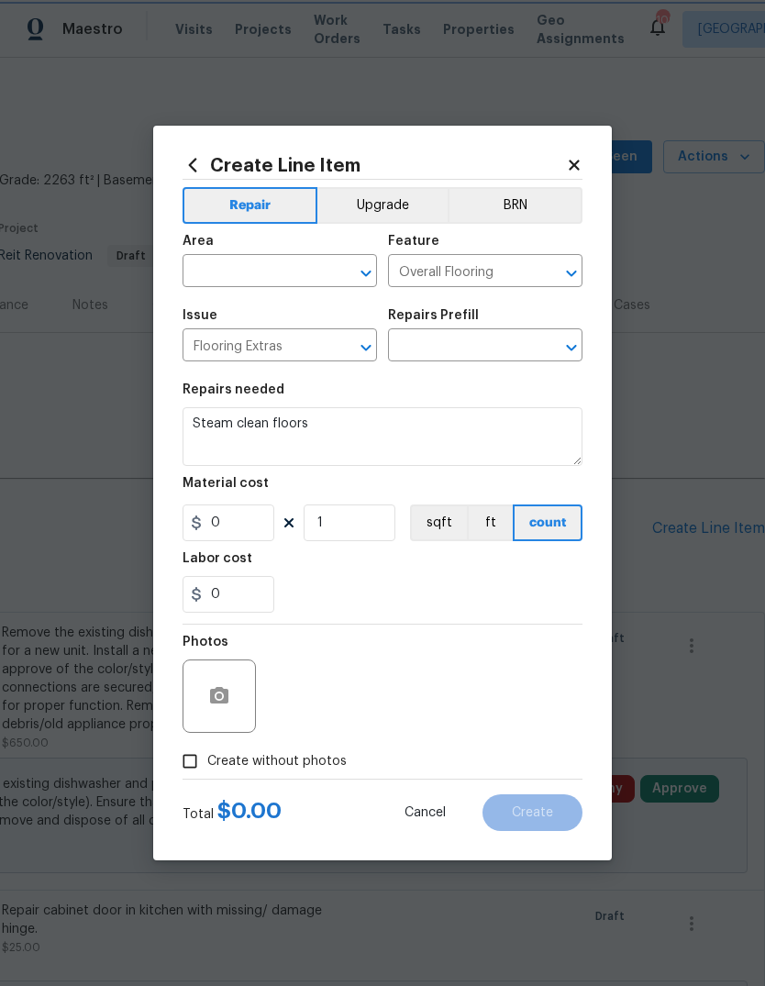
type input "250"
click at [311, 282] on input "text" at bounding box center [254, 273] width 143 height 28
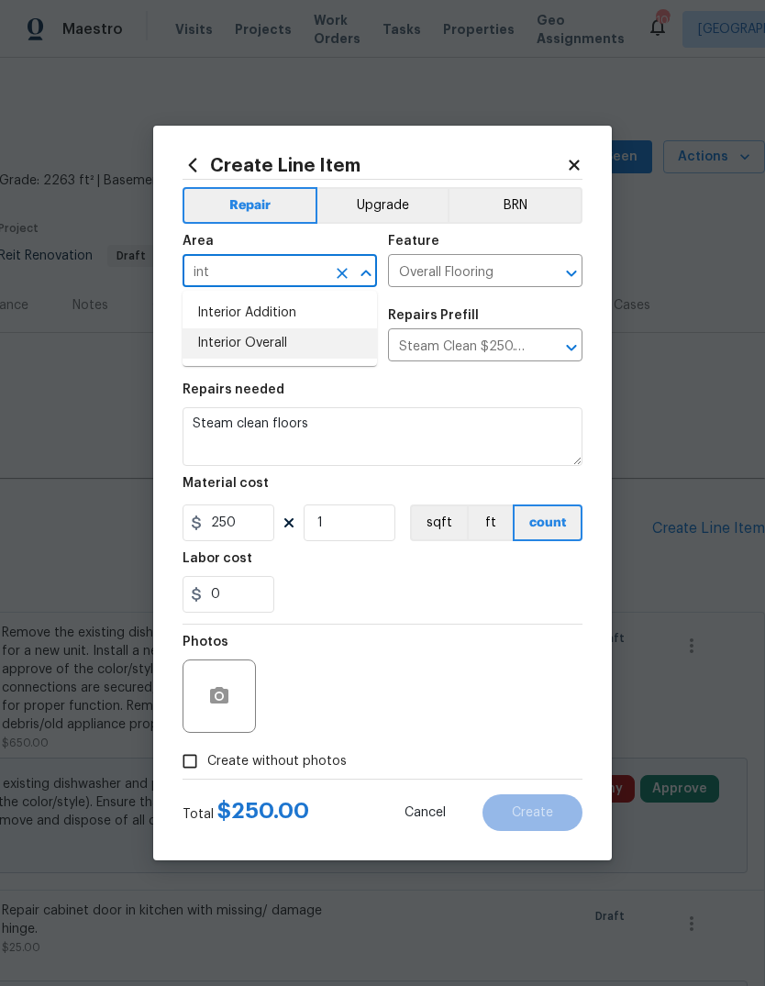
click at [282, 343] on li "Interior Overall" at bounding box center [280, 343] width 194 height 30
type input "Interior Overall"
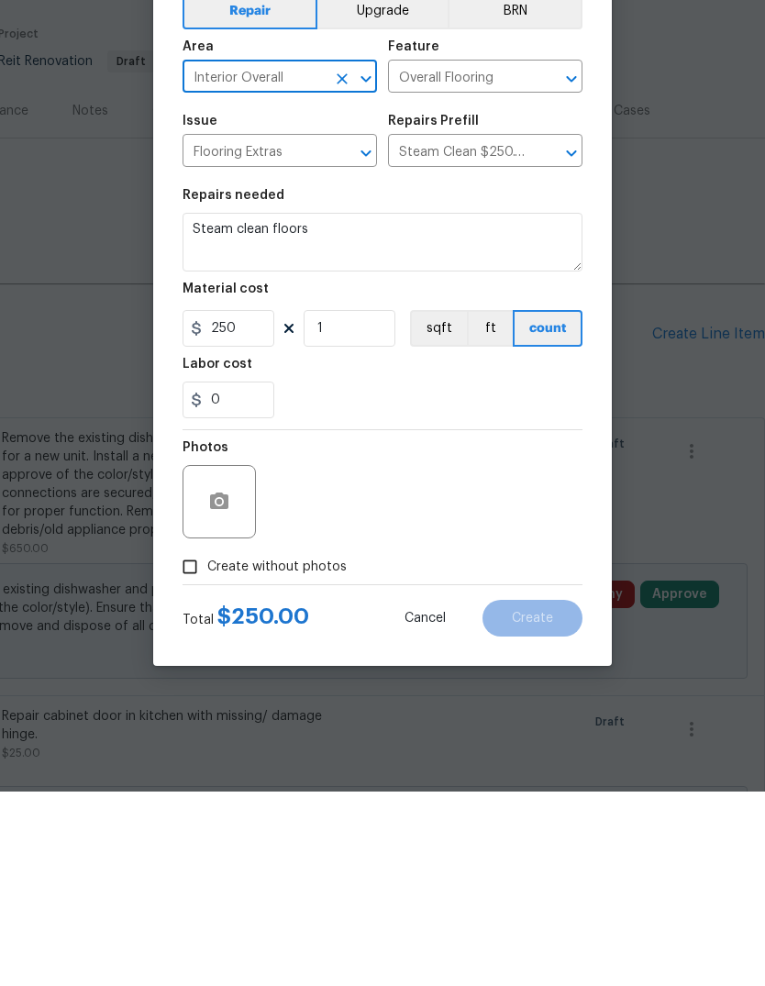
click at [194, 744] on input "Create without photos" at bounding box center [189, 761] width 35 height 35
checkbox input "true"
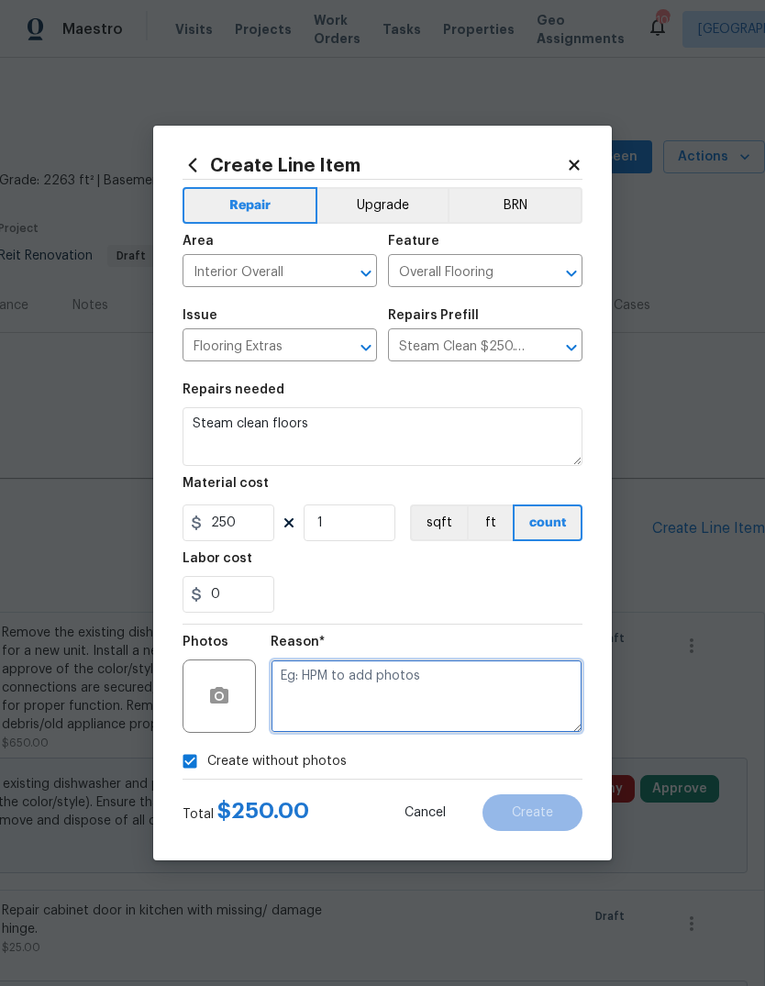
click at [526, 708] on textarea at bounding box center [427, 695] width 312 height 73
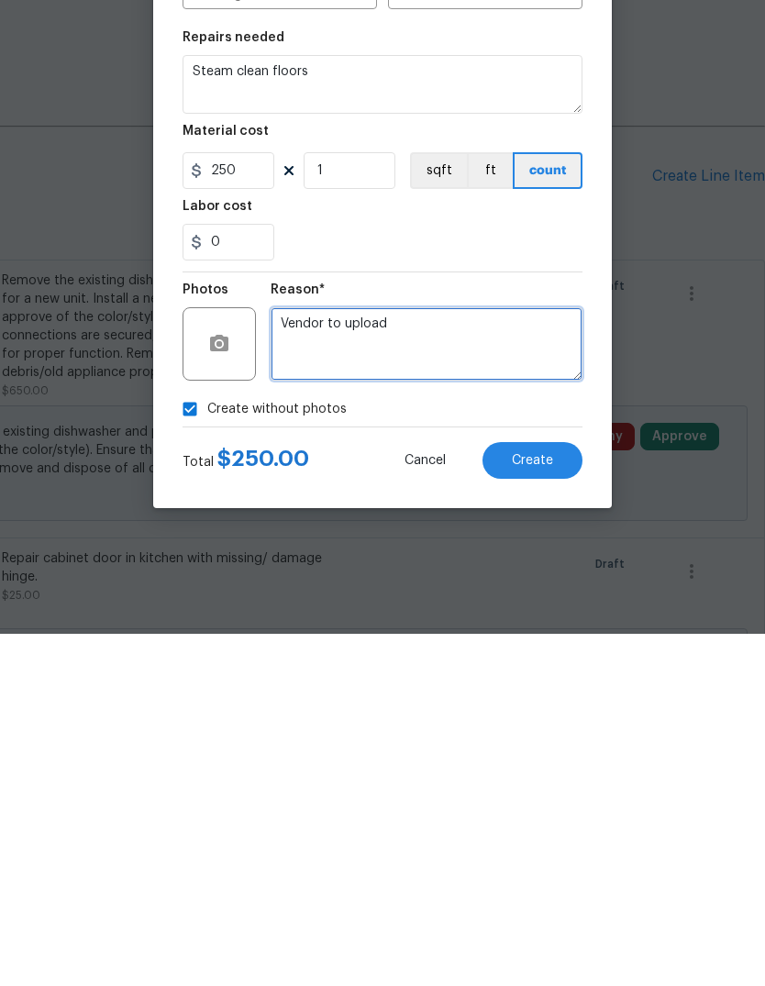
type textarea "Vendor to upload"
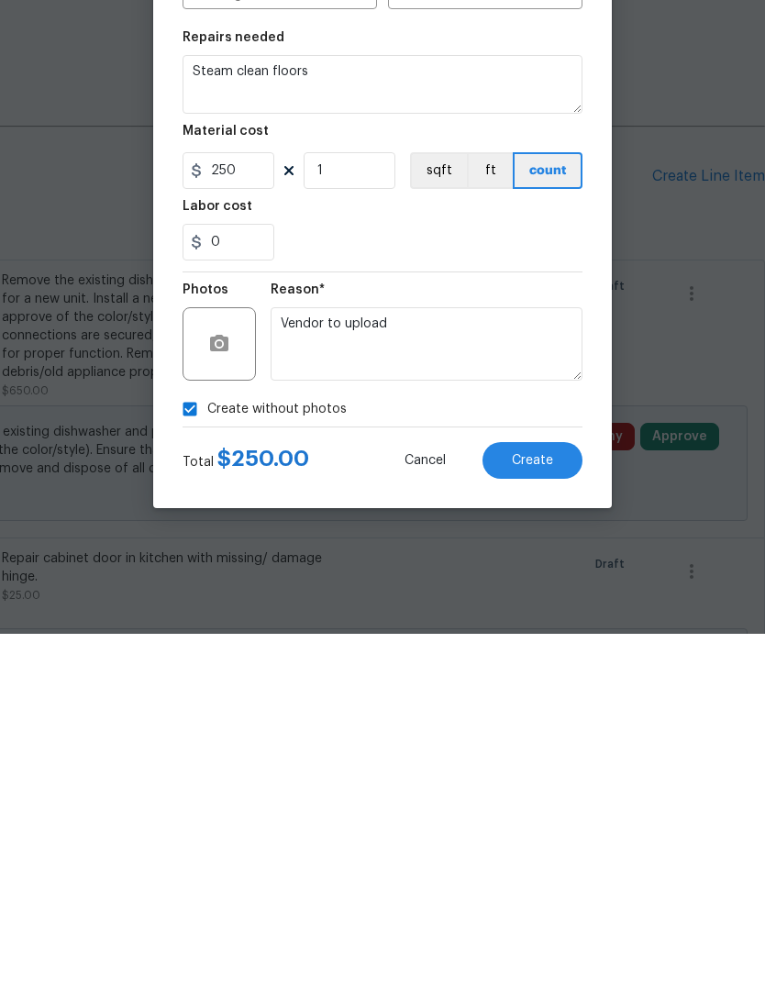
click at [548, 806] on span "Create" at bounding box center [532, 813] width 41 height 14
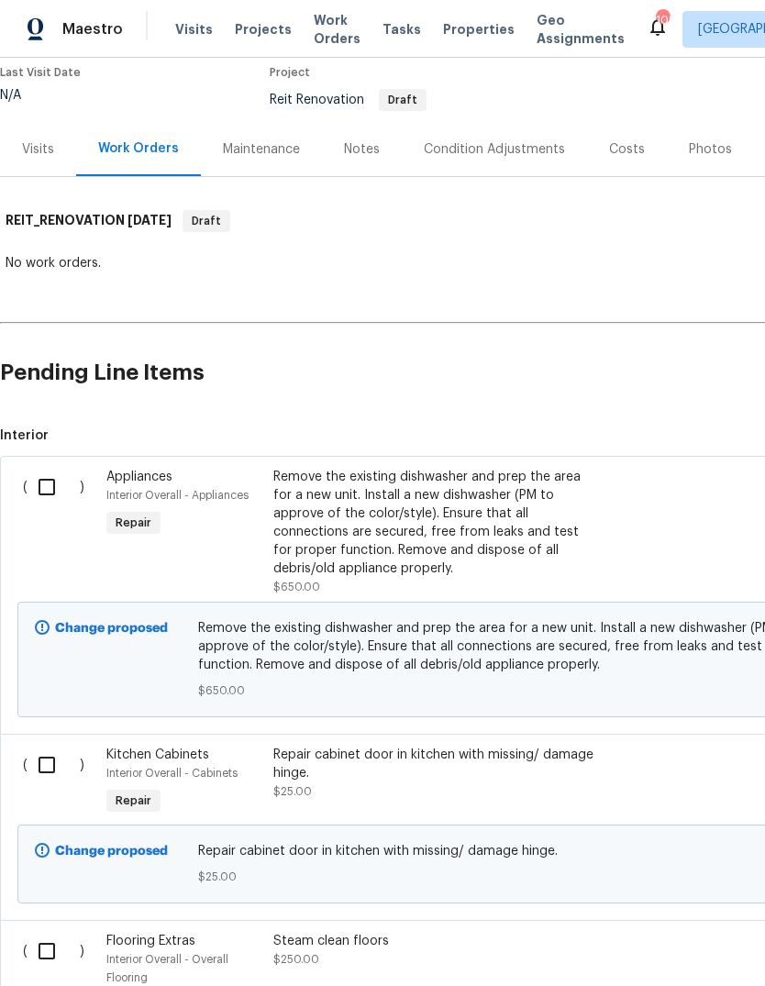
scroll to position [156, 0]
click at [39, 763] on input "checkbox" at bounding box center [54, 765] width 52 height 39
checkbox input "true"
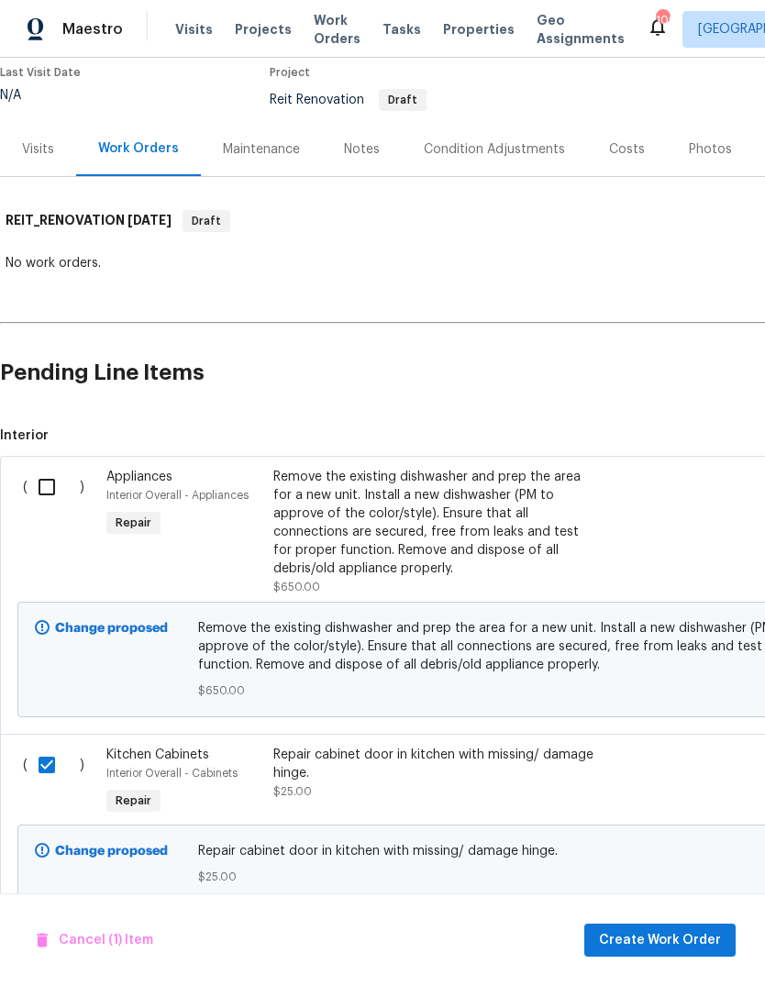
click at [39, 487] on input "checkbox" at bounding box center [54, 487] width 52 height 39
checkbox input "true"
click at [672, 931] on span "Create Work Order" at bounding box center [660, 940] width 122 height 23
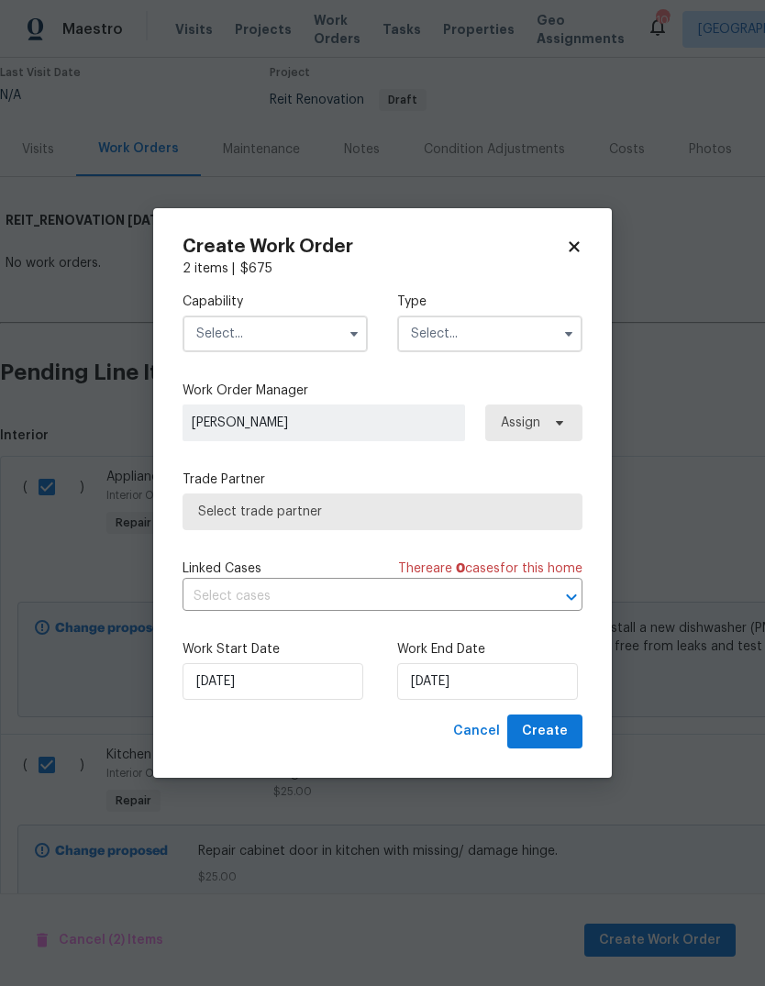
click at [328, 336] on input "text" at bounding box center [275, 334] width 185 height 37
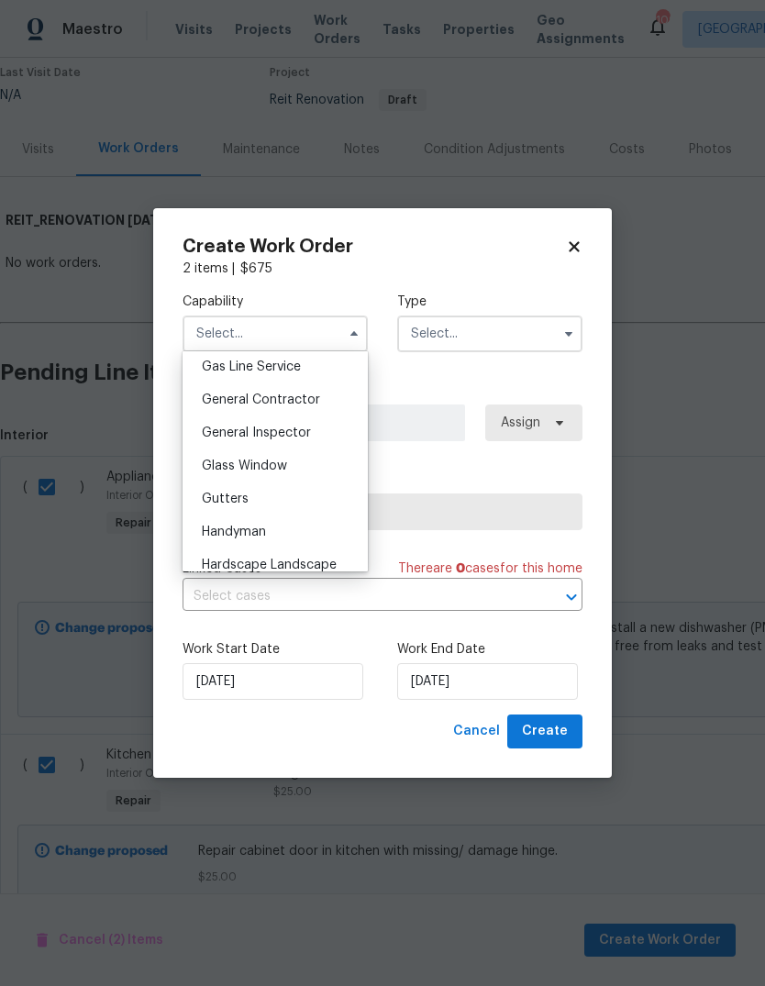
scroll to position [861, 0]
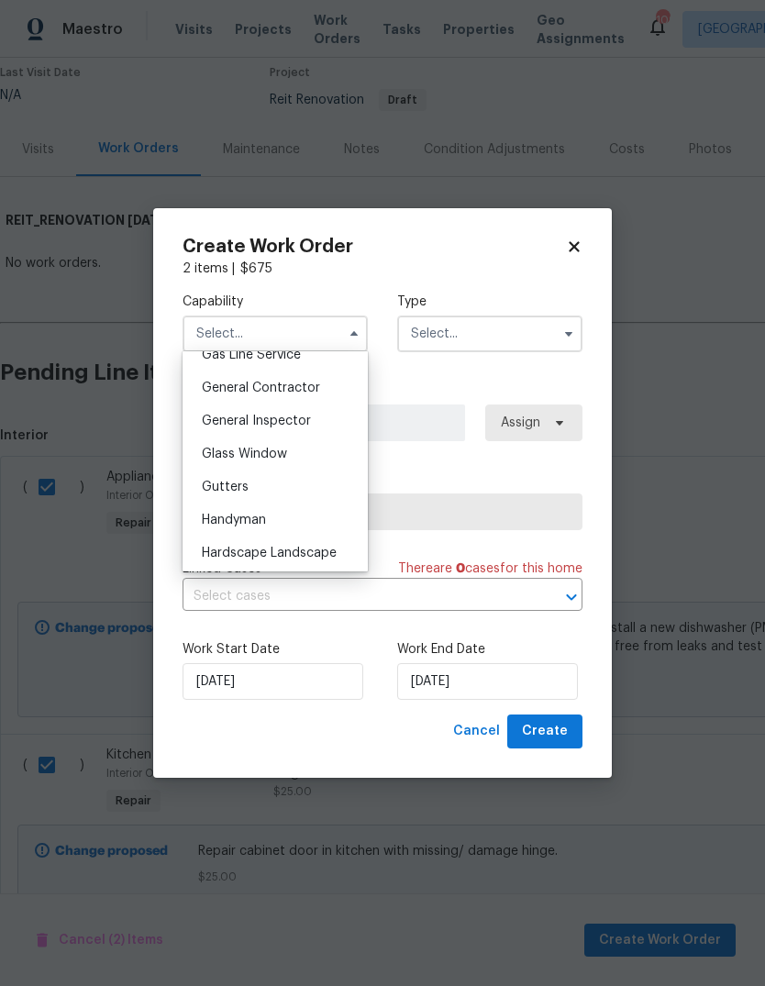
click at [316, 386] on span "General Contractor" at bounding box center [261, 388] width 118 height 13
type input "General Contractor"
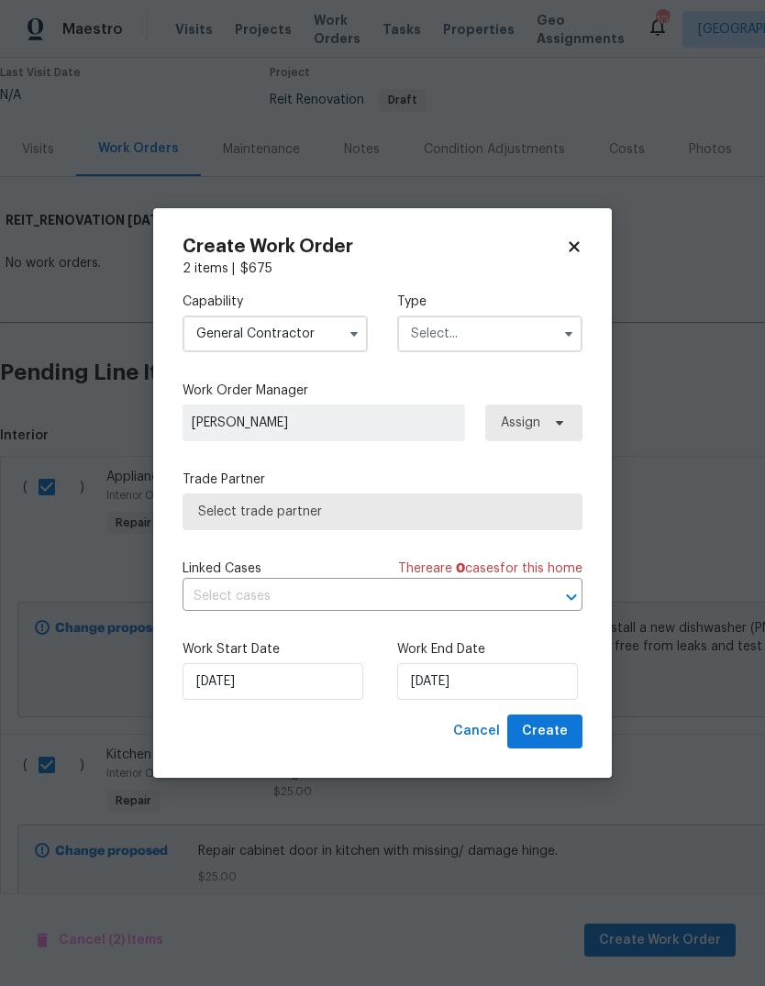
click at [493, 345] on input "text" at bounding box center [489, 334] width 185 height 37
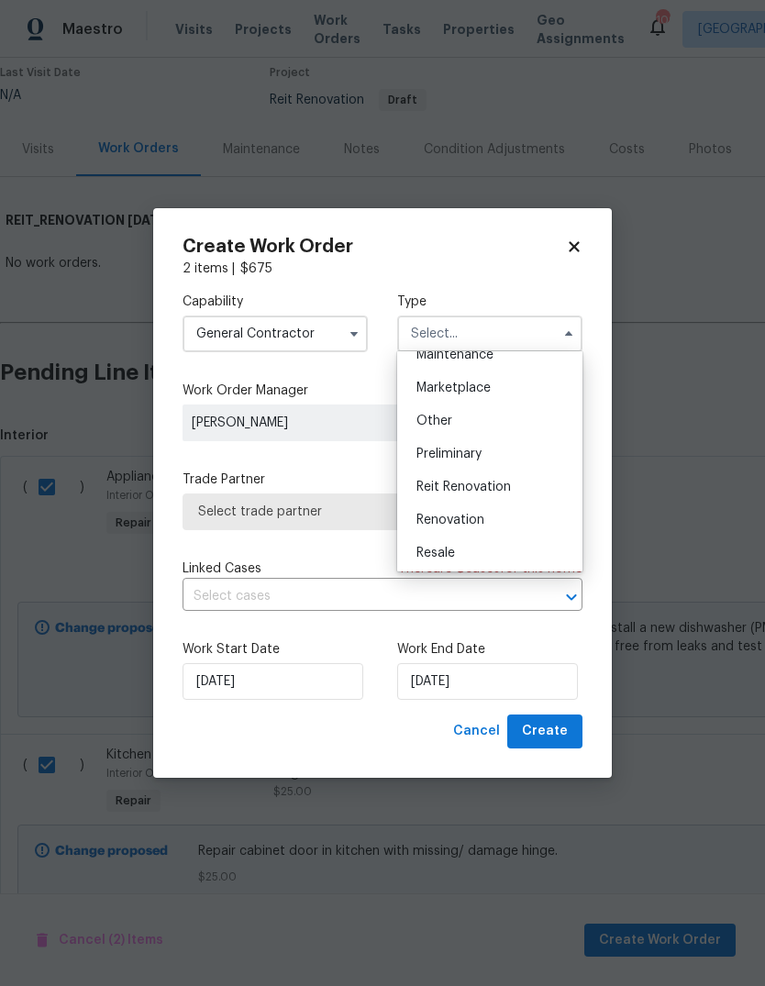
scroll to position [319, 0]
click at [510, 480] on span "Reit Renovation" at bounding box center [463, 482] width 94 height 13
type input "Reit Renovation"
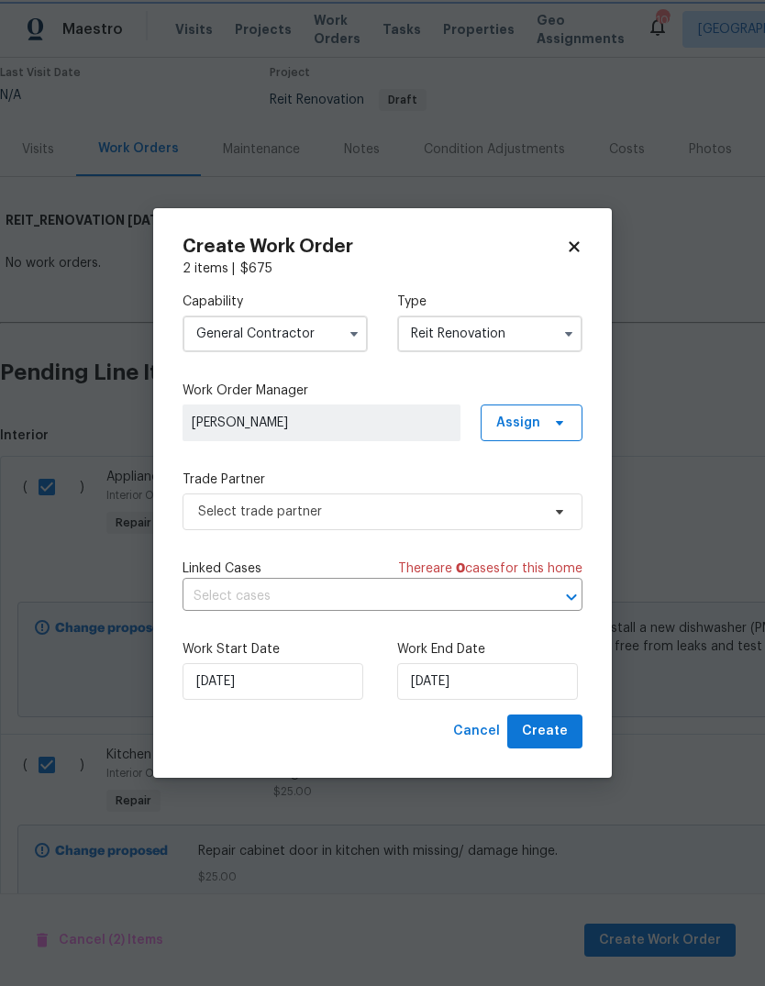
scroll to position [0, 0]
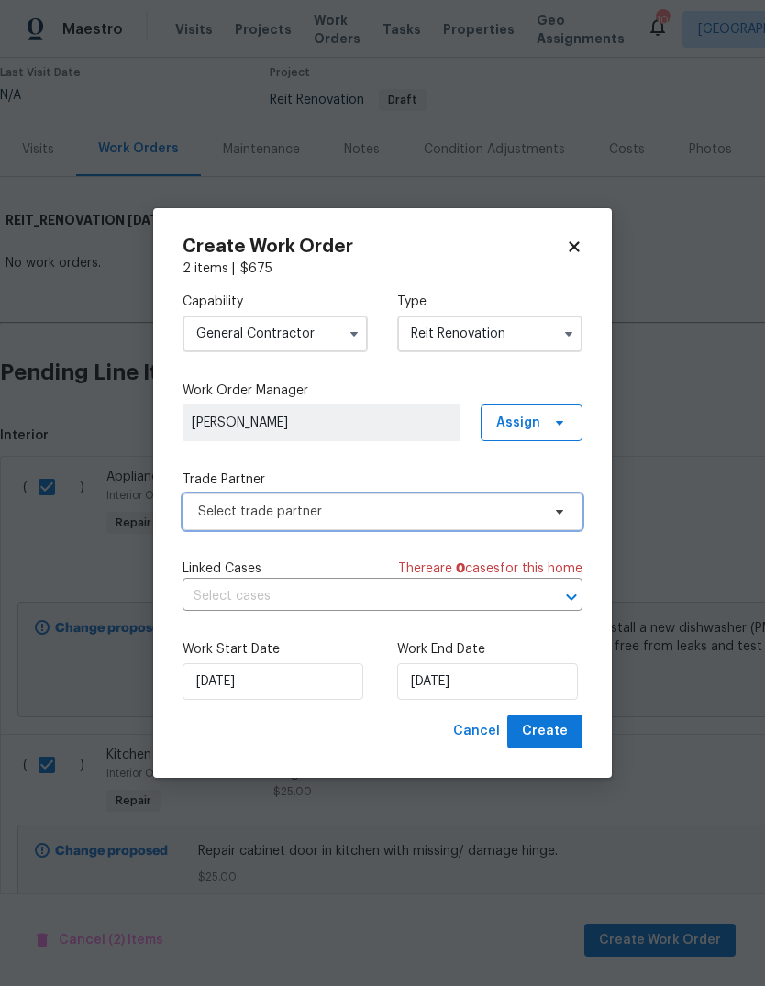
click at [542, 508] on span "Select trade partner" at bounding box center [383, 511] width 400 height 37
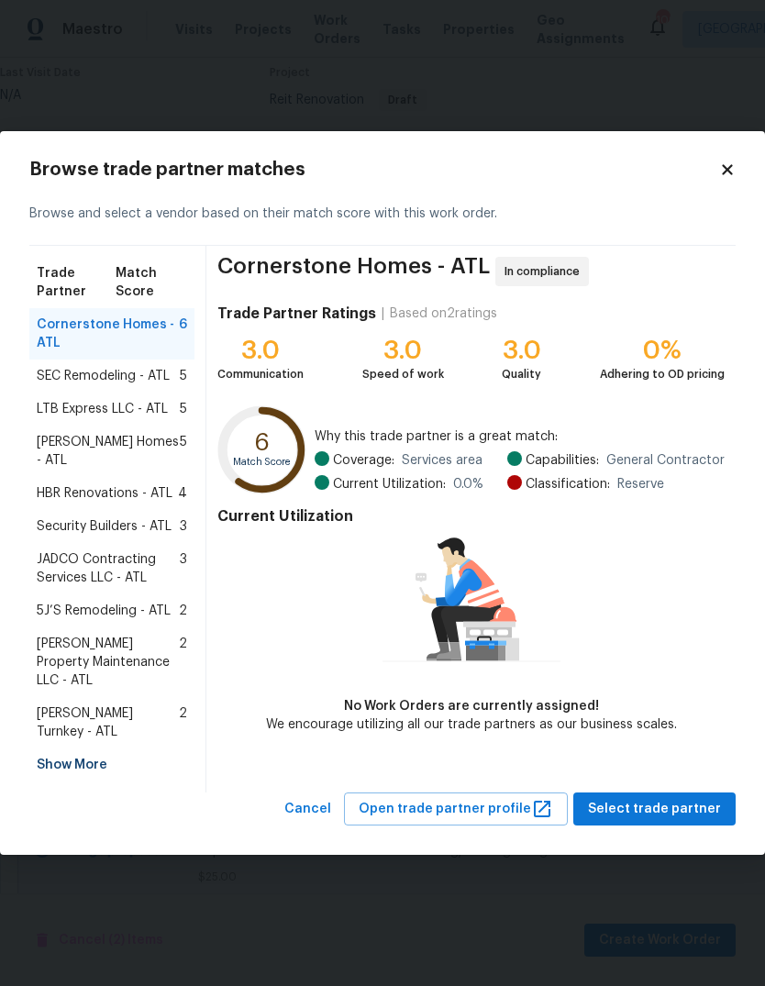
click at [53, 748] on div "Show More" at bounding box center [111, 764] width 165 height 33
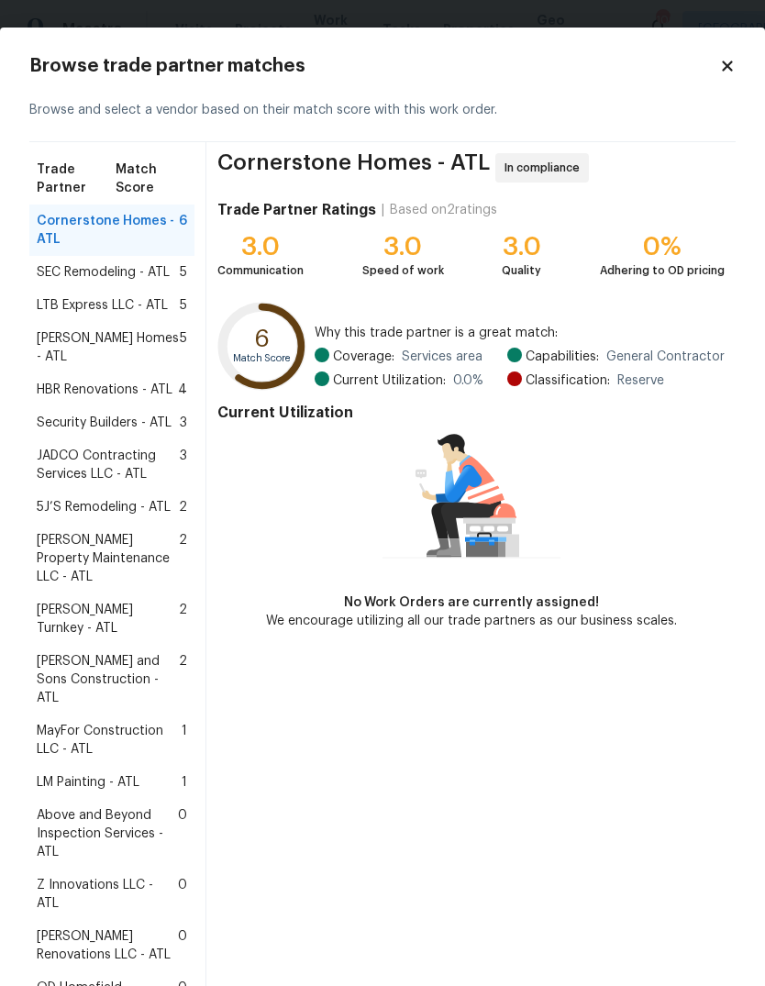
click at [72, 773] on span "LM Painting - ATL" at bounding box center [88, 782] width 103 height 18
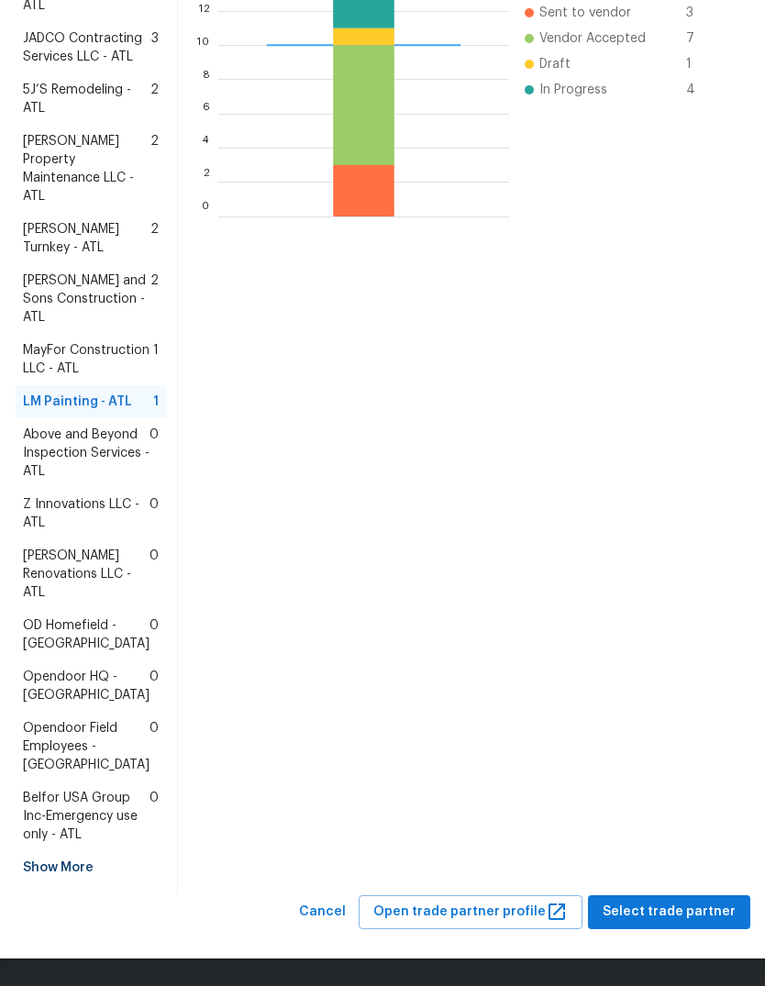
scroll to position [618, 0]
click at [681, 908] on span "Select trade partner" at bounding box center [669, 912] width 133 height 23
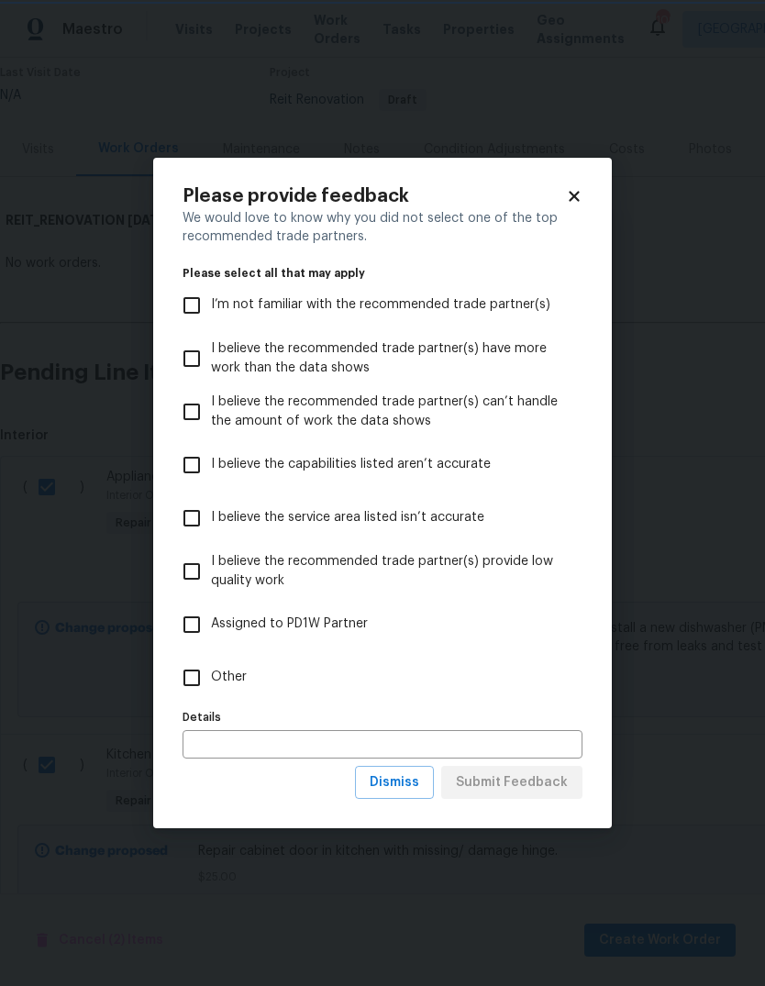
scroll to position [0, 0]
click at [186, 682] on input "Other" at bounding box center [191, 678] width 39 height 39
checkbox input "true"
click at [547, 779] on span "Submit Feedback" at bounding box center [512, 782] width 112 height 23
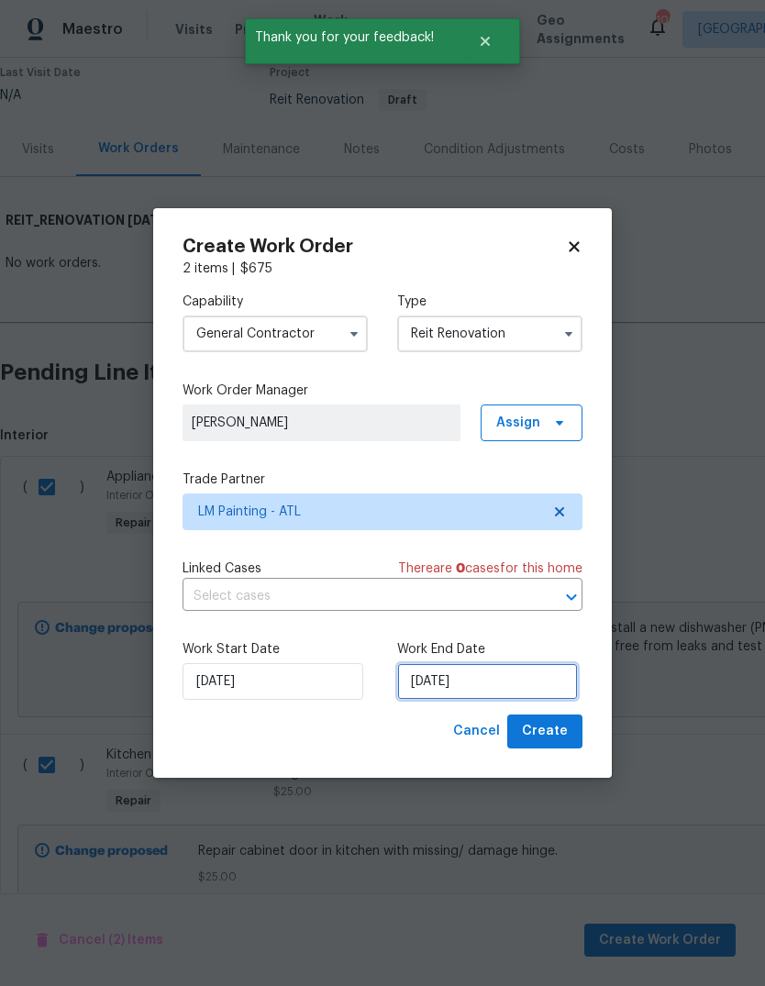
click at [536, 684] on input "[DATE]" at bounding box center [487, 681] width 181 height 37
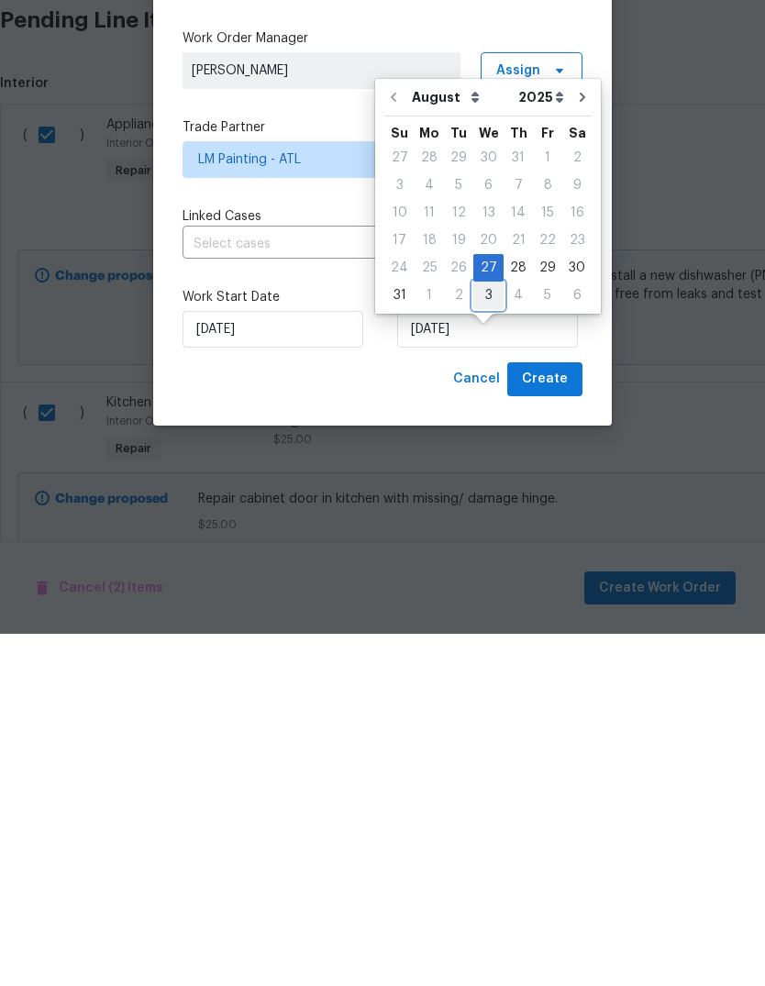
click at [487, 635] on div "3" at bounding box center [488, 648] width 30 height 26
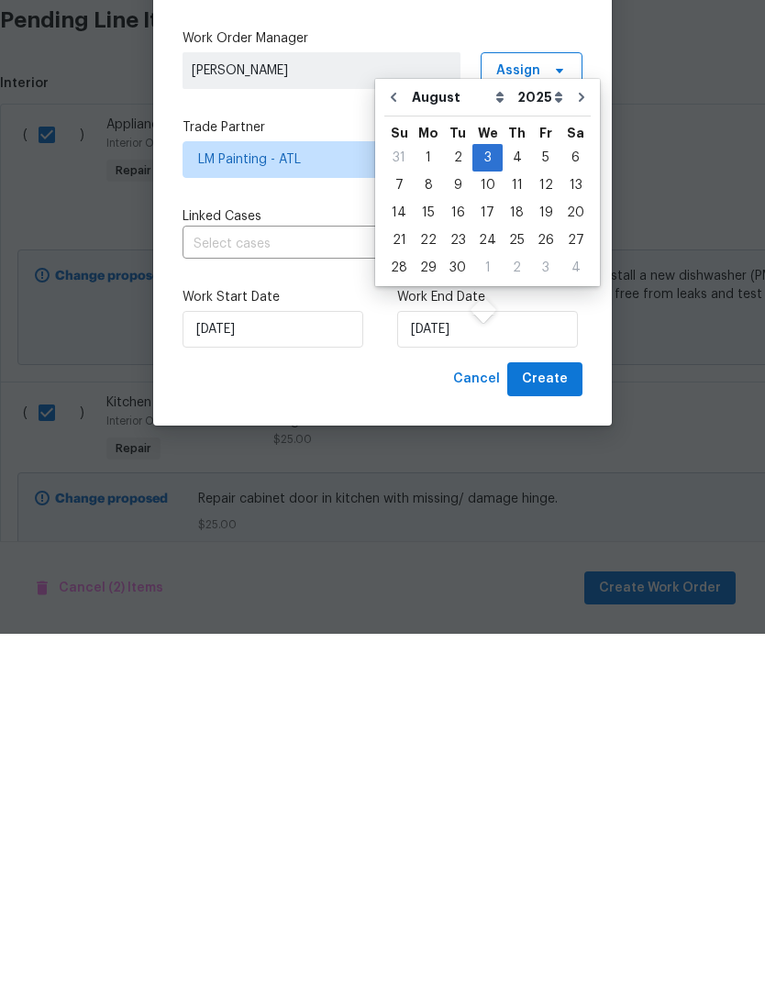
type input "[DATE]"
select select "8"
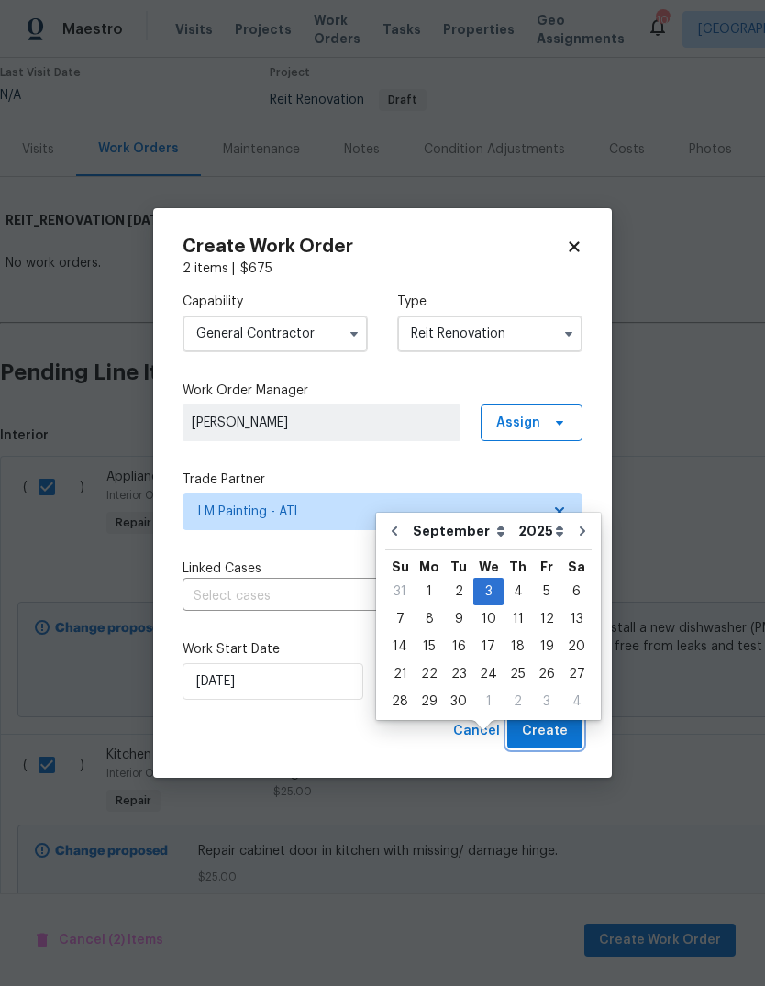
click at [561, 729] on span "Create" at bounding box center [545, 731] width 46 height 23
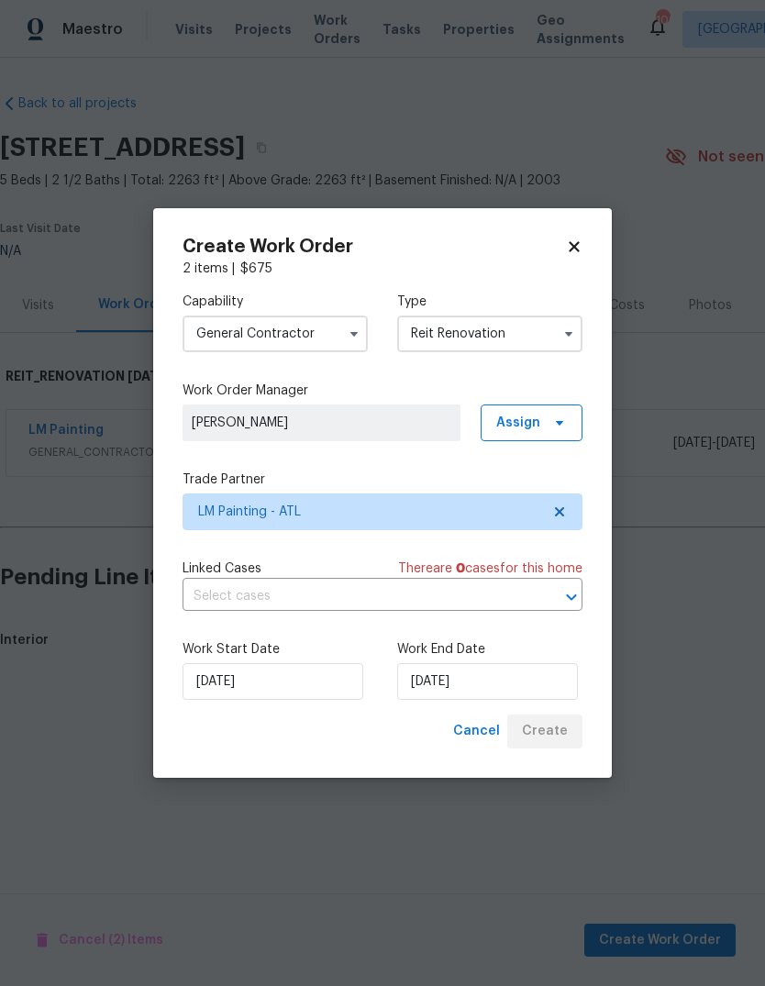
scroll to position [0, 0]
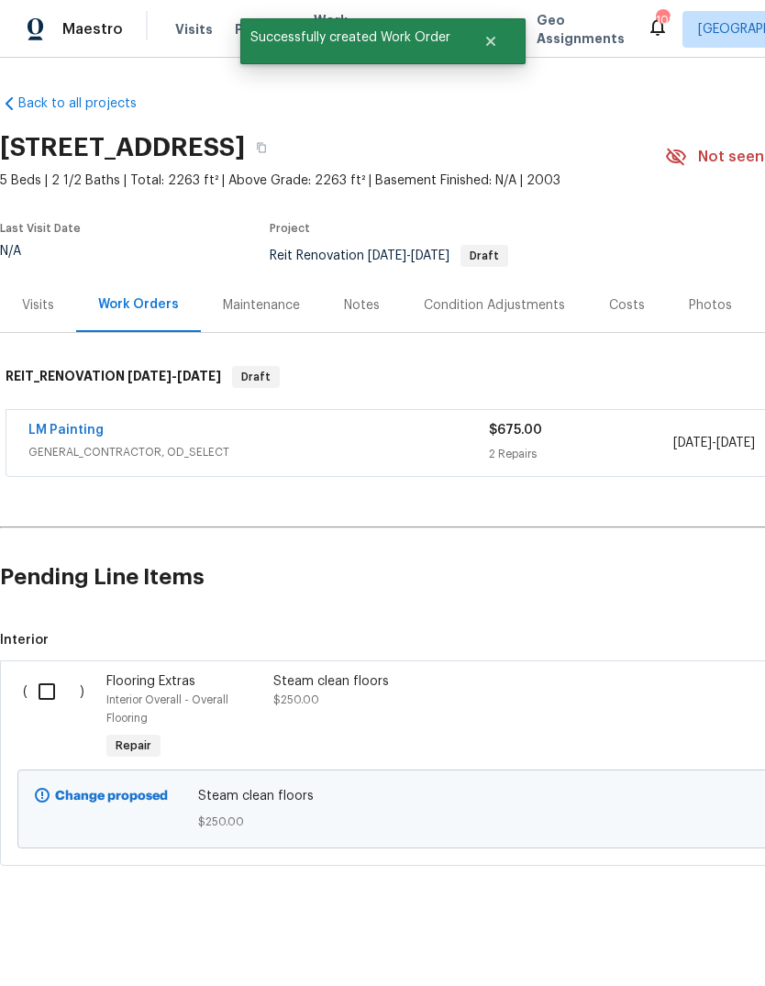
click at [46, 697] on input "checkbox" at bounding box center [54, 691] width 52 height 39
checkbox input "true"
click at [683, 936] on span "Create Work Order" at bounding box center [660, 940] width 122 height 23
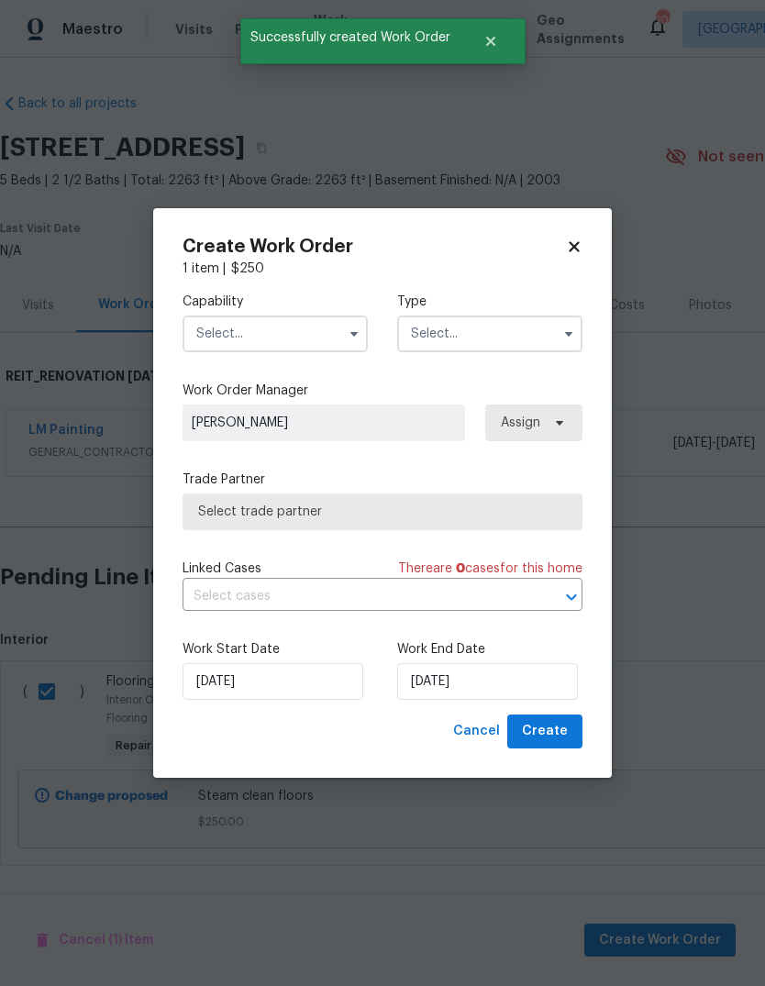
click at [318, 318] on input "text" at bounding box center [275, 334] width 185 height 37
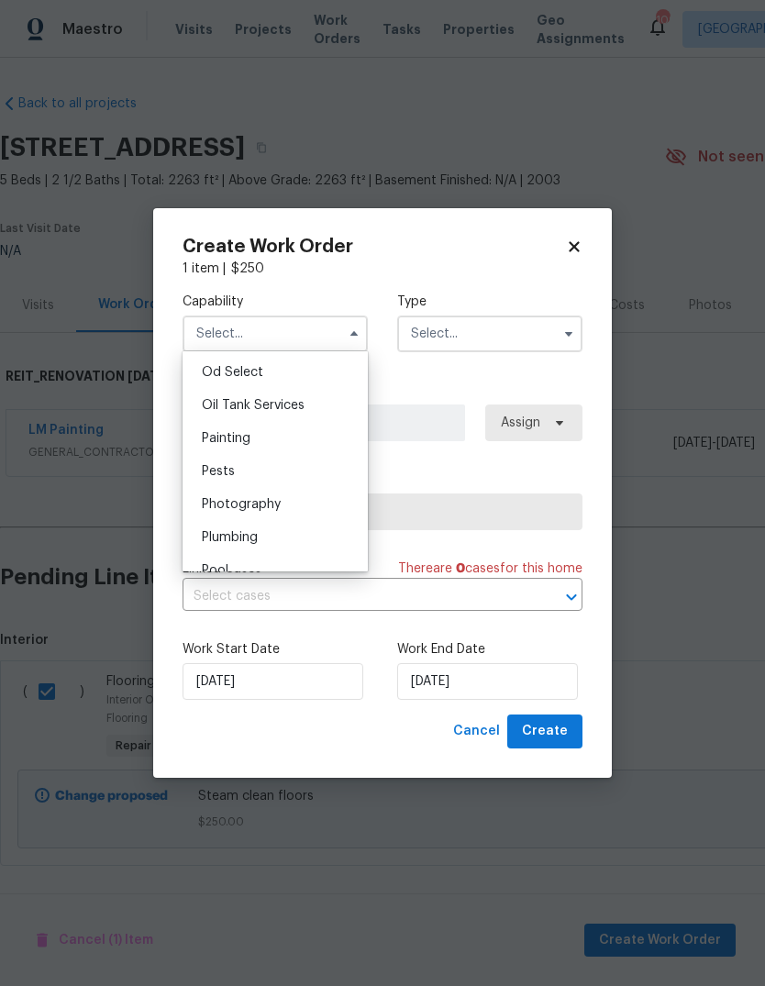
scroll to position [1476, 0]
click at [285, 539] on div "Plumbing" at bounding box center [275, 536] width 176 height 33
type input "Plumbing"
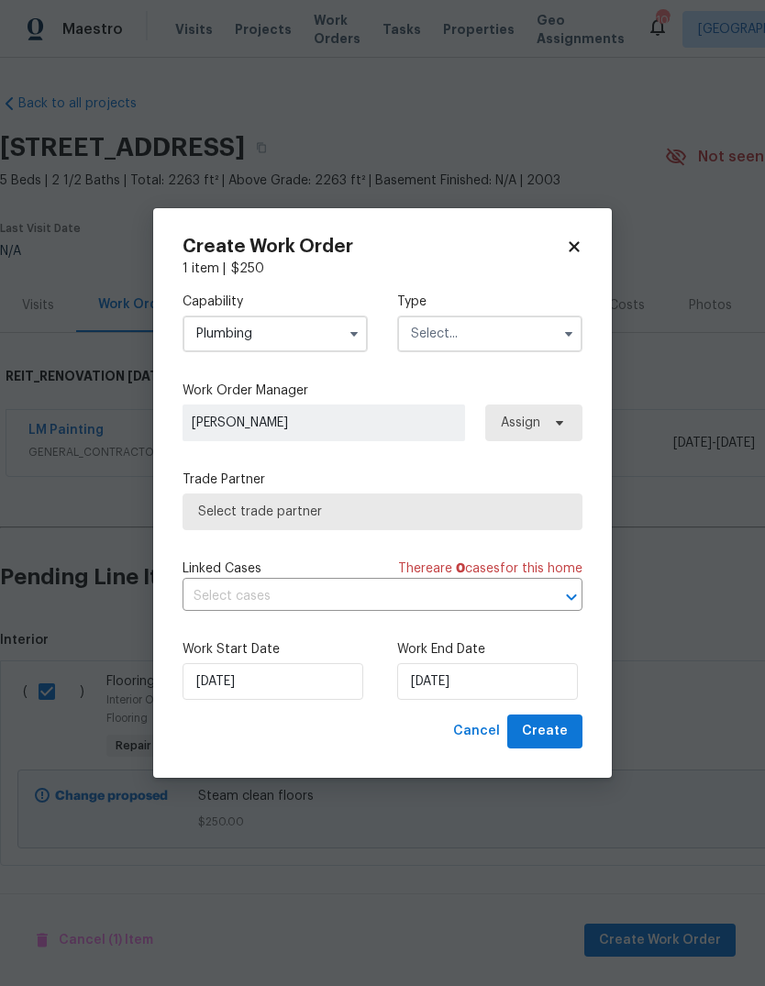
click at [543, 335] on input "text" at bounding box center [489, 334] width 185 height 37
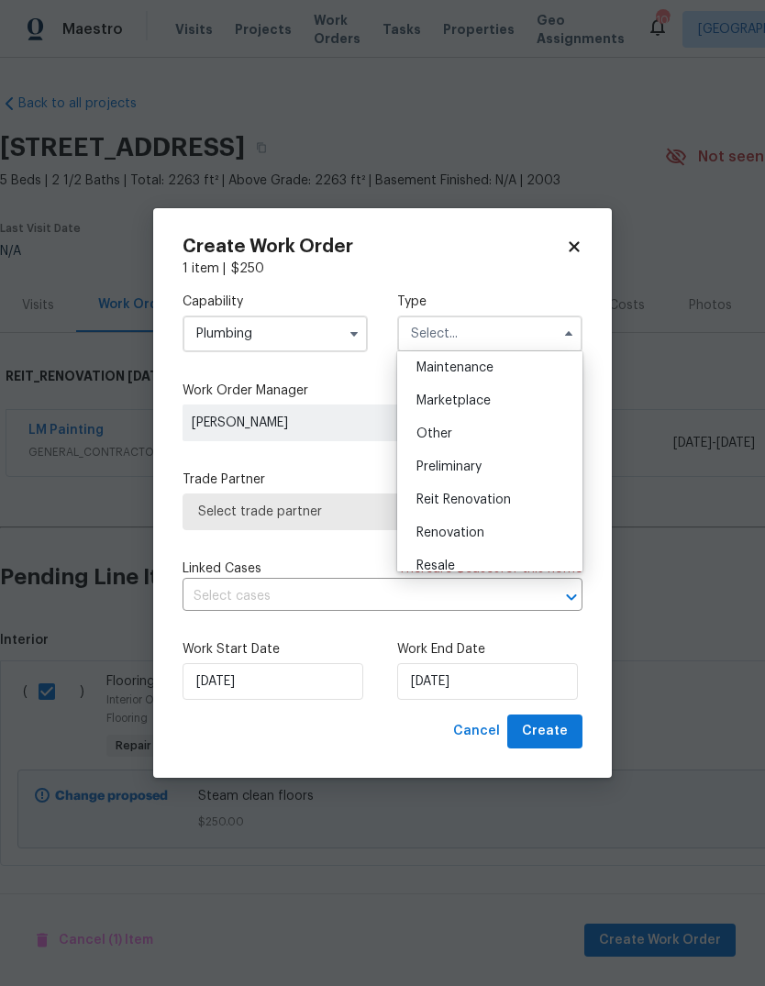
scroll to position [304, 0]
click at [506, 498] on span "Reit Renovation" at bounding box center [463, 497] width 94 height 13
type input "Reit Renovation"
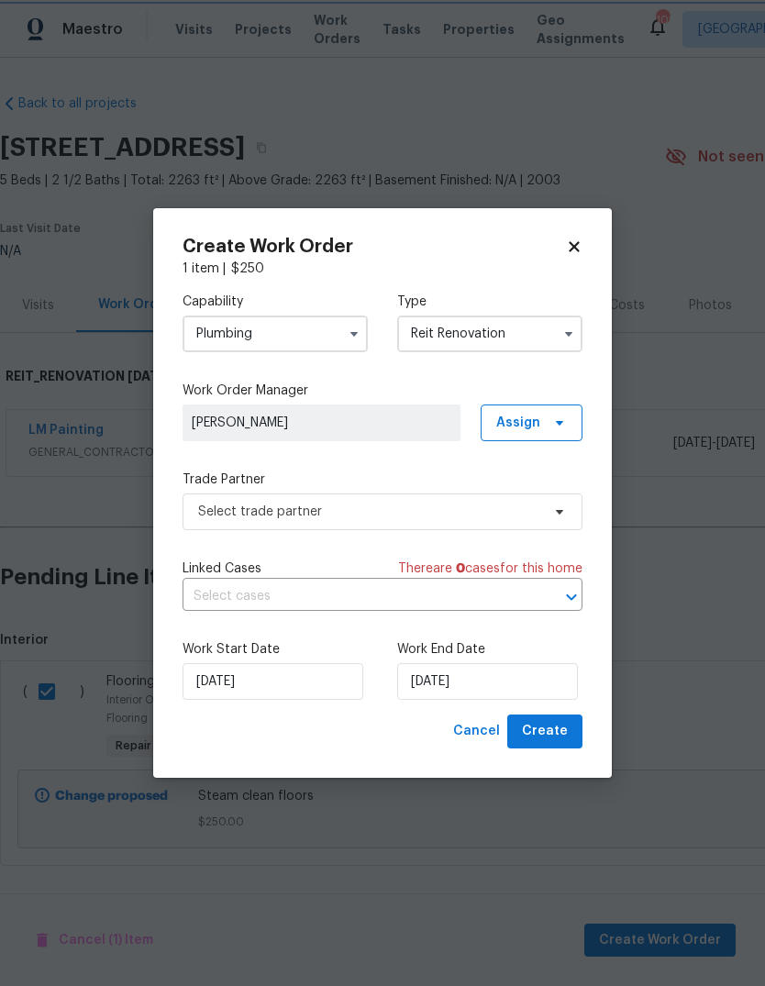
scroll to position [0, 0]
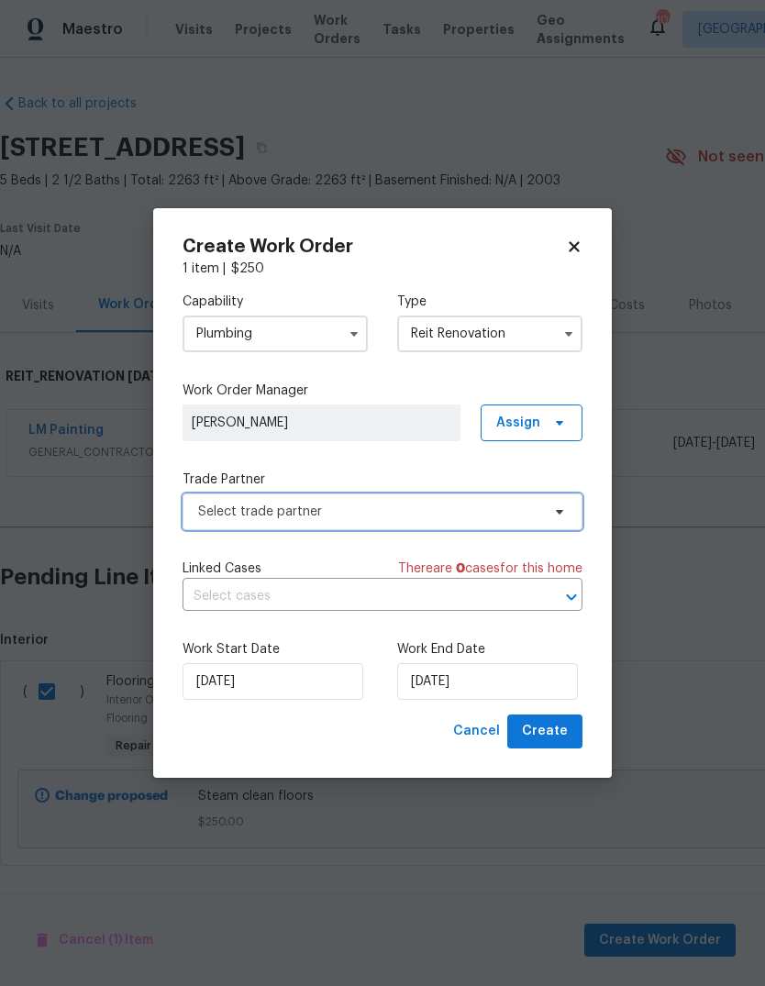
click at [540, 514] on span "Select trade partner" at bounding box center [383, 511] width 400 height 37
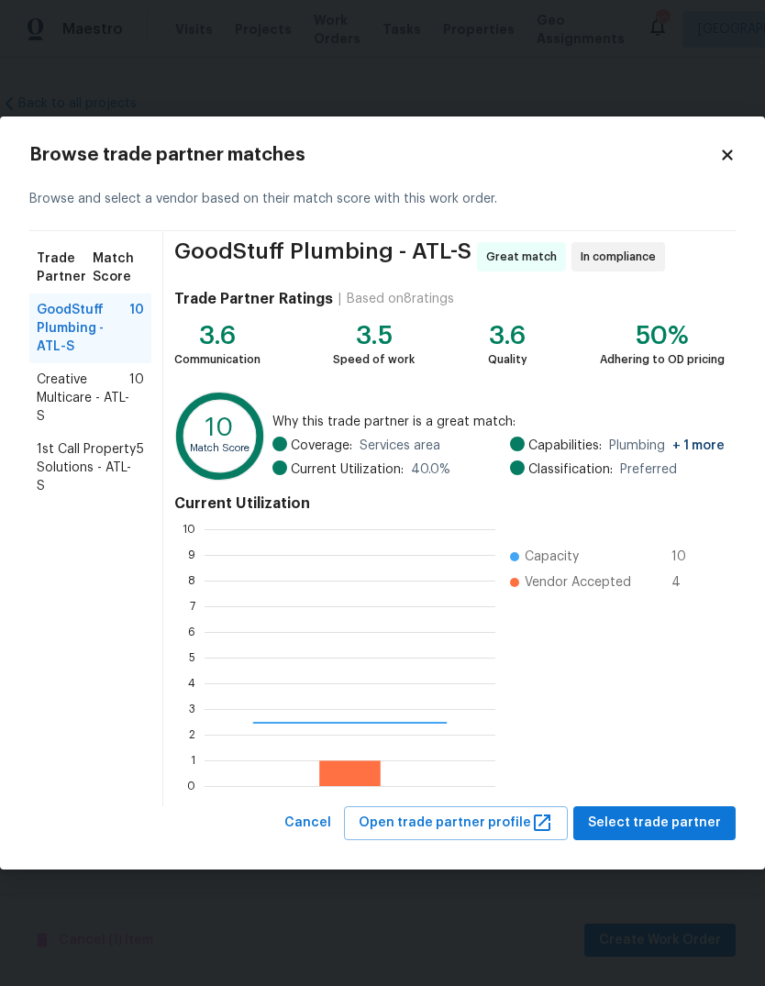
scroll to position [257, 291]
click at [64, 395] on span "Creative Multicare - ATL-S" at bounding box center [83, 398] width 93 height 55
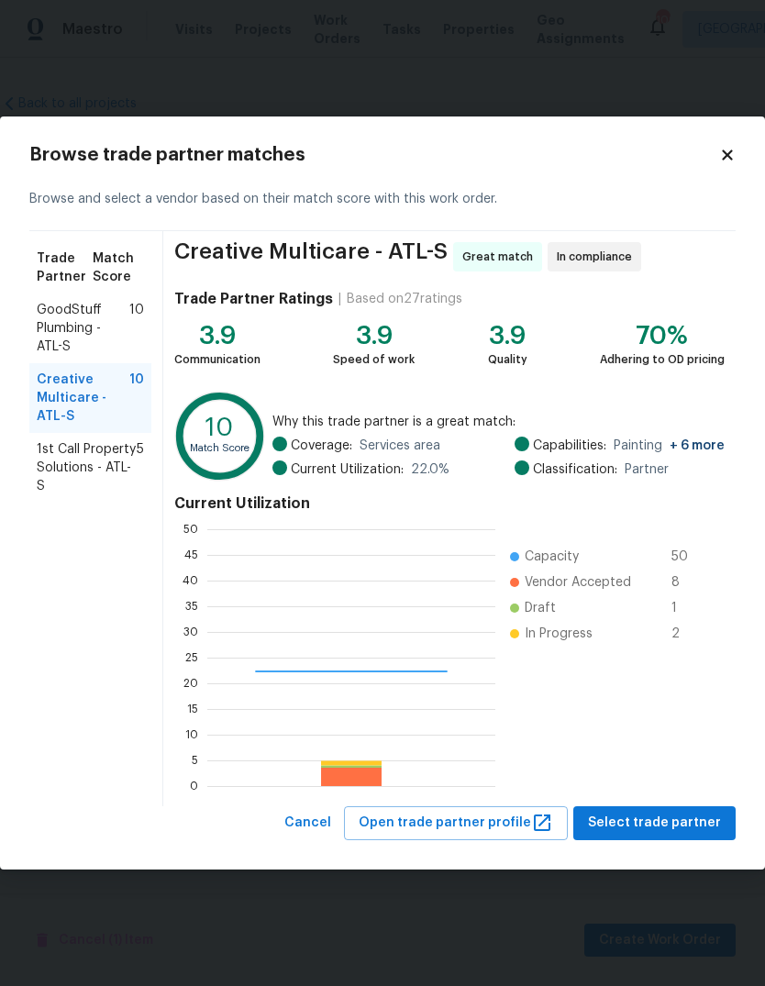
scroll to position [257, 288]
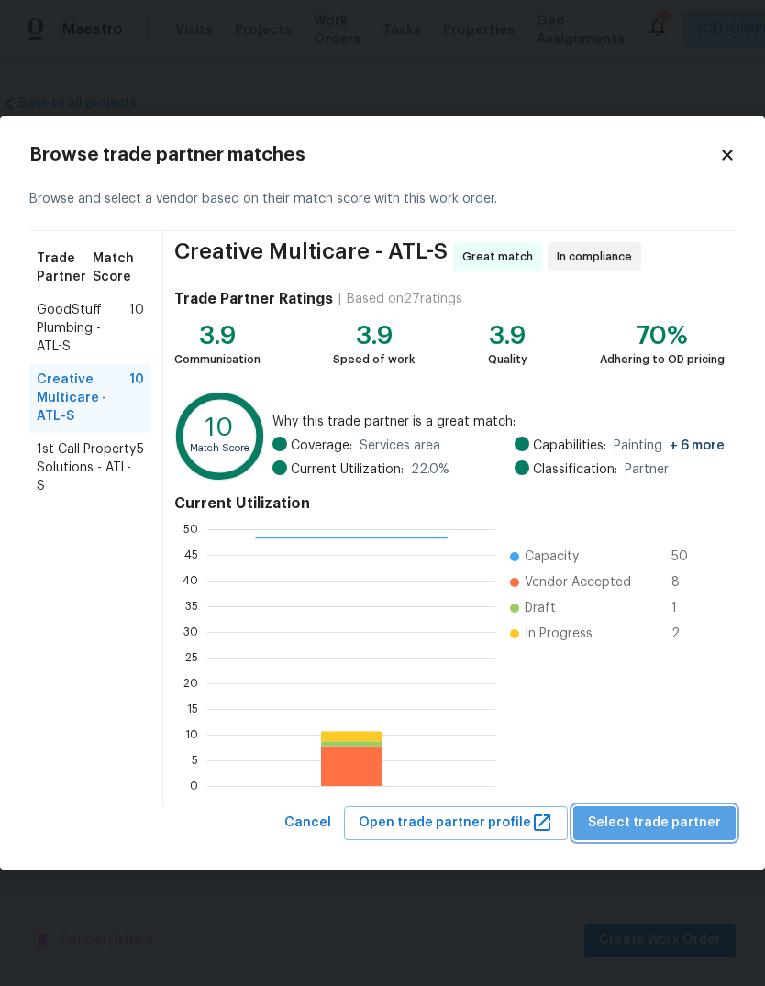
click at [689, 823] on span "Select trade partner" at bounding box center [654, 823] width 133 height 23
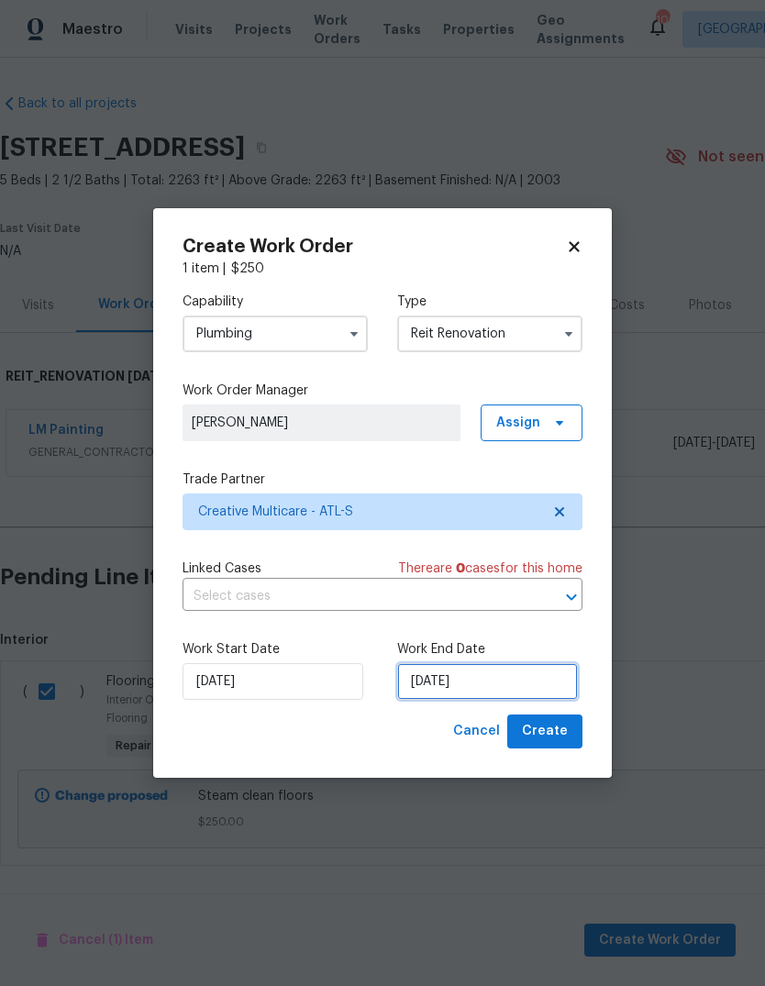
click at [546, 681] on input "[DATE]" at bounding box center [487, 681] width 181 height 37
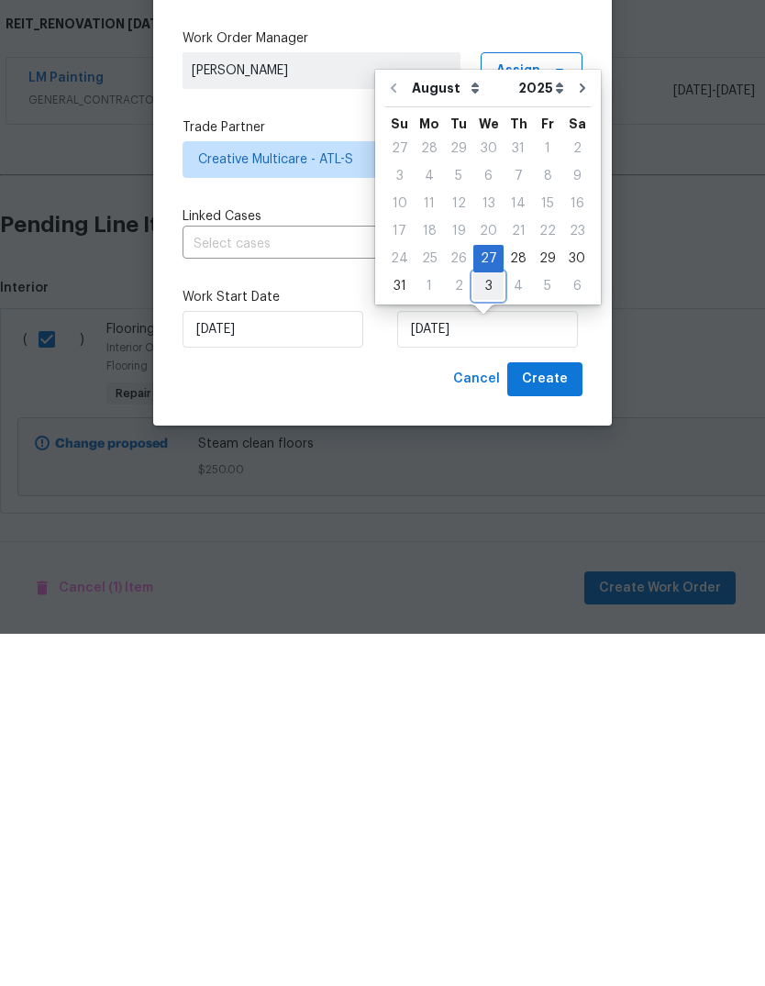
click at [487, 626] on div "3" at bounding box center [488, 639] width 30 height 26
type input "[DATE]"
select select "8"
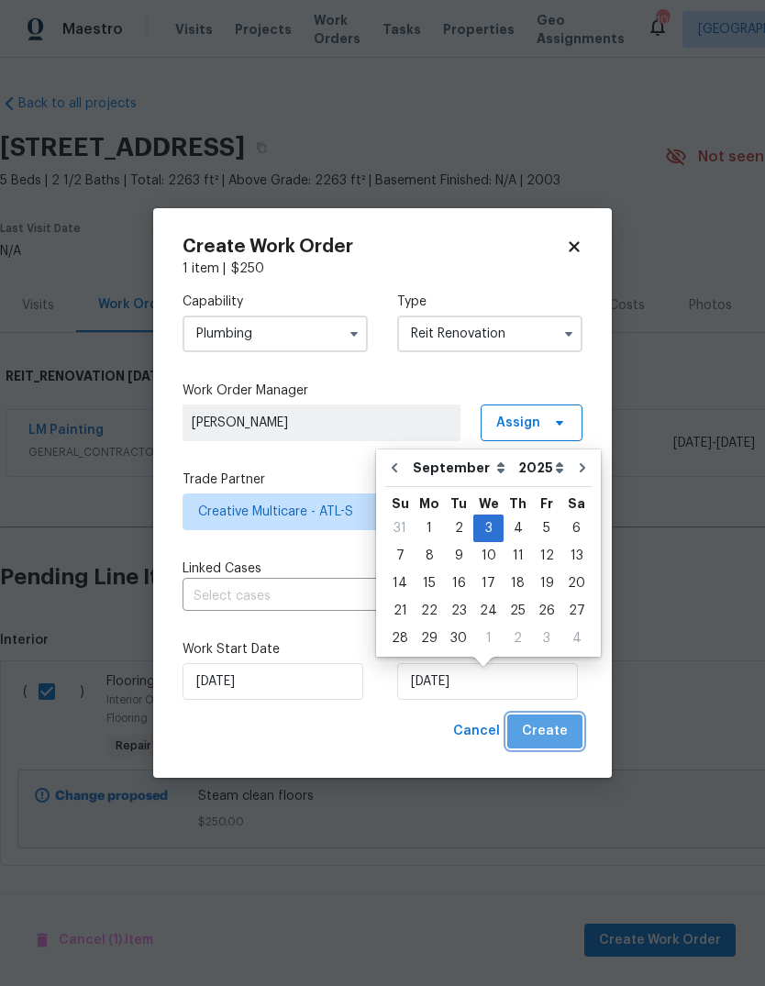
click at [567, 732] on span "Create" at bounding box center [545, 731] width 46 height 23
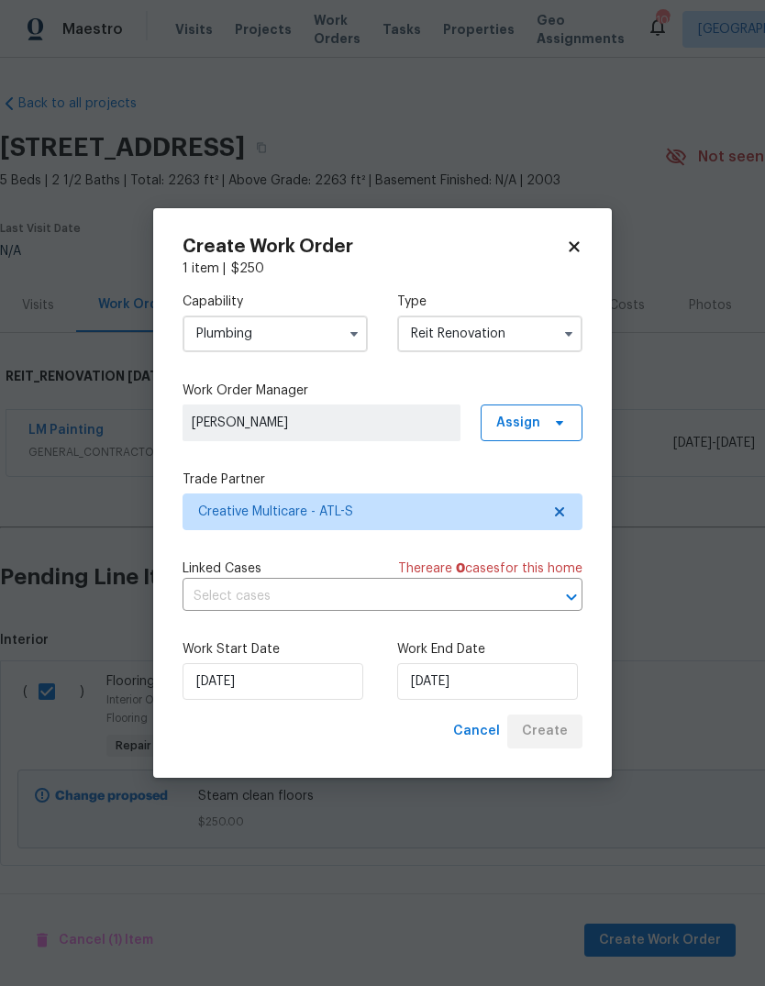
scroll to position [0, 0]
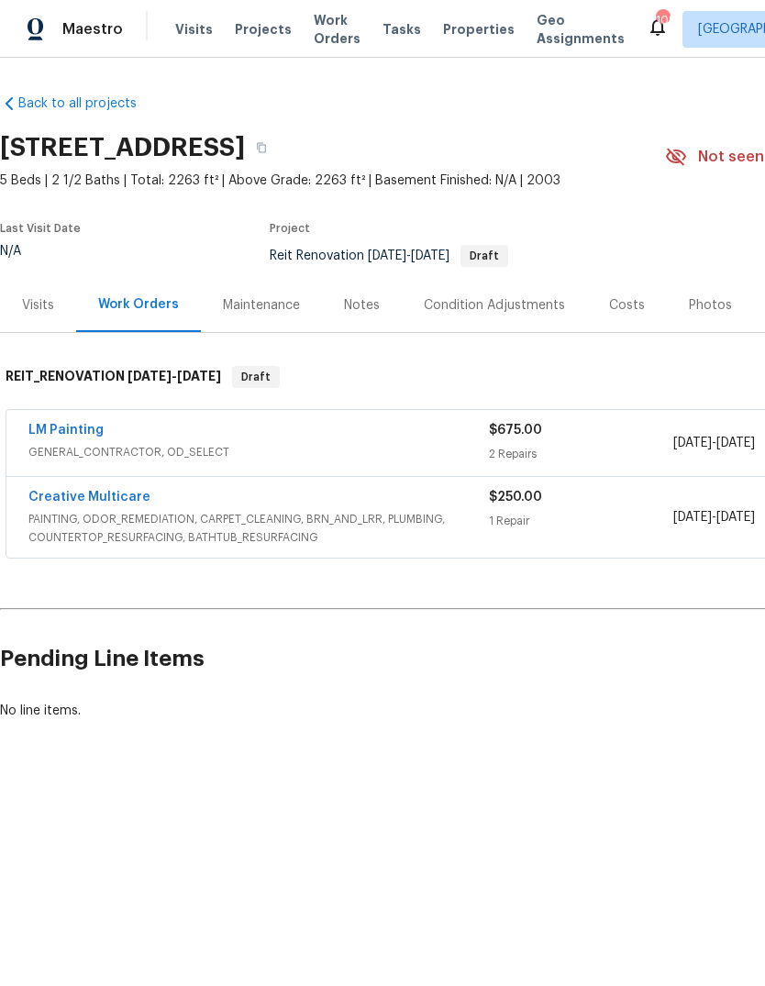
click at [67, 500] on link "Creative Multicare" at bounding box center [89, 497] width 122 height 13
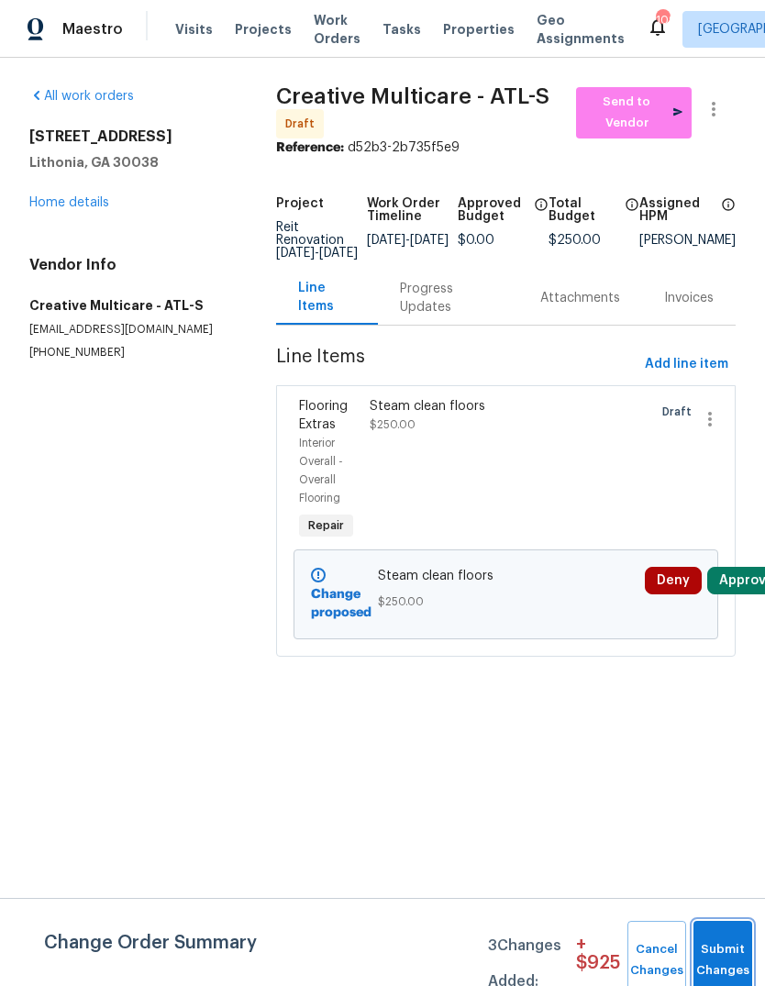
click at [734, 947] on button "Submit Changes" at bounding box center [722, 960] width 59 height 79
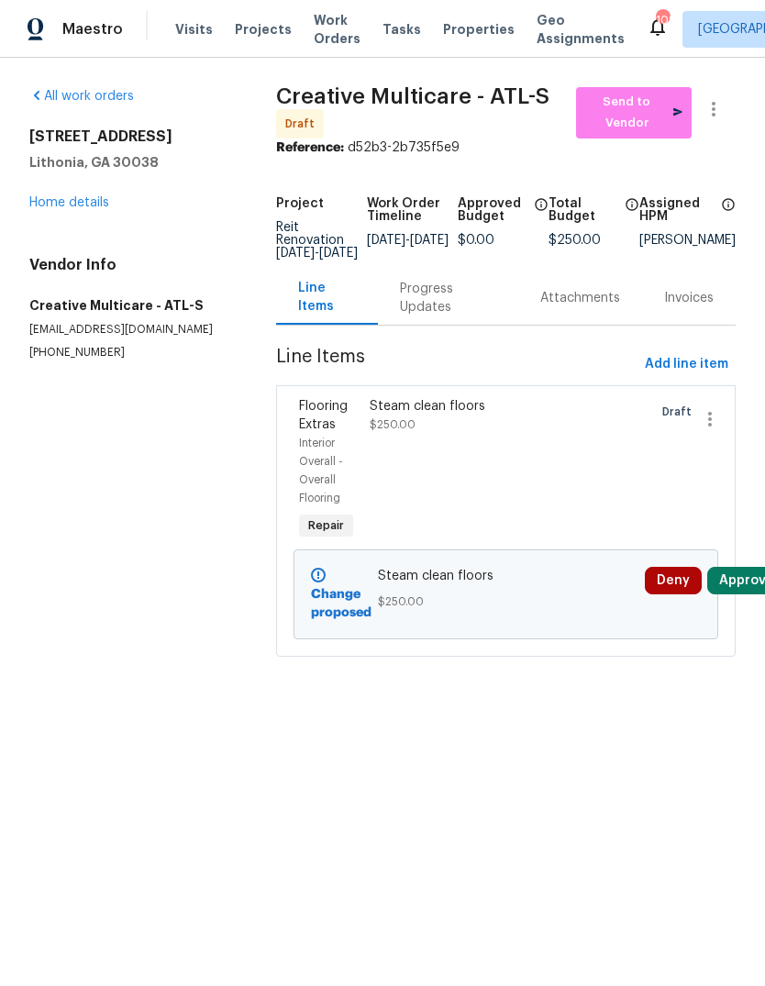
click at [423, 307] on div "Progress Updates" at bounding box center [448, 298] width 96 height 37
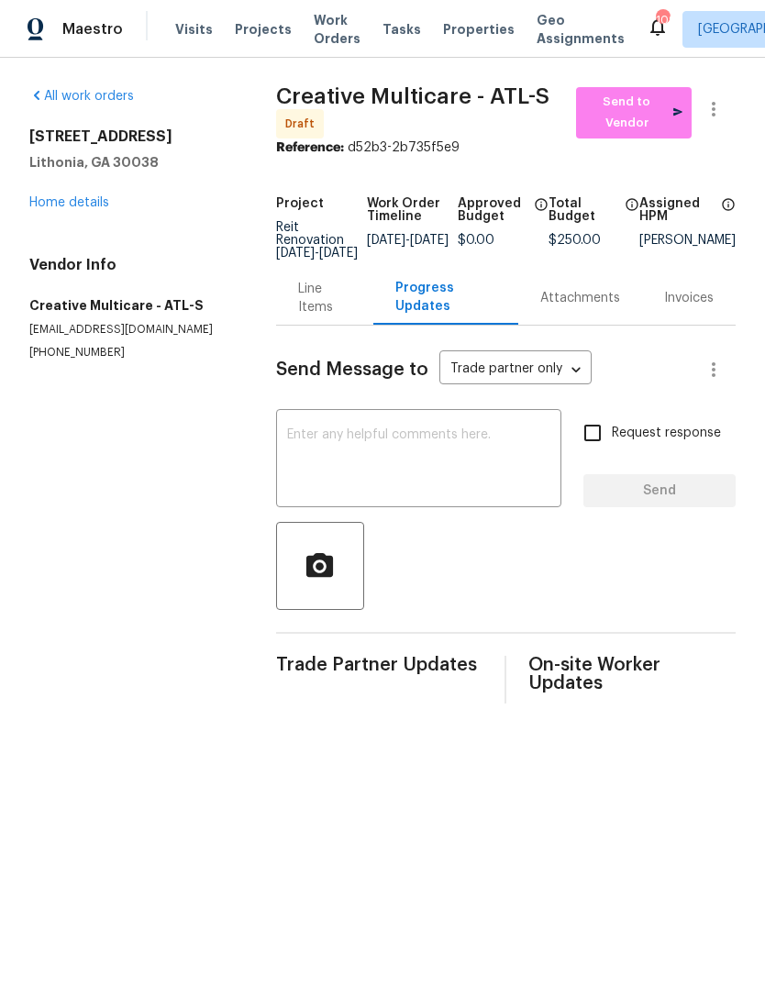
click at [505, 466] on textarea at bounding box center [418, 460] width 263 height 64
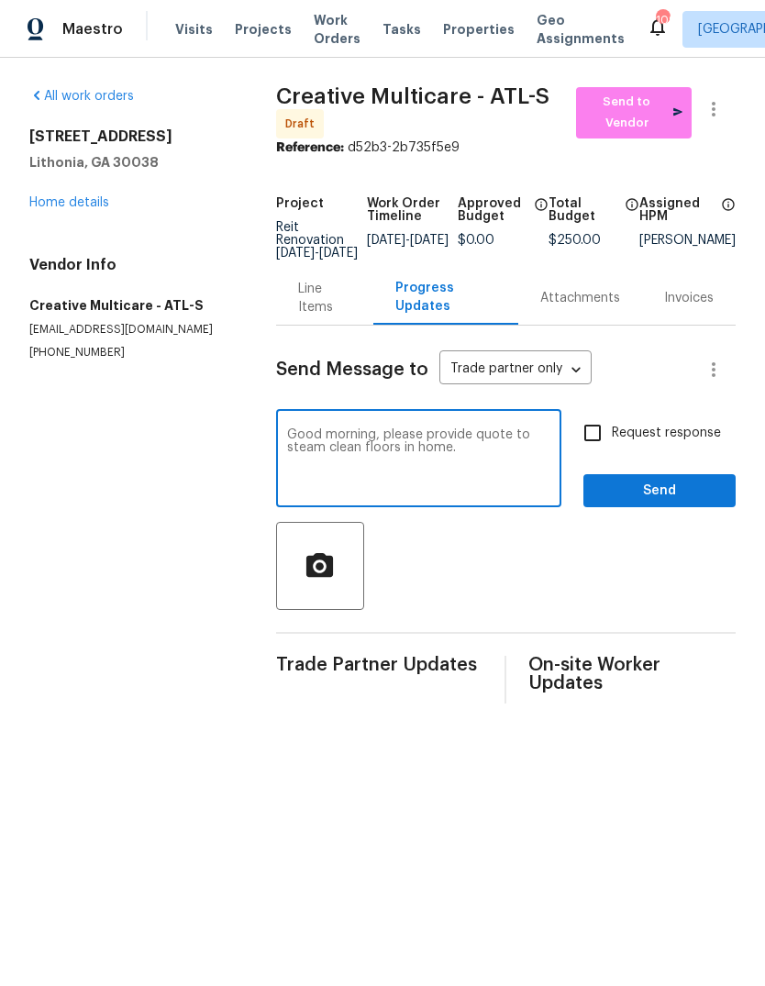
click at [498, 441] on textarea "Good morning, please provide quote to steam clean floors in home." at bounding box center [418, 460] width 263 height 64
click at [498, 464] on textarea "Good morning, please provide quote to steam clean floors in home." at bounding box center [418, 460] width 263 height 64
type textarea "Good morning, please provide quote to steam clean floors in home. Quote will ne…"
click at [692, 503] on span "Send" at bounding box center [659, 491] width 123 height 23
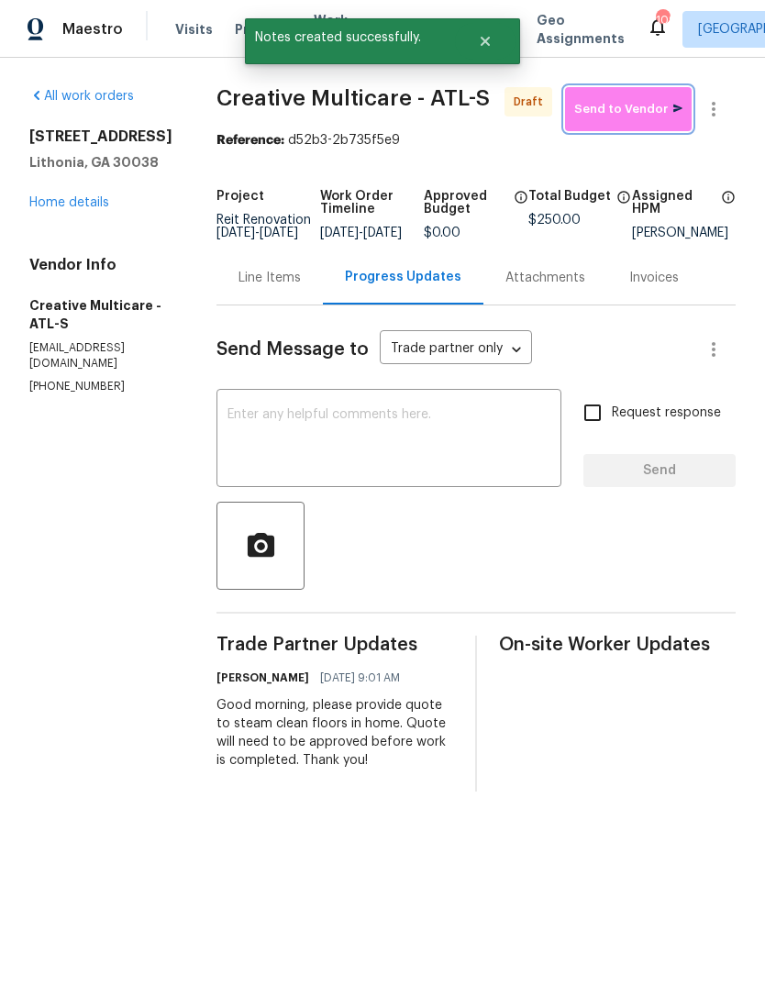
click at [648, 116] on span "Send to Vendor" at bounding box center [628, 109] width 108 height 21
click at [53, 206] on link "Home details" at bounding box center [69, 202] width 80 height 13
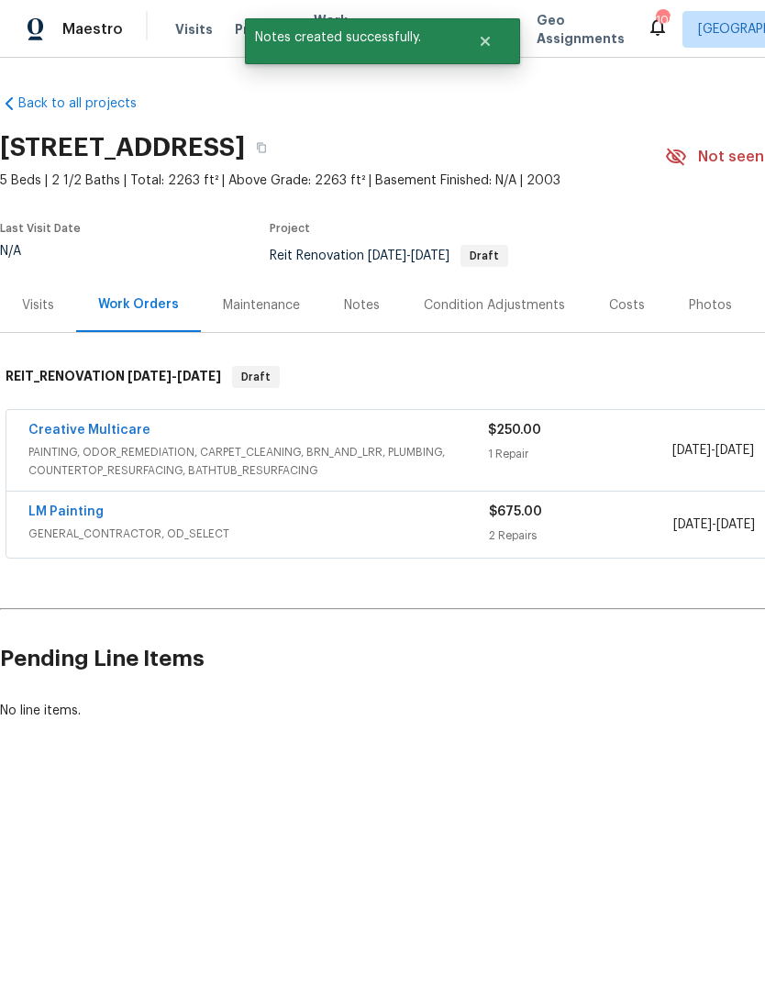
click at [50, 505] on link "LM Painting" at bounding box center [65, 511] width 75 height 13
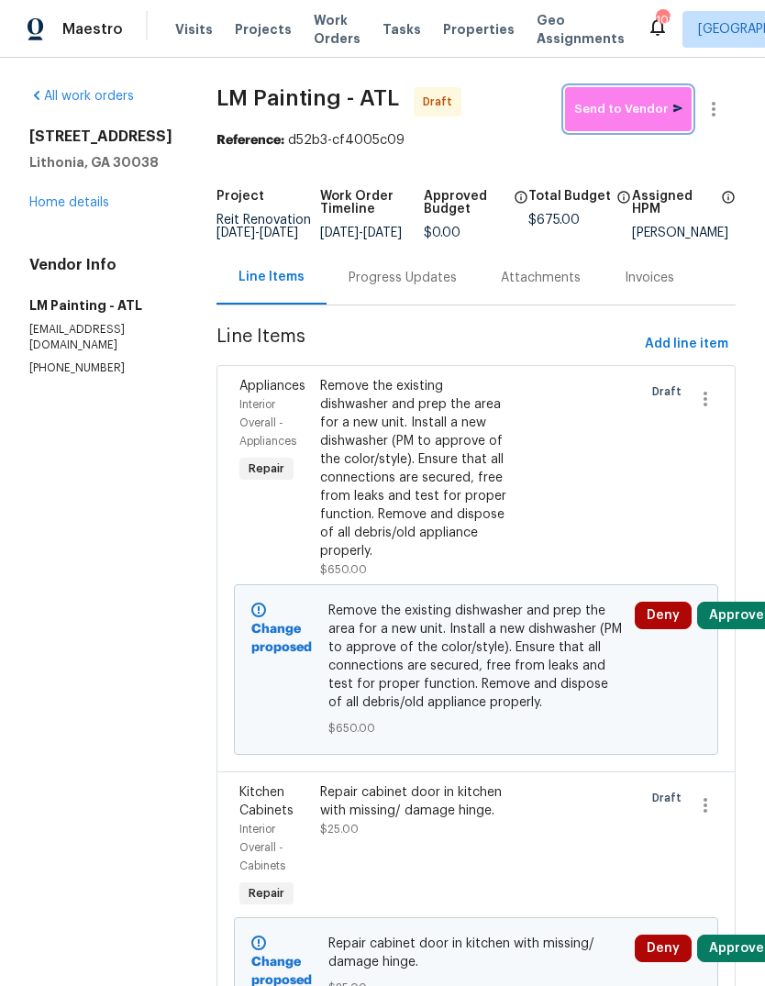
click at [629, 107] on span "Send to Vendor" at bounding box center [628, 109] width 108 height 21
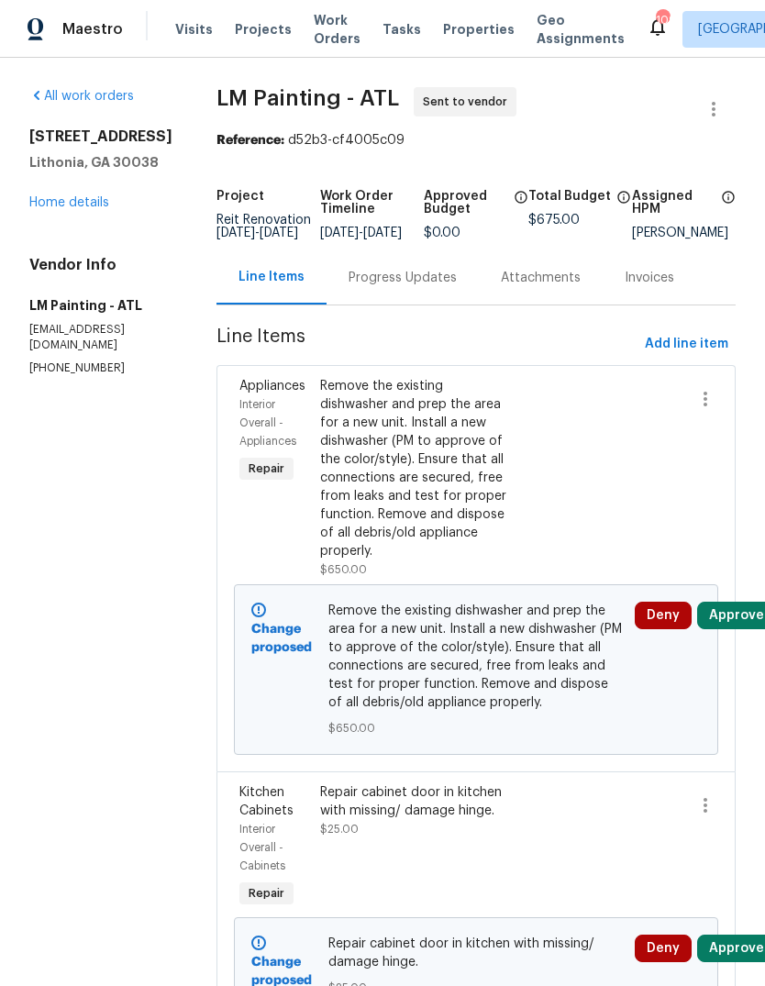
click at [435, 287] on div "Progress Updates" at bounding box center [403, 278] width 108 height 18
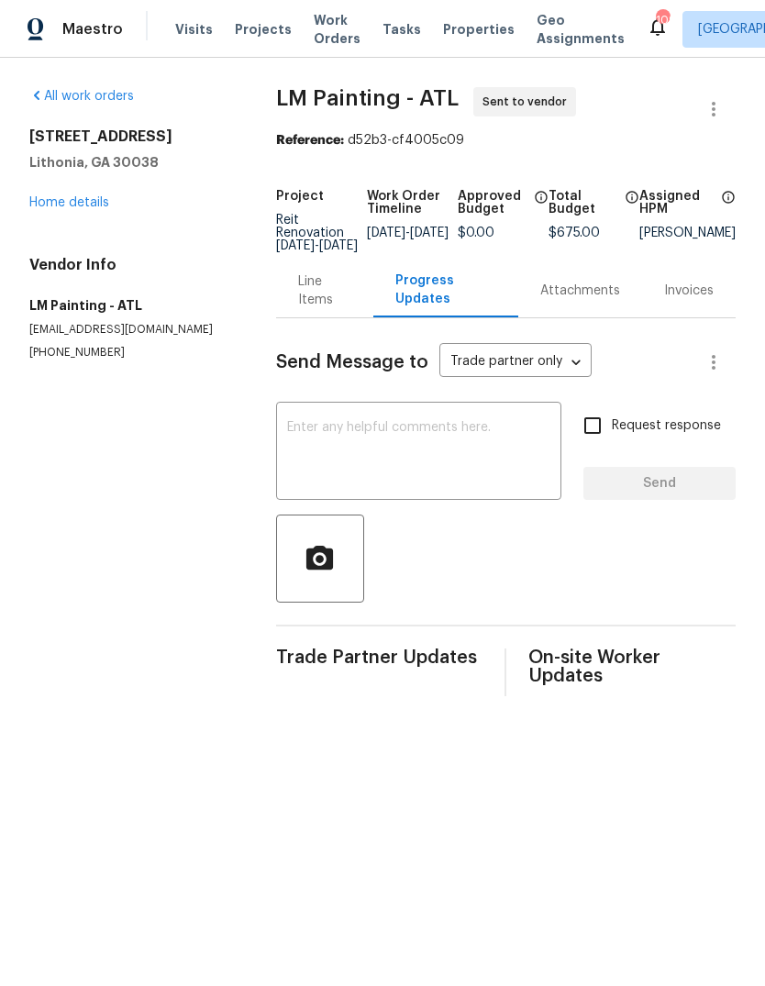
click at [466, 475] on textarea at bounding box center [418, 453] width 263 height 64
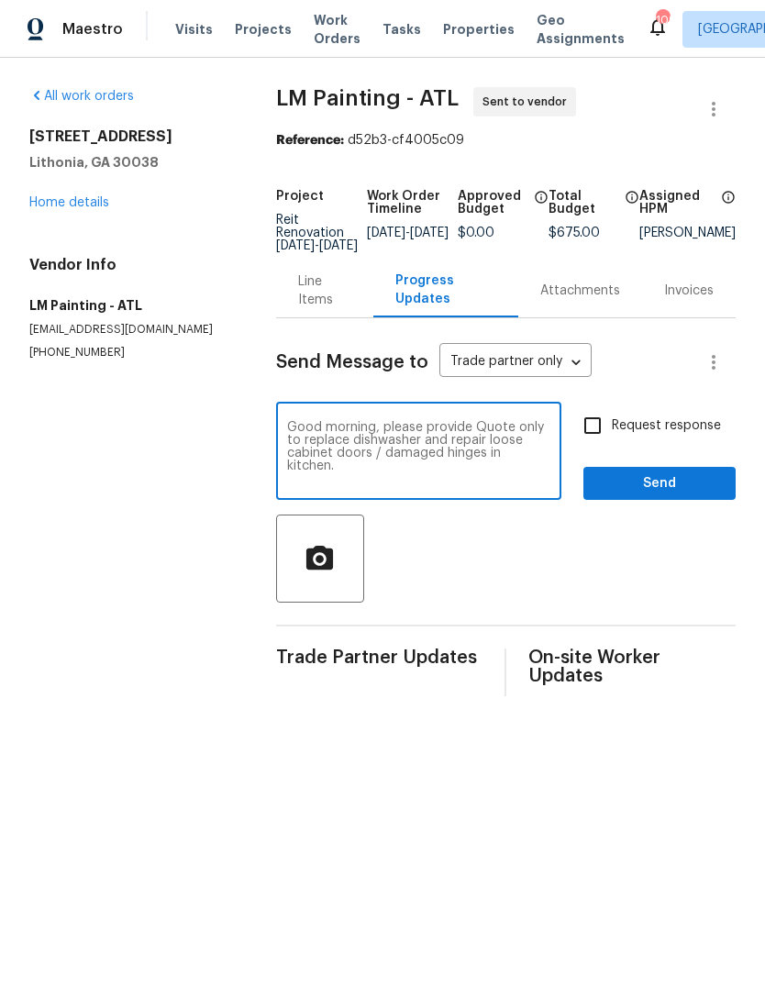
type textarea "Good morning, please provide Quote only to replace dishwasher and repair loose …"
click at [670, 495] on span "Send" at bounding box center [659, 483] width 123 height 23
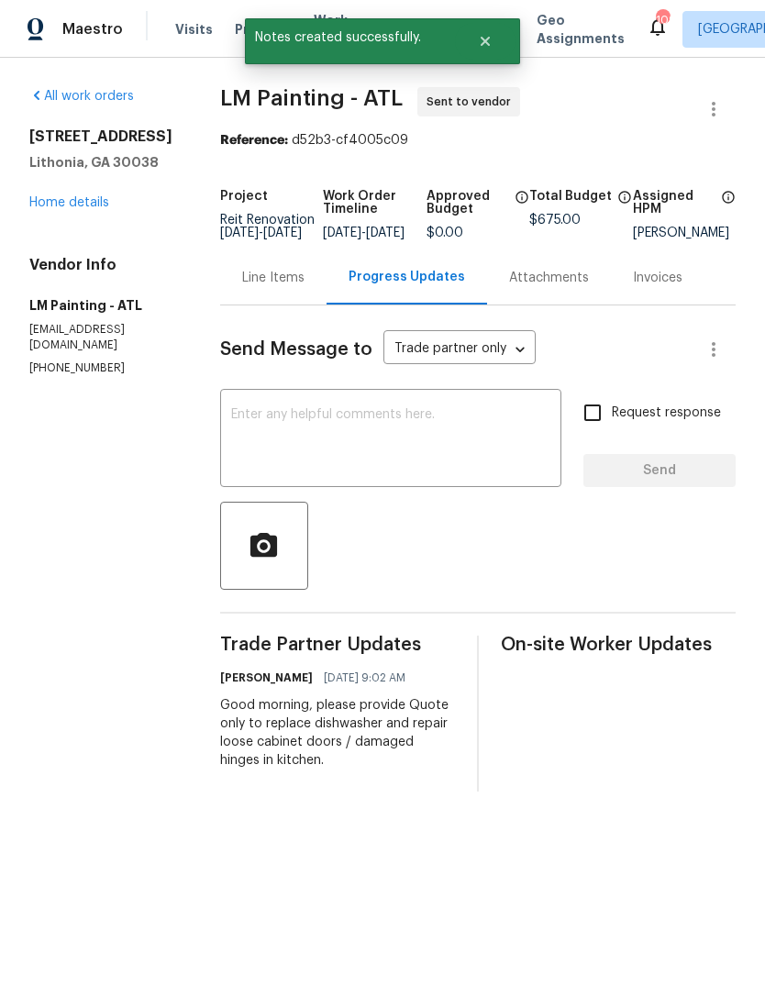
click at [56, 208] on link "Home details" at bounding box center [69, 202] width 80 height 13
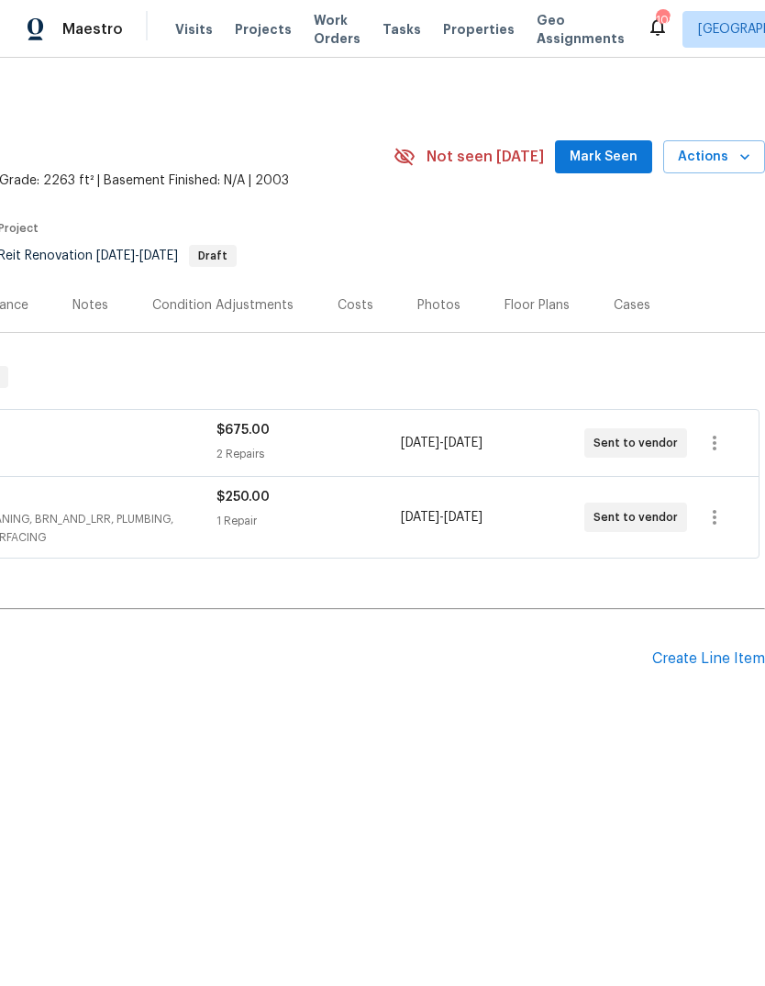
scroll to position [0, 271]
click at [620, 155] on span "Mark Seen" at bounding box center [604, 157] width 68 height 23
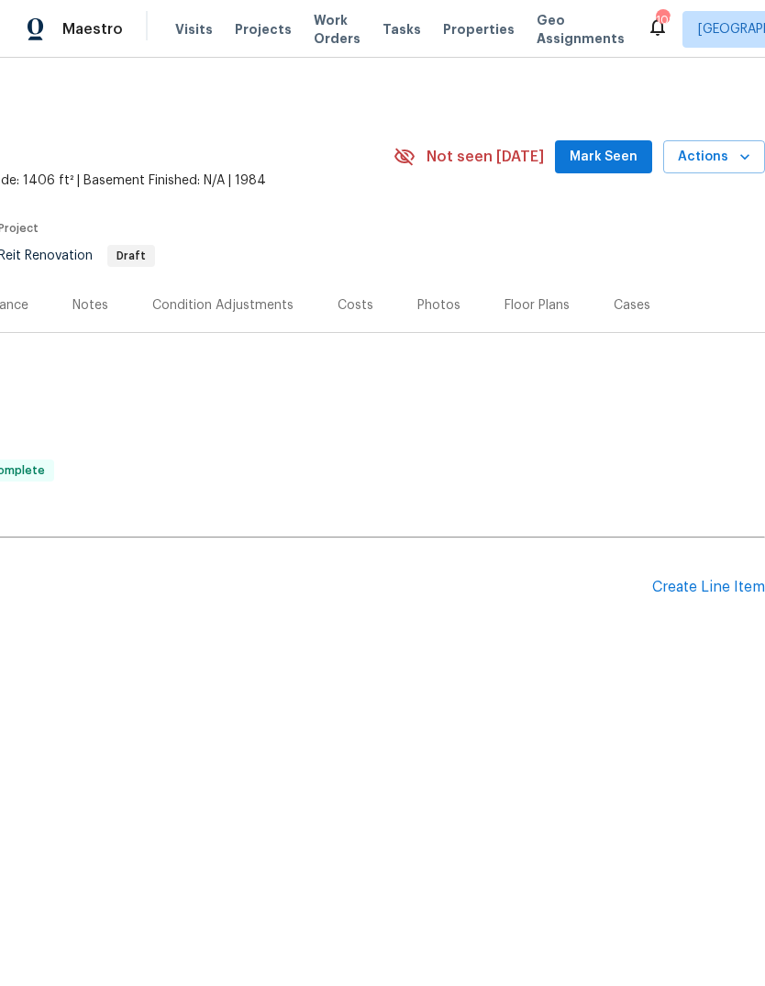
scroll to position [0, 271]
click at [706, 590] on div "Create Line Item" at bounding box center [708, 587] width 113 height 17
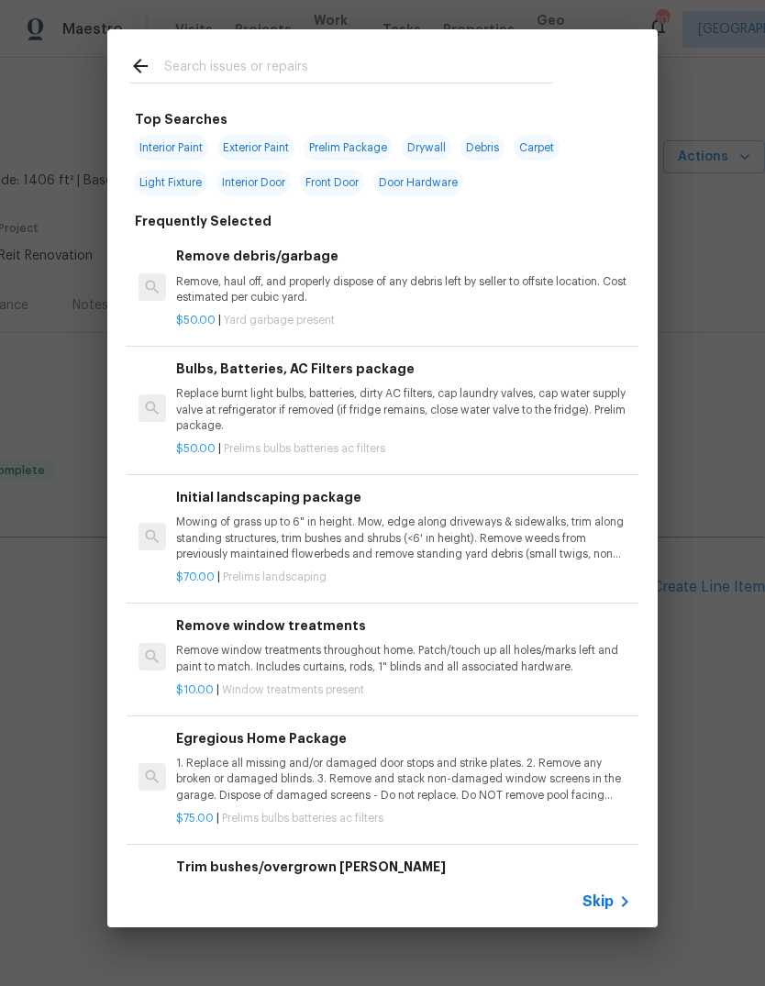
click at [328, 60] on input "text" at bounding box center [358, 69] width 389 height 28
type input "Pest"
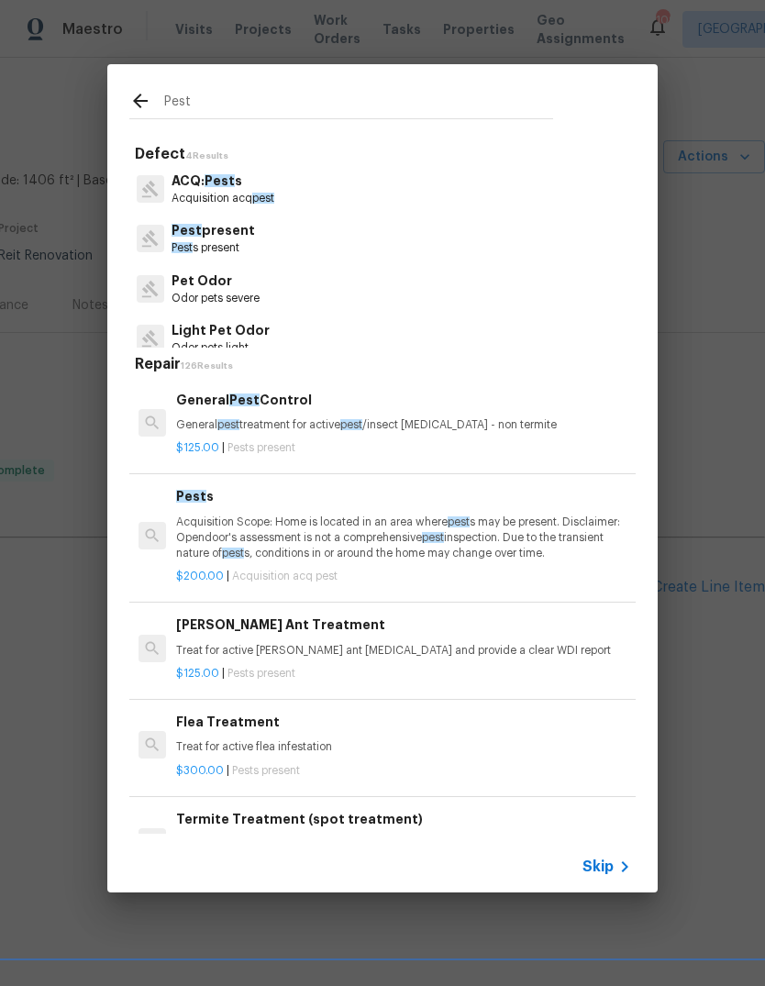
click at [226, 235] on p "Pest present" at bounding box center [213, 230] width 83 height 19
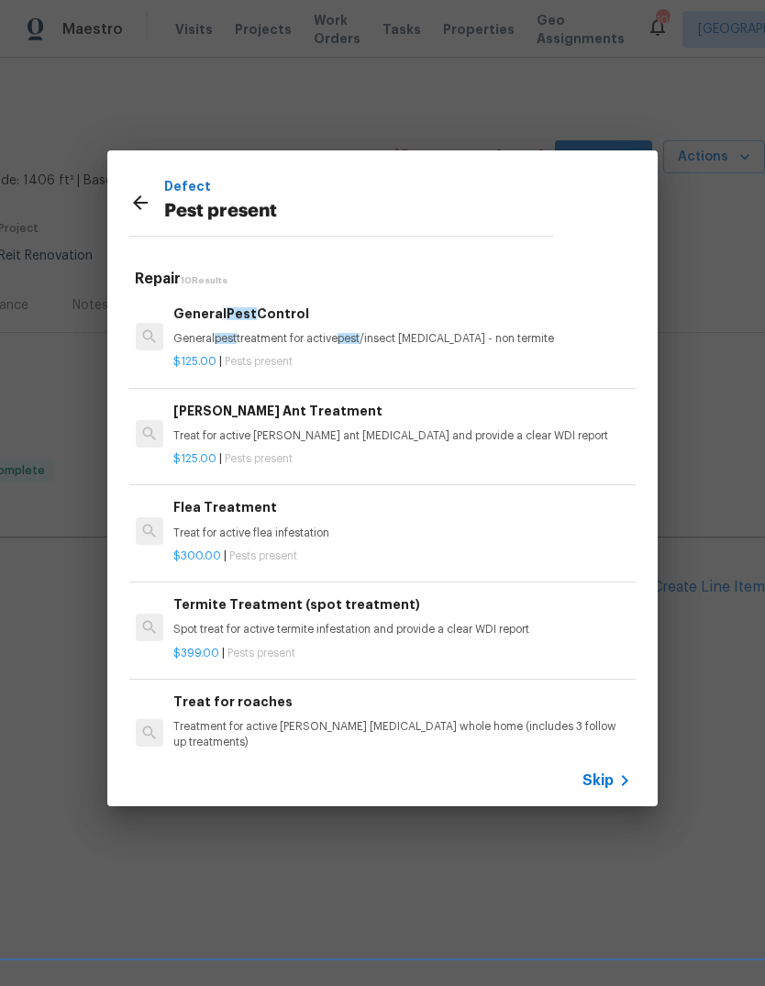
scroll to position [0, 3]
click at [316, 340] on p "General pest treatment for active pest /insect [MEDICAL_DATA] - non termite" at bounding box center [400, 339] width 455 height 16
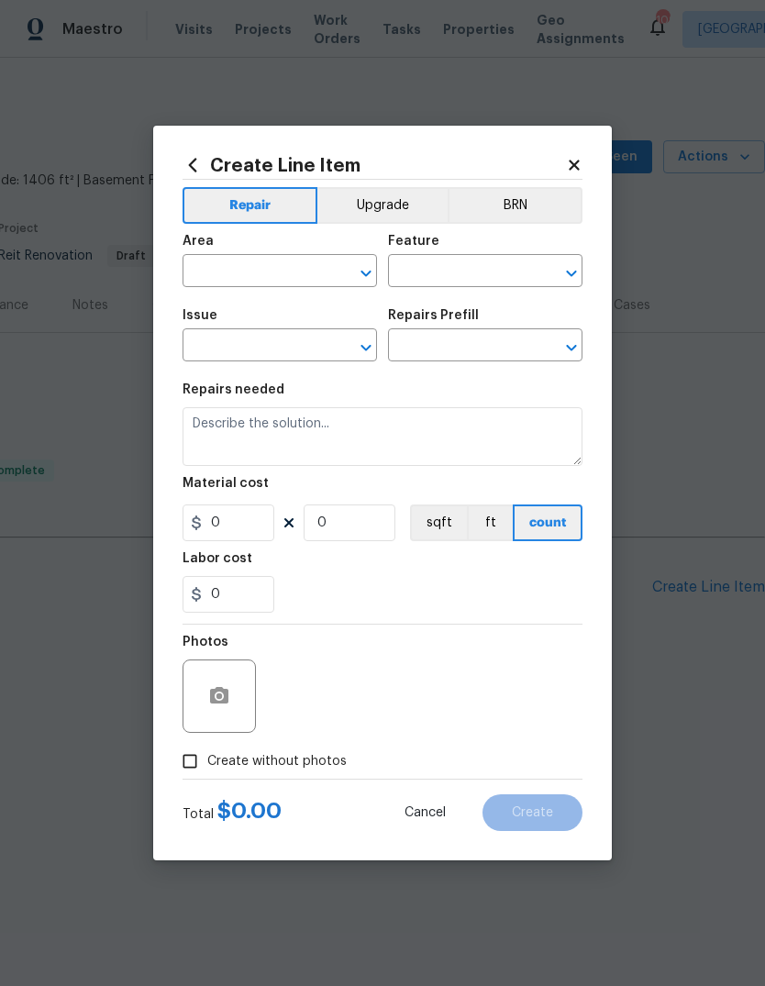
type input "Pests"
type input "Pest present"
type input "General Pest Control $125.00"
type textarea "General pest treatment for active pest/insect infestation - non termite"
type input "125"
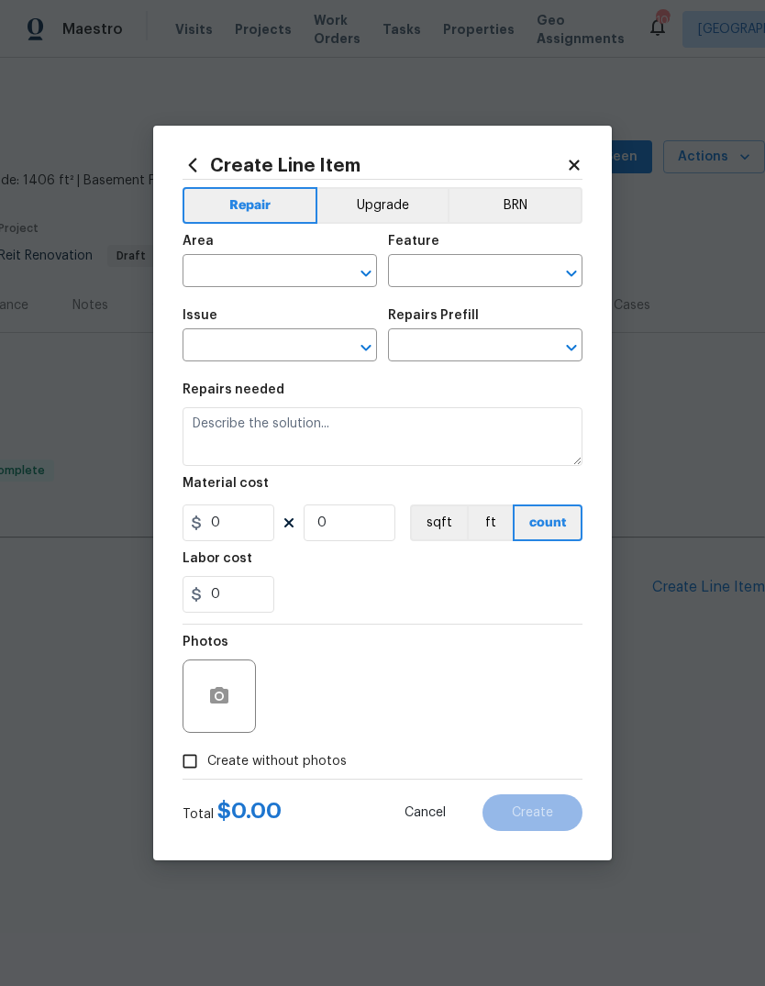
type input "1"
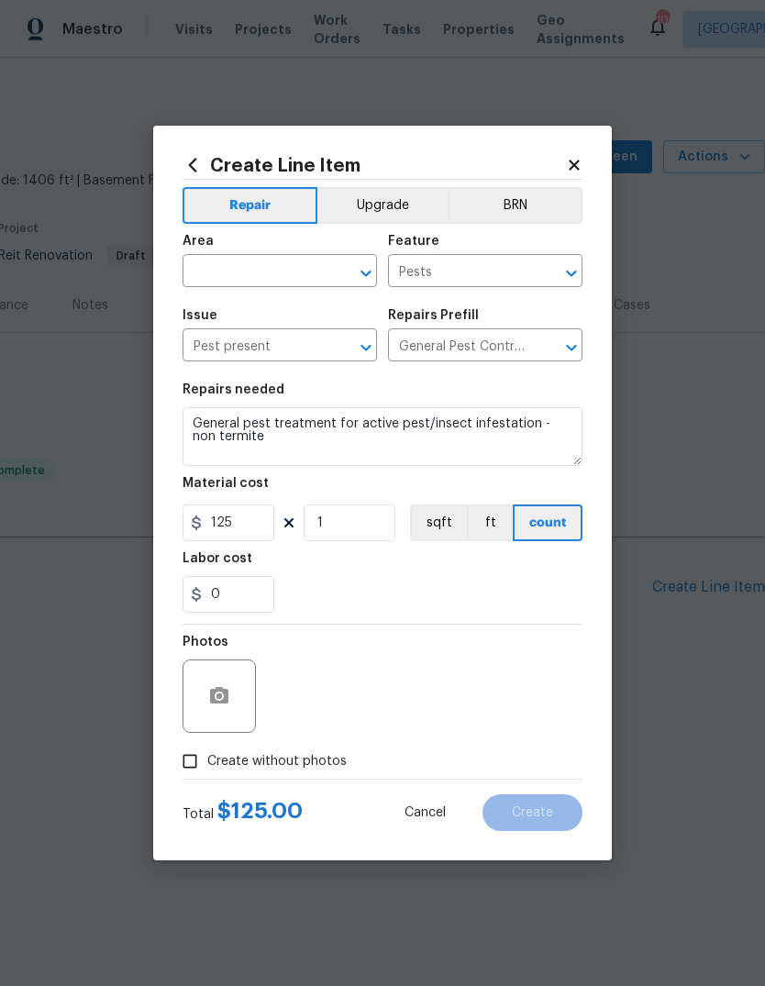
click at [325, 271] on input "text" at bounding box center [254, 273] width 143 height 28
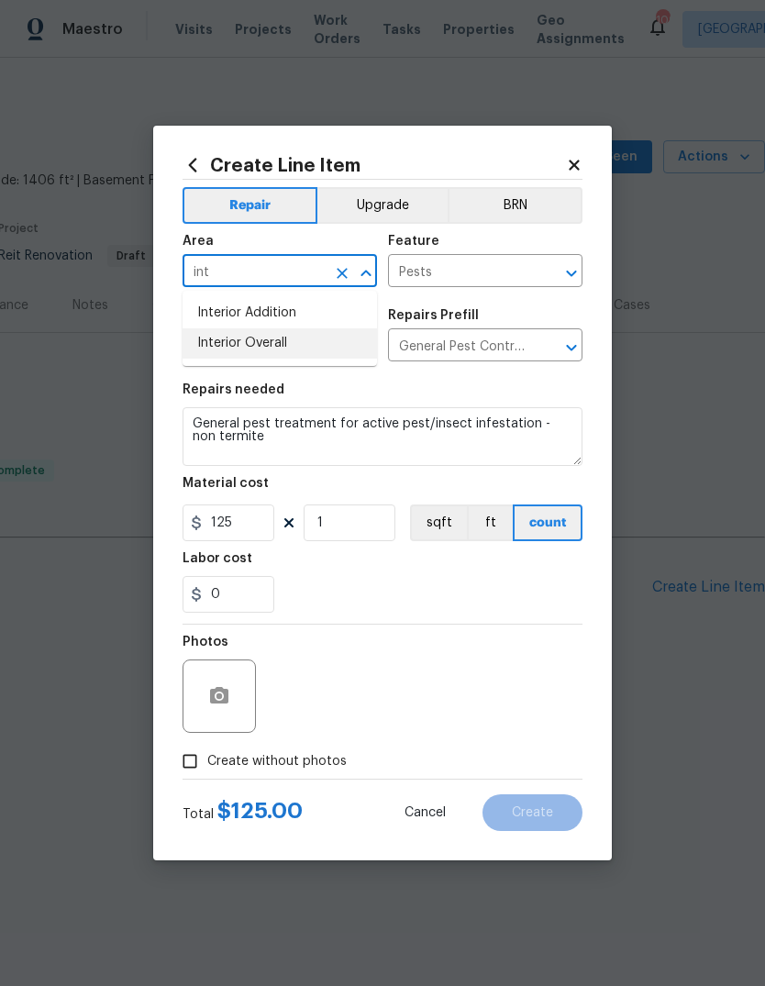
click at [278, 340] on li "Interior Overall" at bounding box center [280, 343] width 194 height 30
type input "Interior Overall"
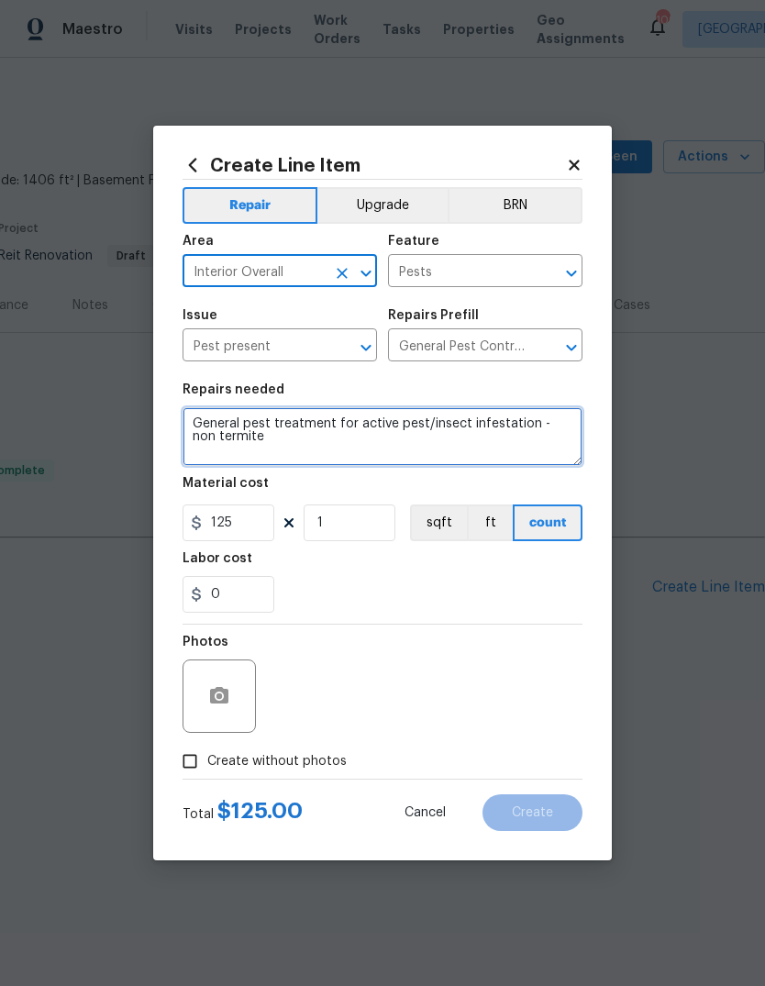
click at [201, 421] on textarea "General pest treatment for active pest/insect infestation - non termite" at bounding box center [383, 436] width 400 height 59
click at [528, 457] on textarea "General pest treatment for active pest/insect infestation - non termite" at bounding box center [383, 436] width 400 height 59
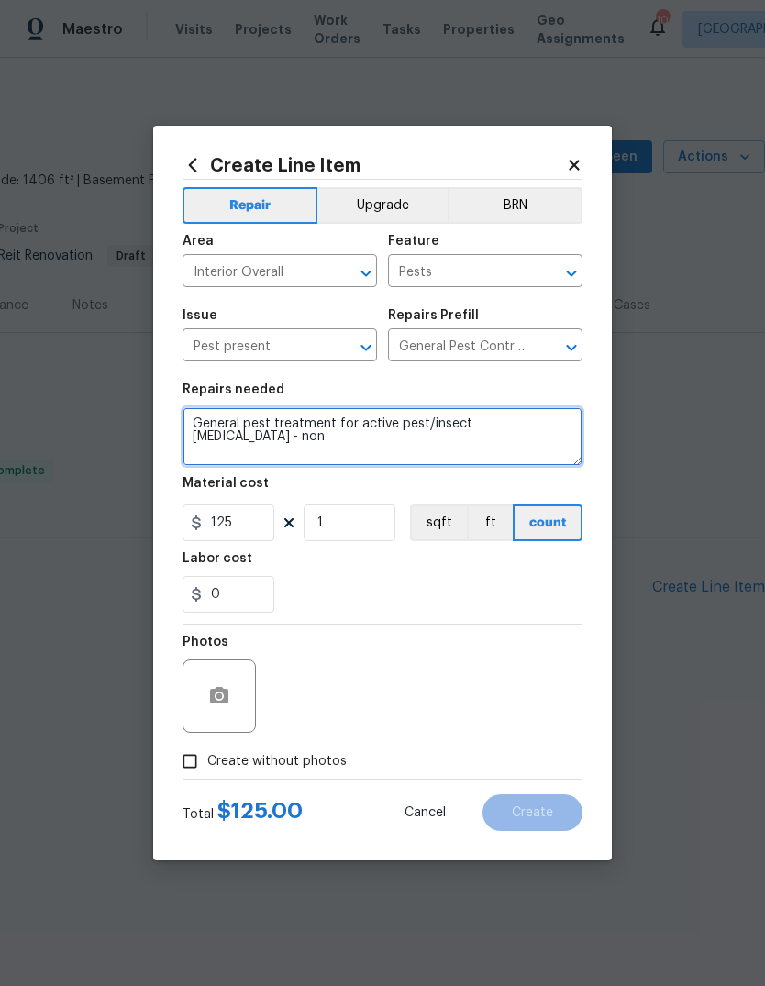
scroll to position [0, 0]
type textarea "General pest"
click at [211, 426] on textarea at bounding box center [383, 436] width 400 height 59
paste textarea "During the inspection the inspector found bats in the attic. The buyers termina…"
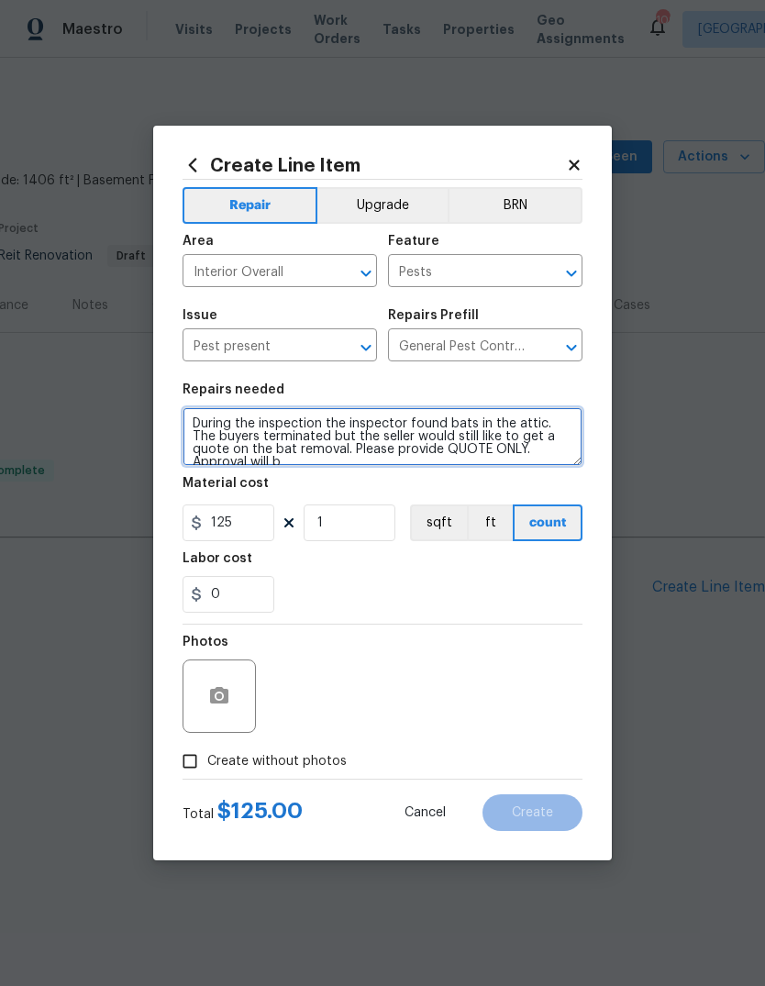
scroll to position [4, 0]
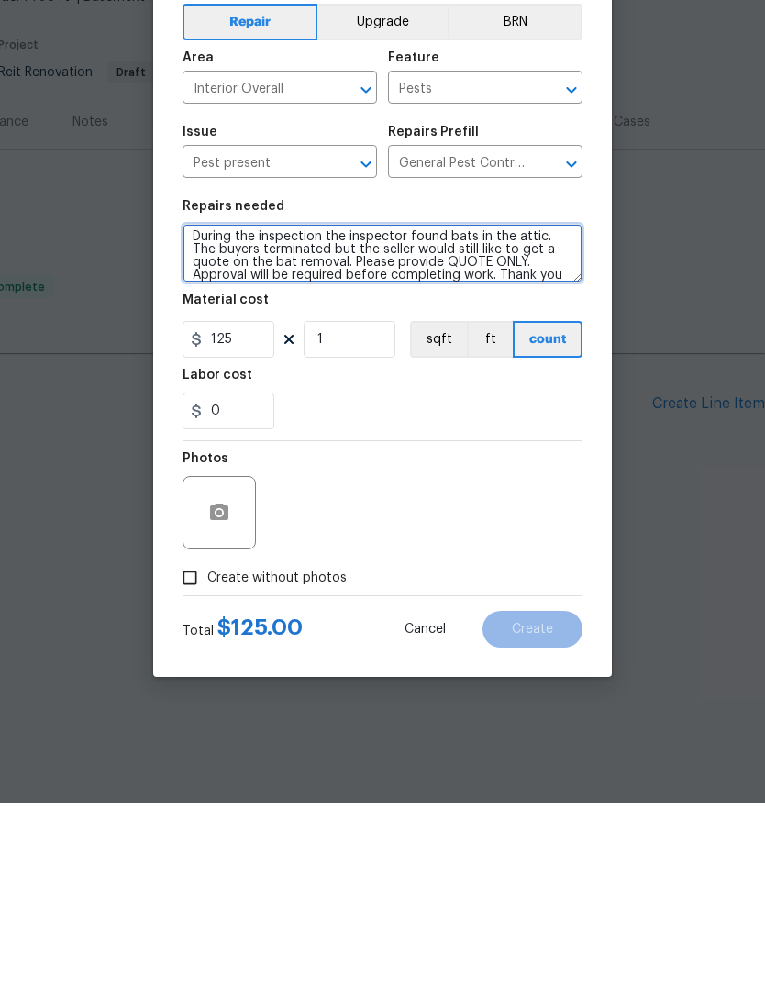
type textarea "During the inspection the inspector found bats in the attic. The buyers termina…"
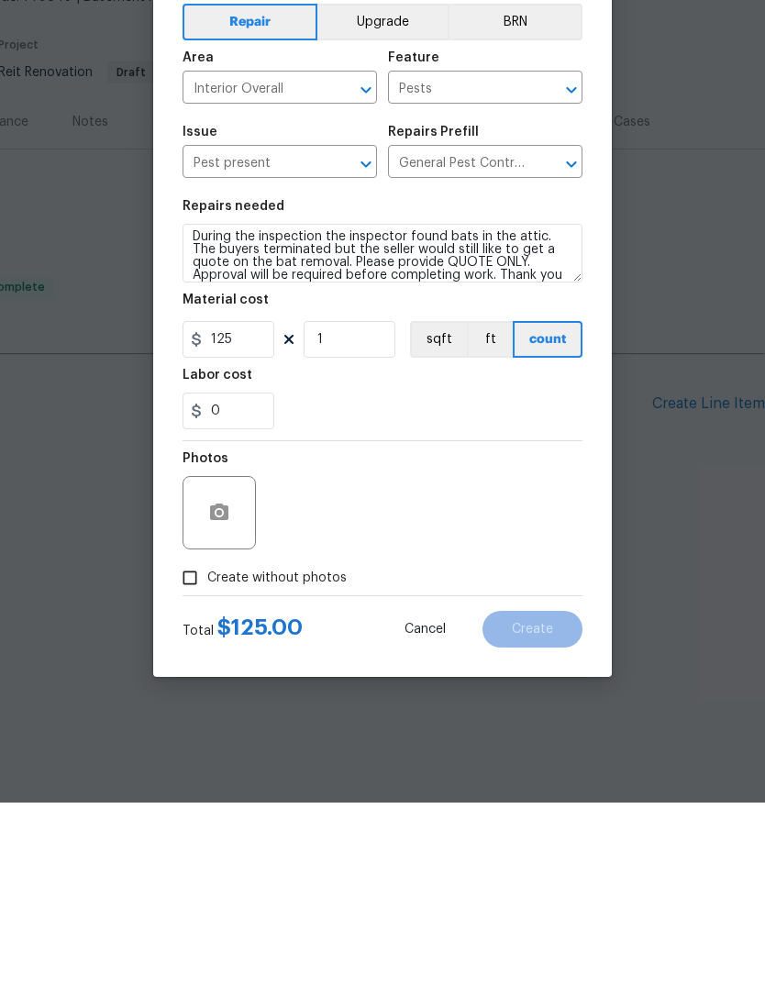
click at [188, 744] on input "Create without photos" at bounding box center [189, 761] width 35 height 35
checkbox input "true"
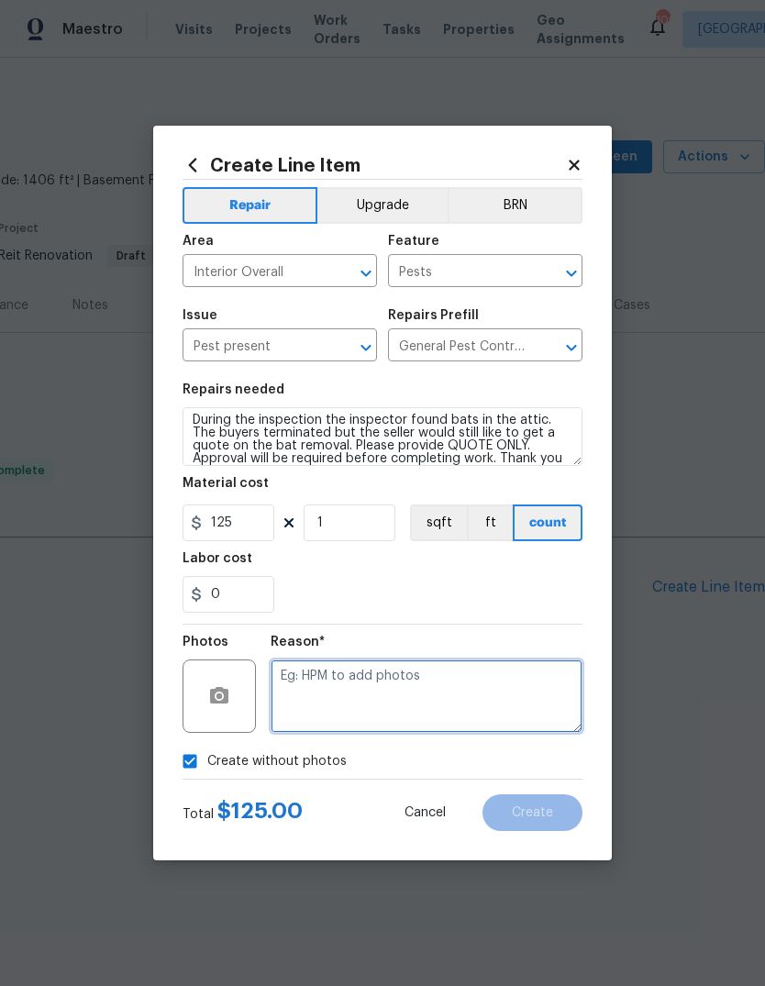
click at [492, 682] on textarea at bounding box center [427, 695] width 312 height 73
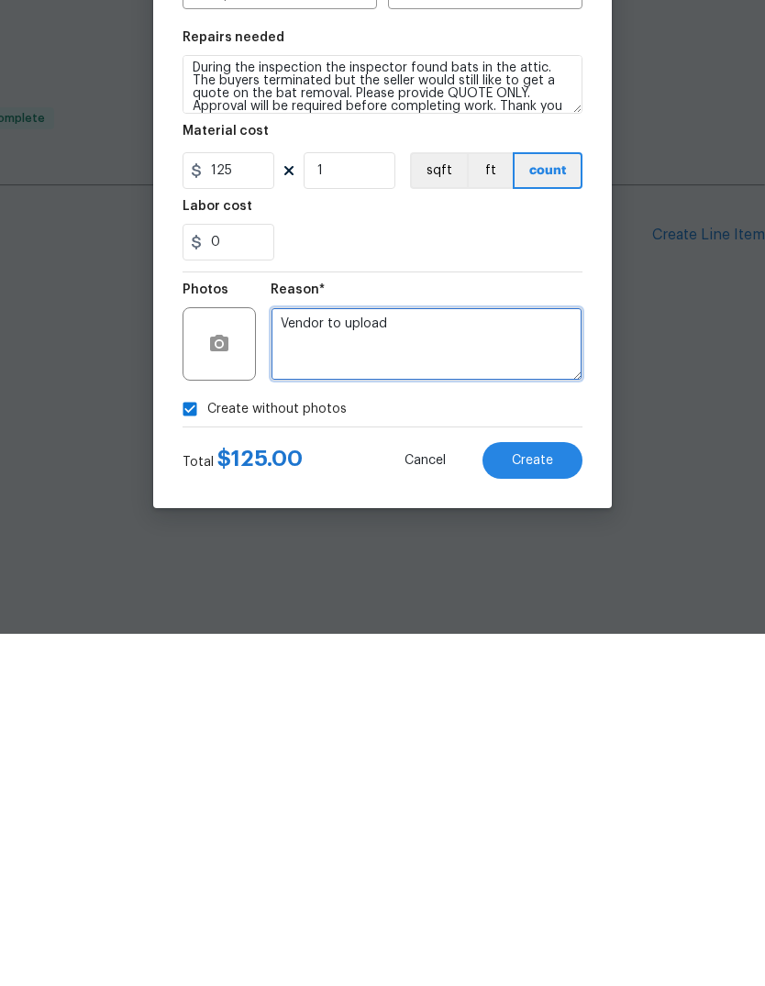
type textarea "Vendor to upload"
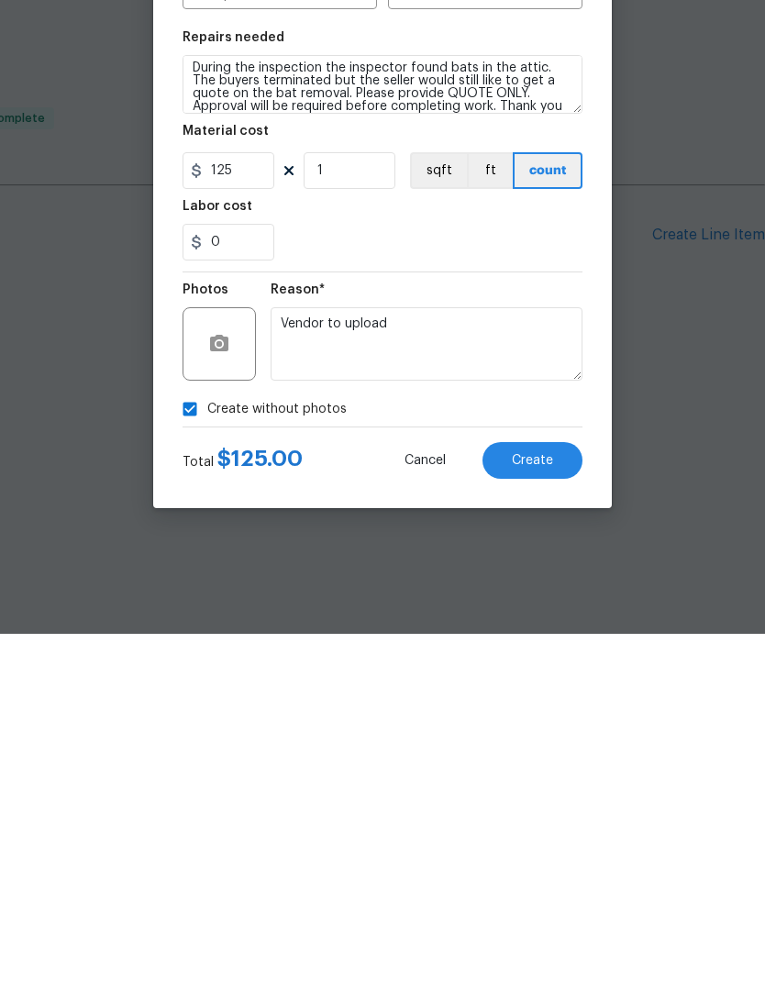
click at [556, 794] on button "Create" at bounding box center [532, 812] width 100 height 37
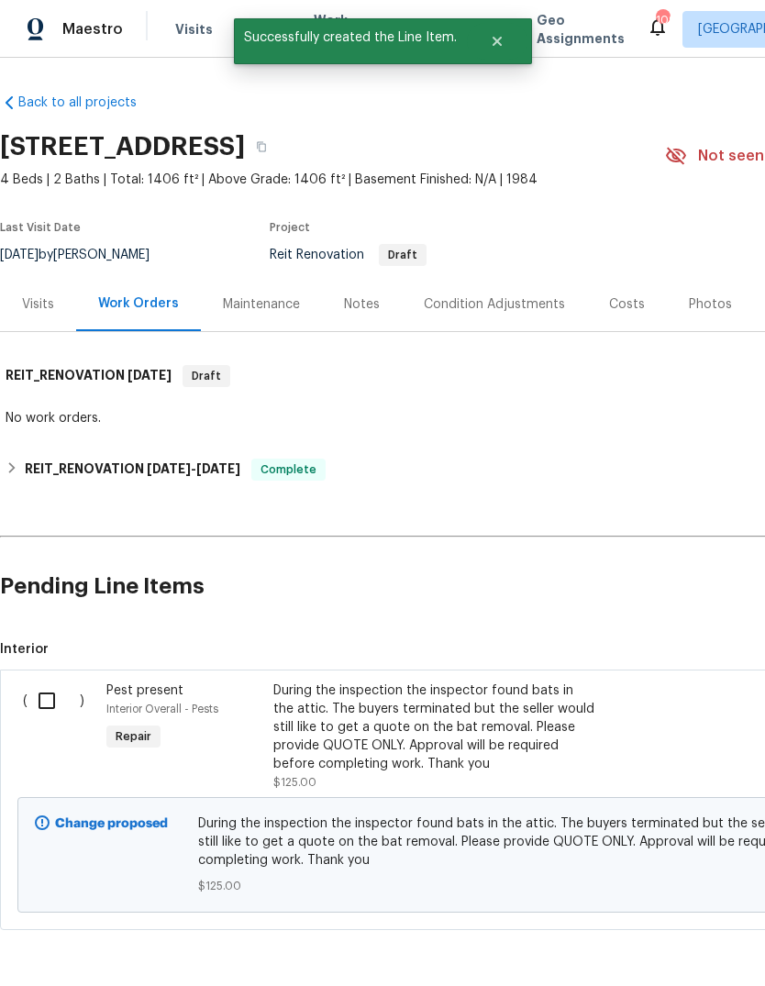
scroll to position [1, 0]
click at [47, 706] on input "checkbox" at bounding box center [54, 700] width 52 height 39
checkbox input "true"
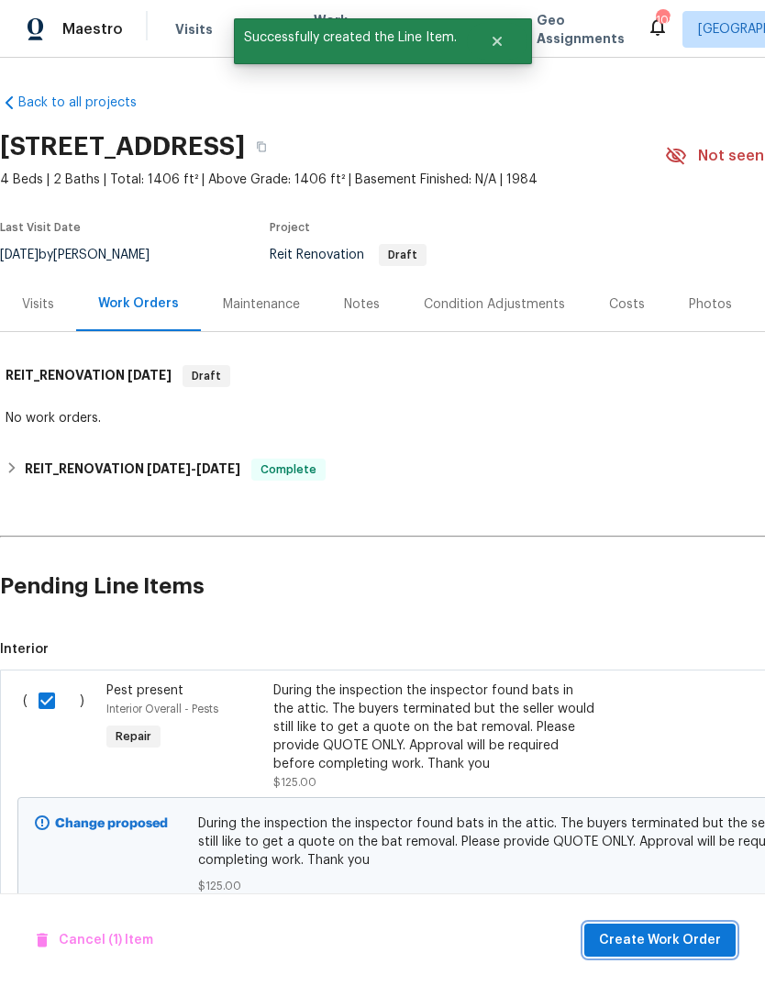
click at [688, 927] on button "Create Work Order" at bounding box center [659, 941] width 151 height 34
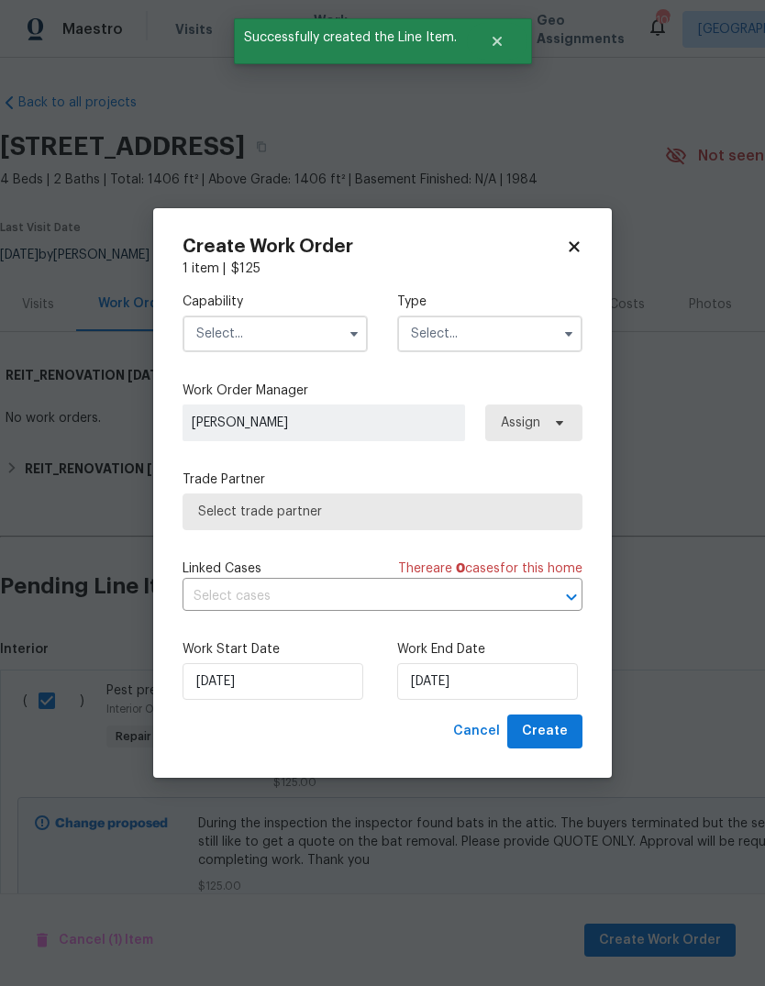
click at [338, 327] on input "text" at bounding box center [275, 334] width 185 height 37
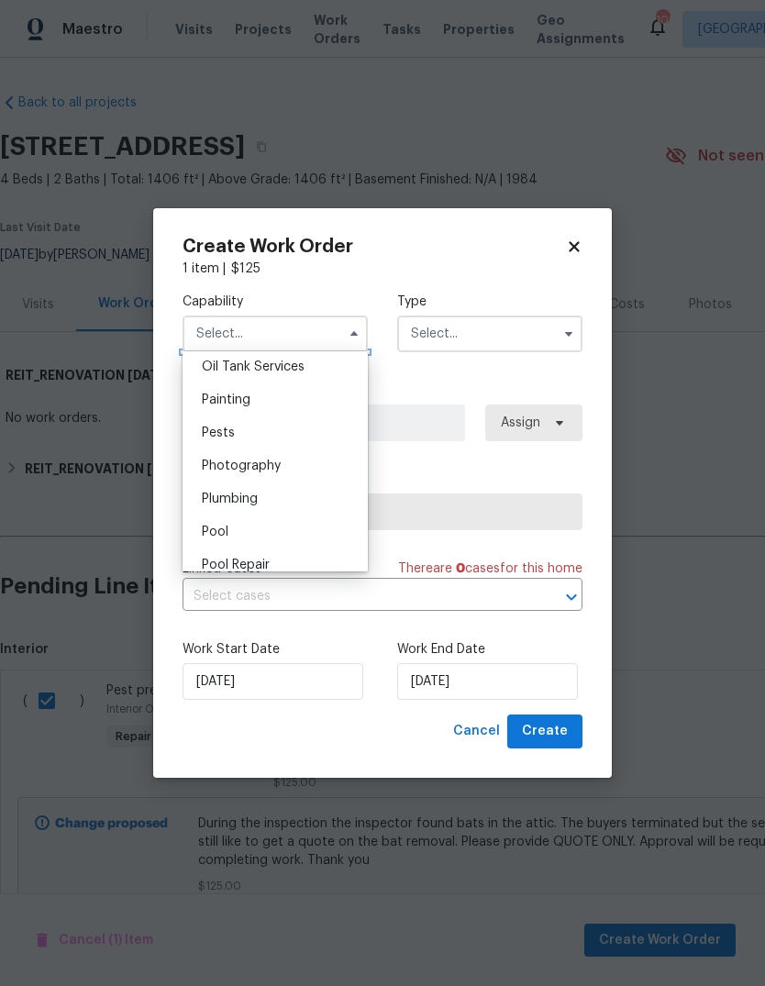
scroll to position [1510, 0]
click at [237, 437] on div "Pests" at bounding box center [275, 436] width 176 height 33
type input "Pests"
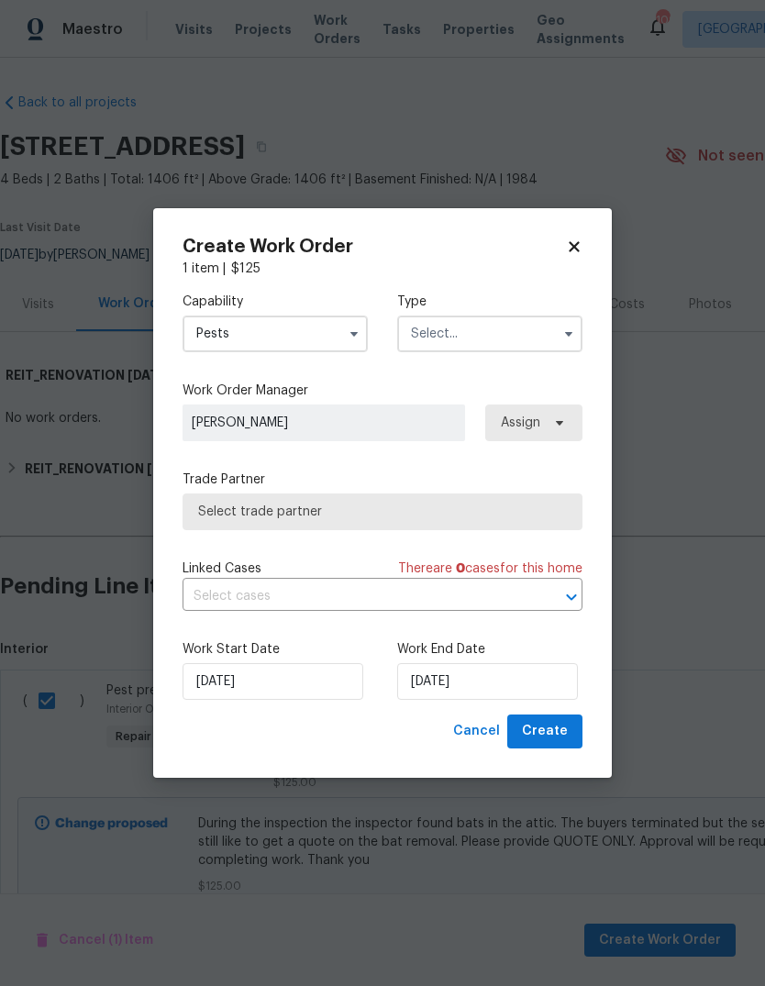
click at [518, 342] on input "text" at bounding box center [489, 334] width 185 height 37
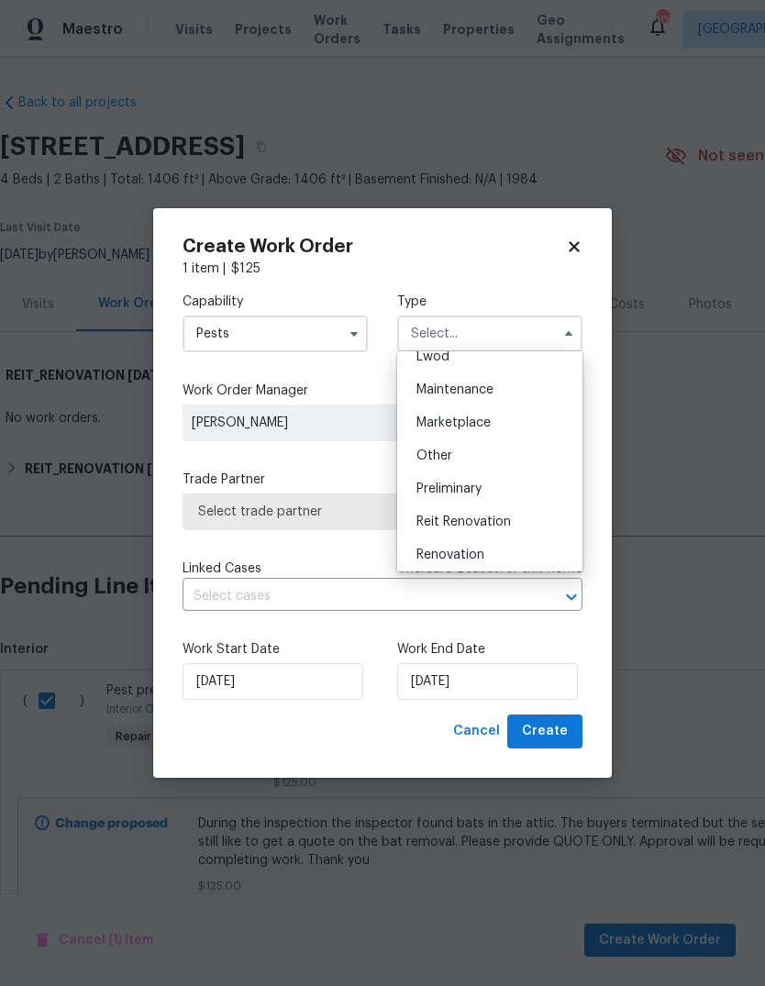
scroll to position [327, 0]
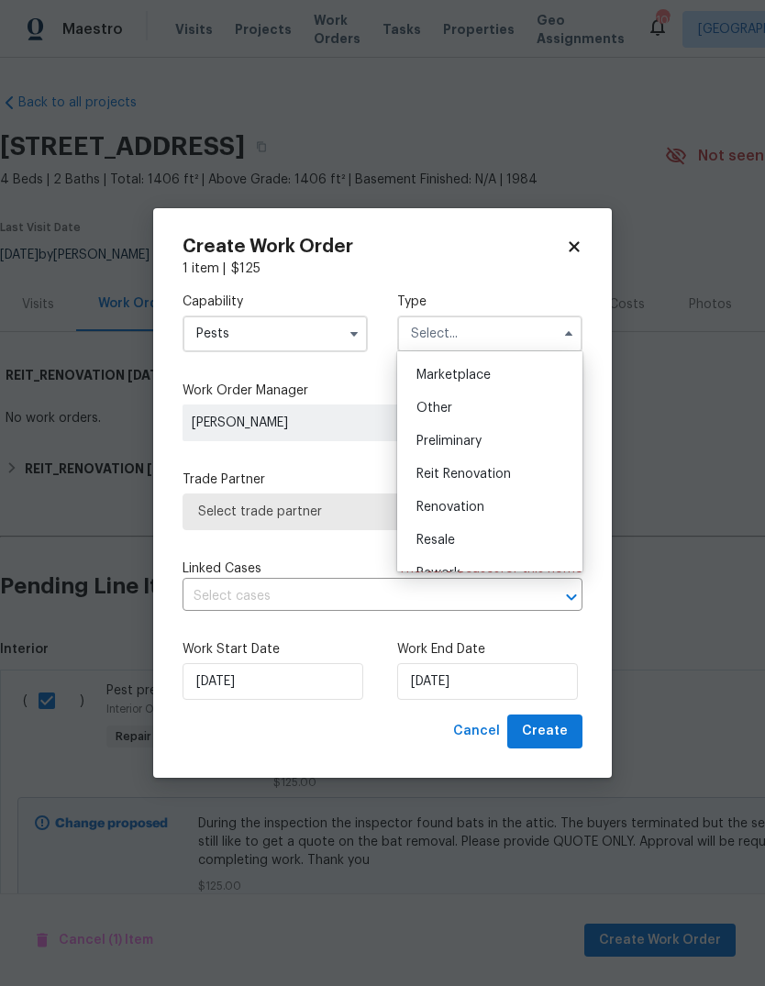
click at [509, 471] on span "Reit Renovation" at bounding box center [463, 474] width 94 height 13
type input "Reit Renovation"
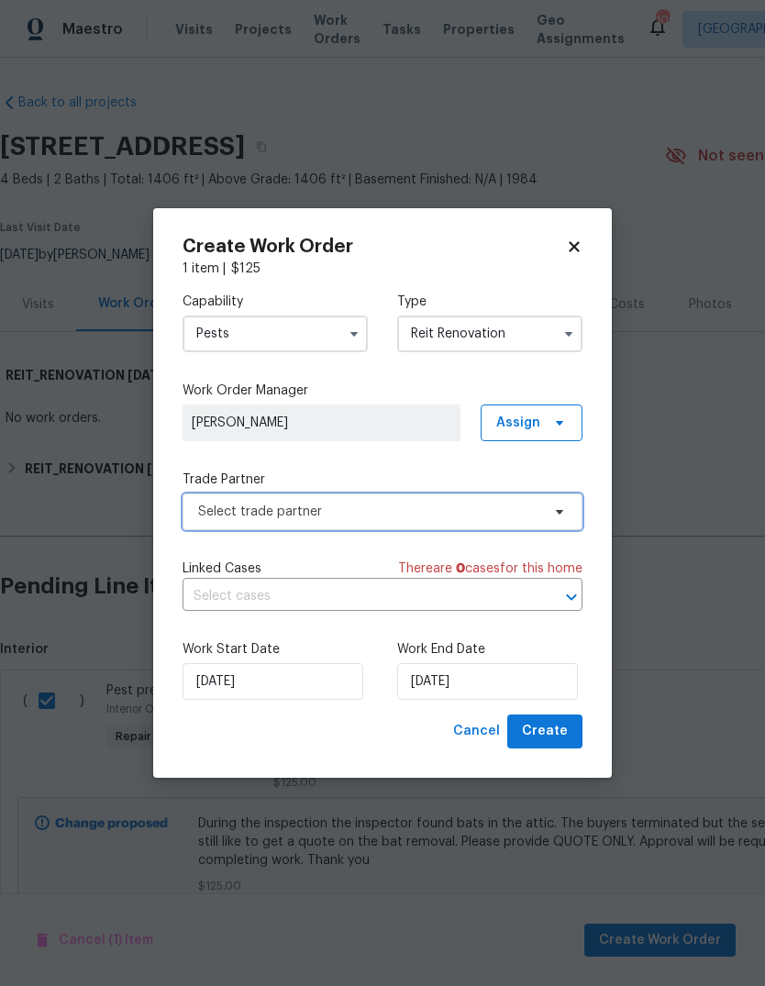
click at [550, 510] on span at bounding box center [557, 511] width 20 height 15
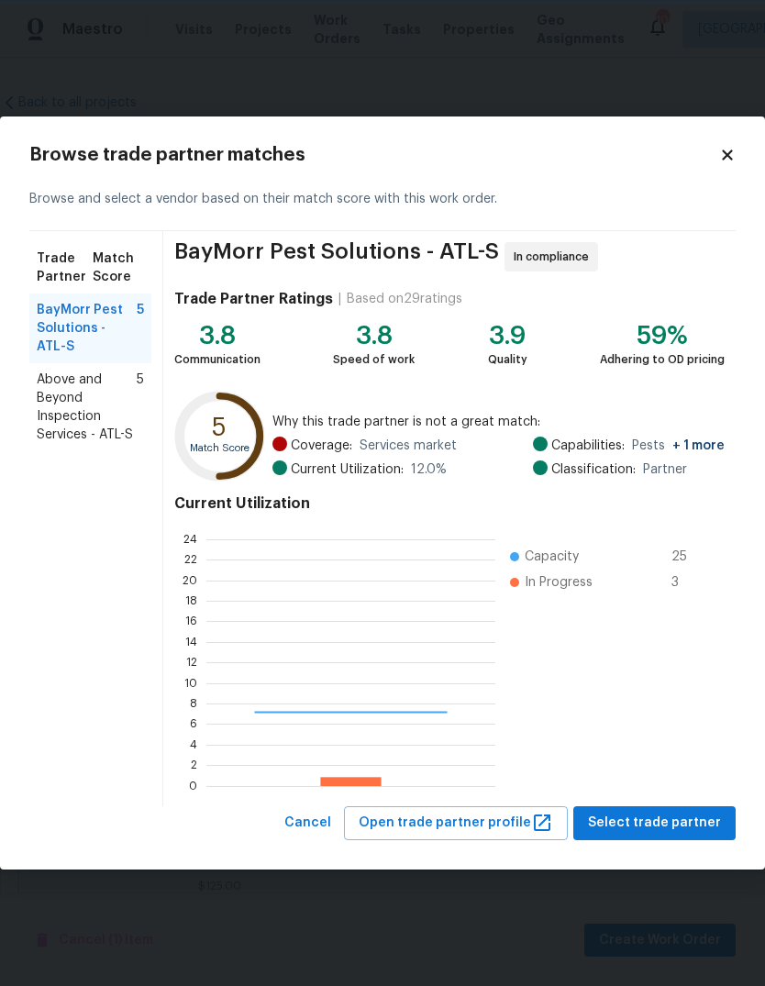
scroll to position [257, 289]
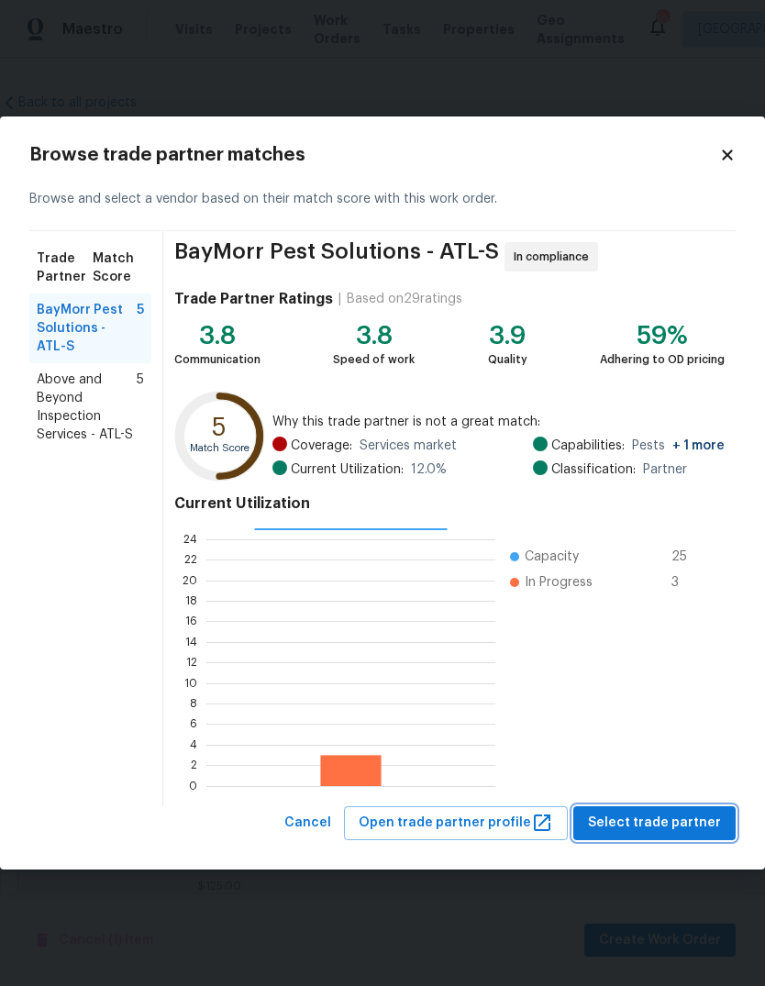
click at [677, 821] on span "Select trade partner" at bounding box center [654, 823] width 133 height 23
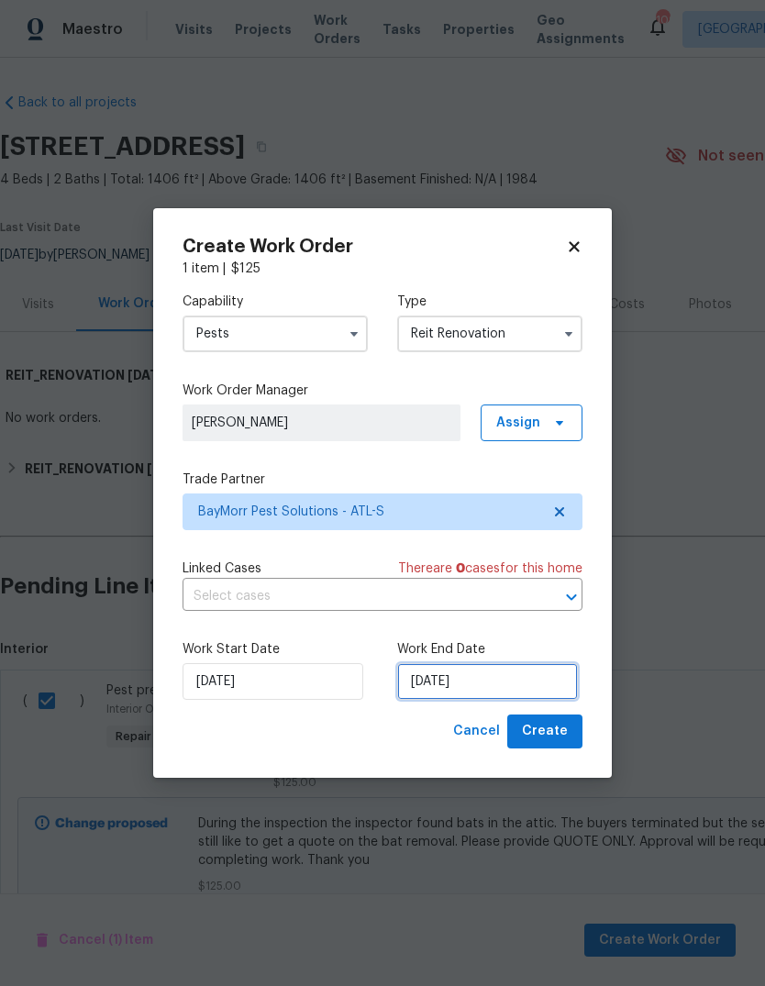
click at [537, 683] on input "[DATE]" at bounding box center [487, 681] width 181 height 37
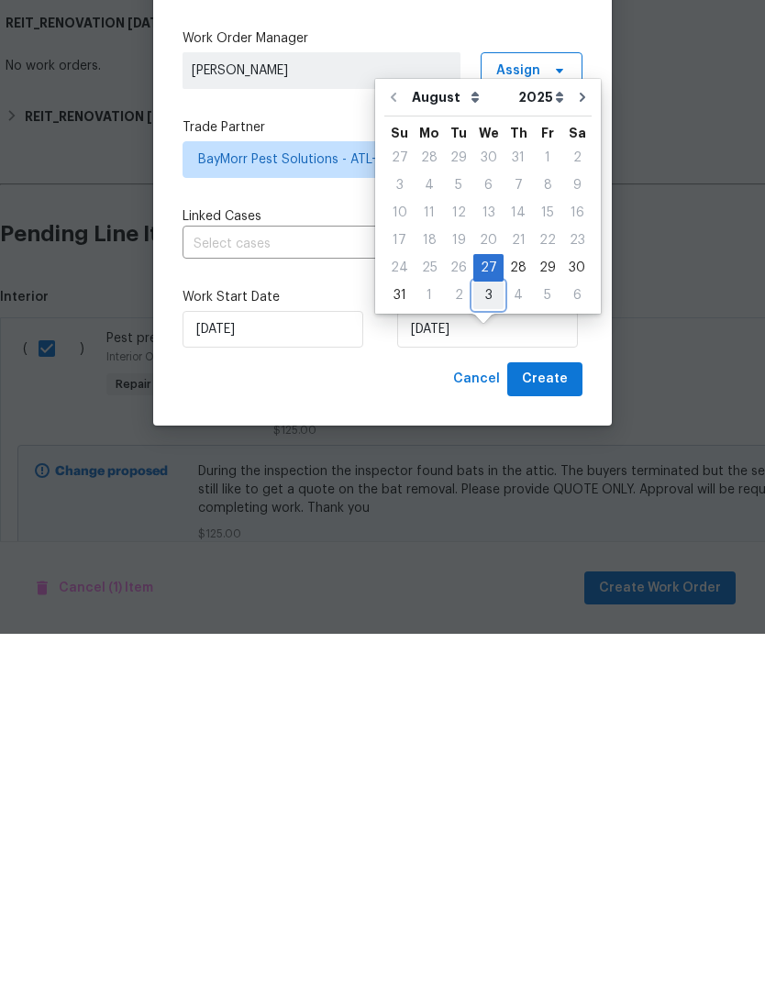
click at [484, 635] on div "3" at bounding box center [488, 648] width 30 height 26
type input "[DATE]"
select select "8"
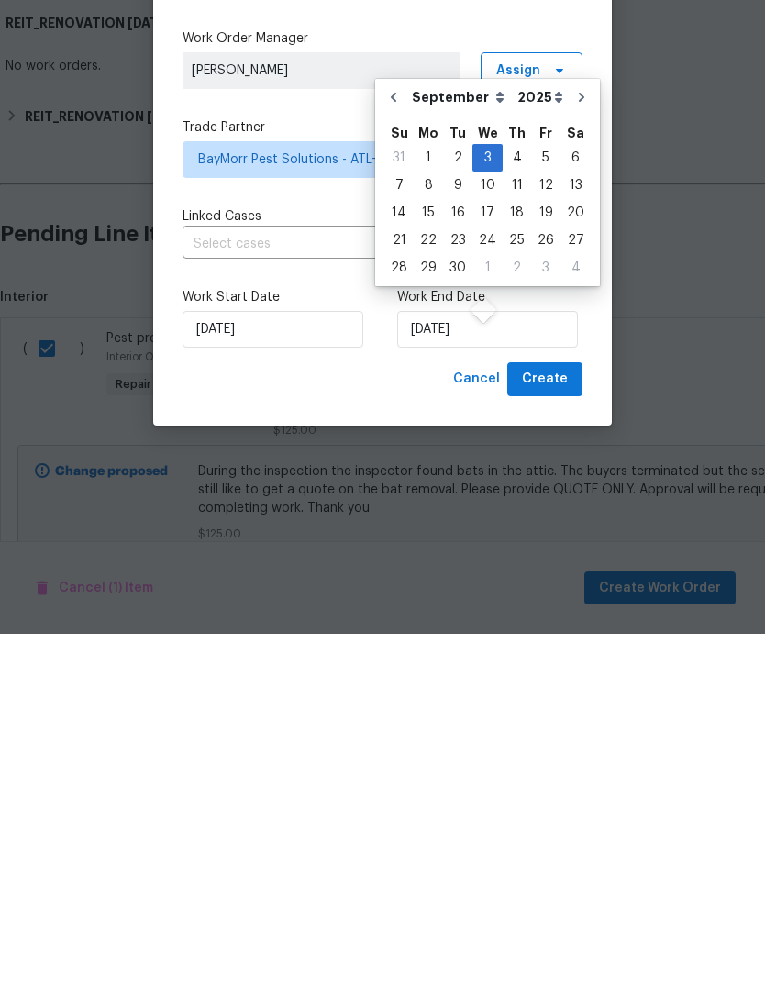
scroll to position [69, 0]
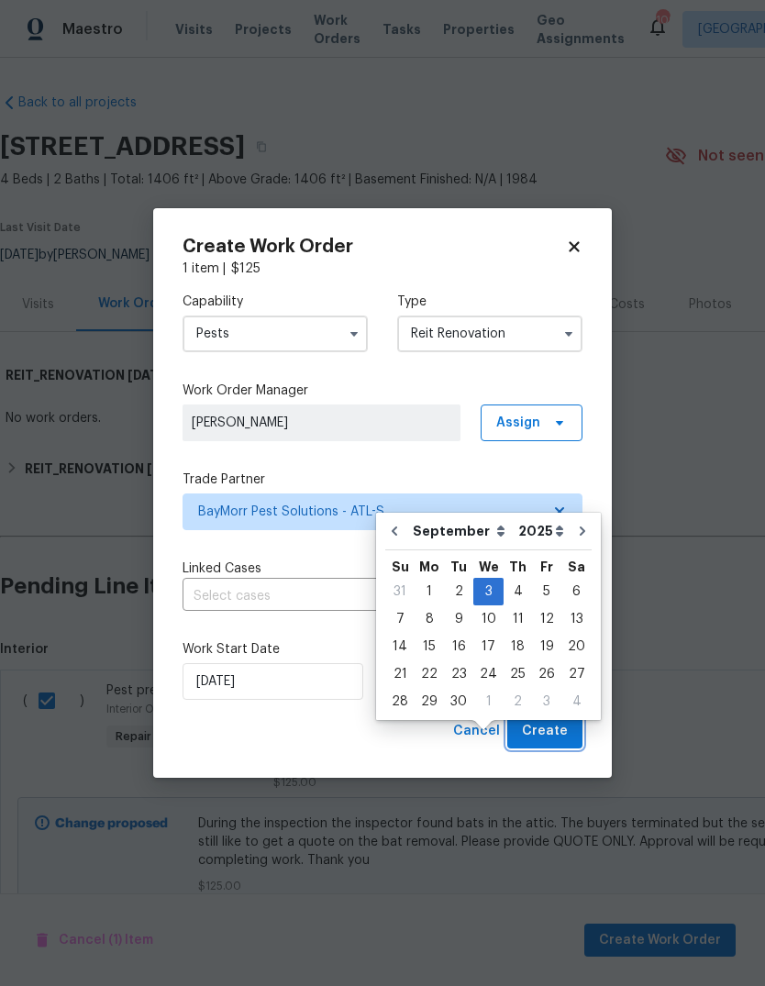
click at [556, 726] on span "Create" at bounding box center [545, 731] width 46 height 23
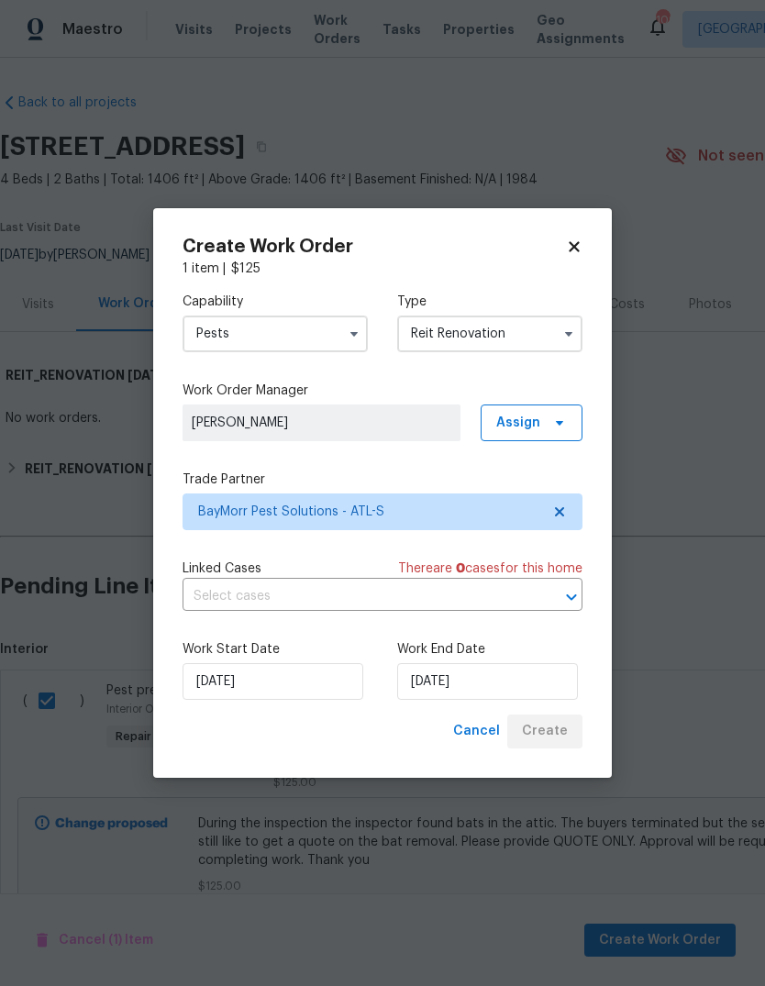
scroll to position [0, 0]
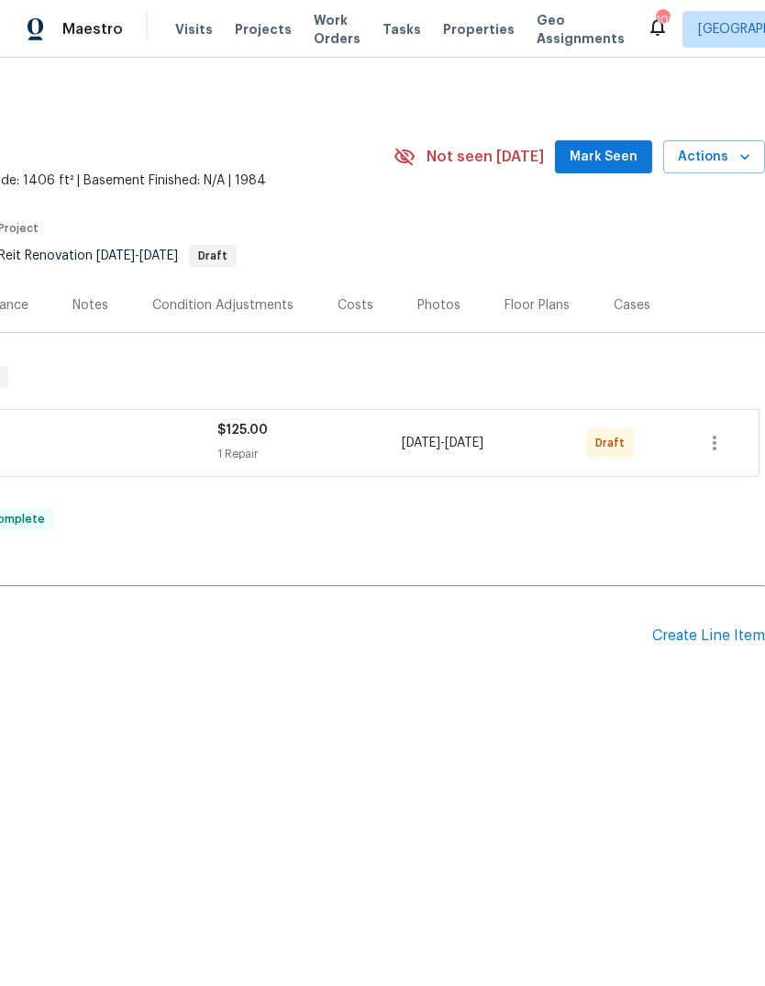
scroll to position [0, 271]
click at [718, 444] on icon "button" at bounding box center [714, 443] width 22 height 22
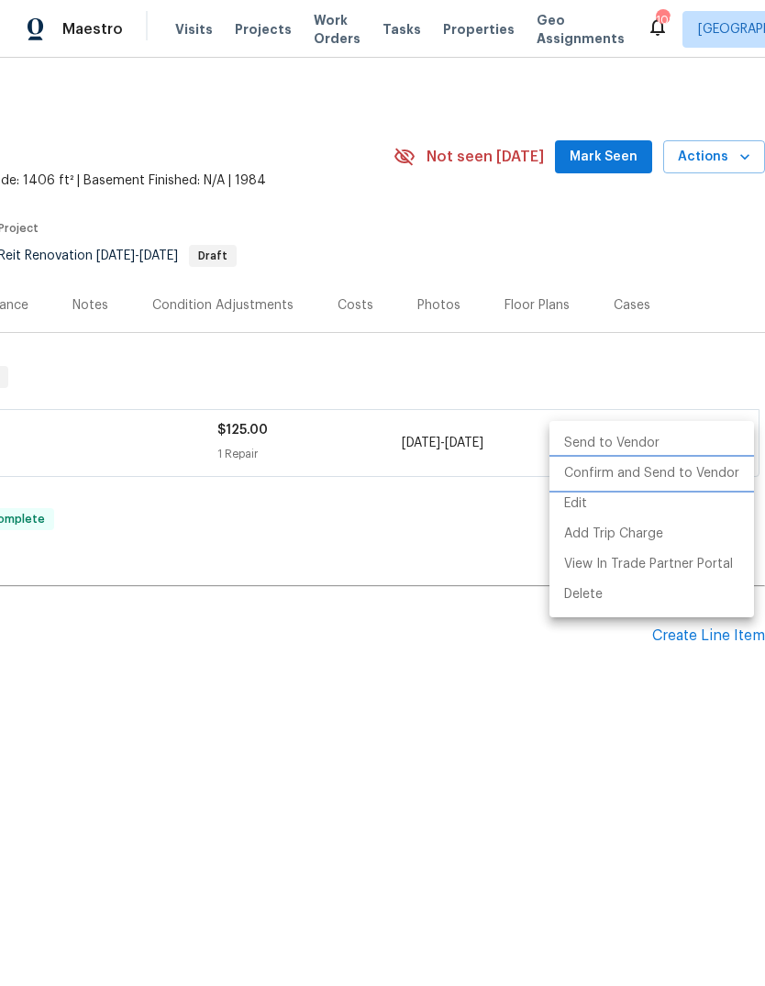
click at [681, 478] on li "Confirm and Send to Vendor" at bounding box center [651, 474] width 205 height 30
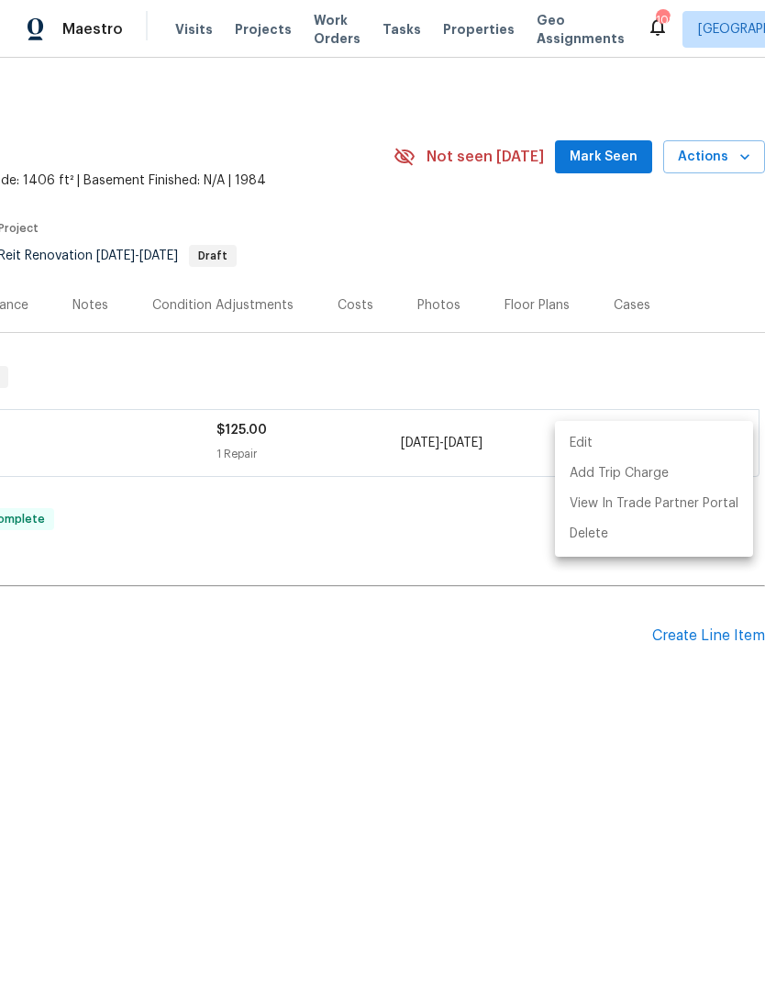
click at [690, 360] on div at bounding box center [382, 493] width 765 height 986
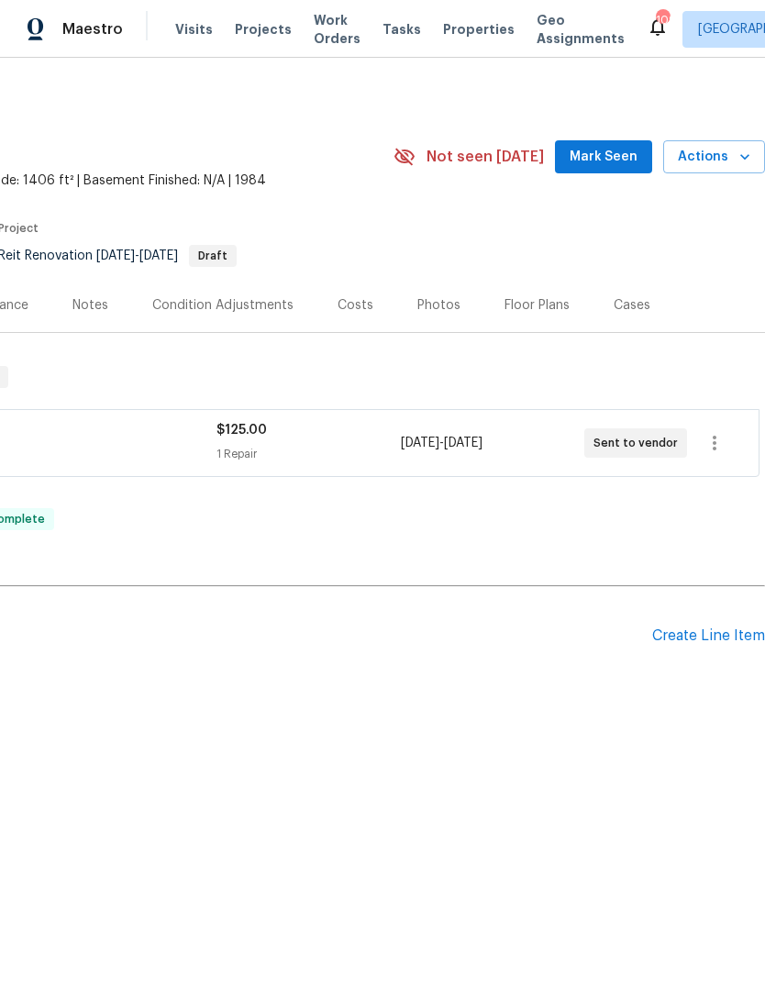
click at [603, 160] on span "Mark Seen" at bounding box center [604, 157] width 68 height 23
